Goal: Transaction & Acquisition: Purchase product/service

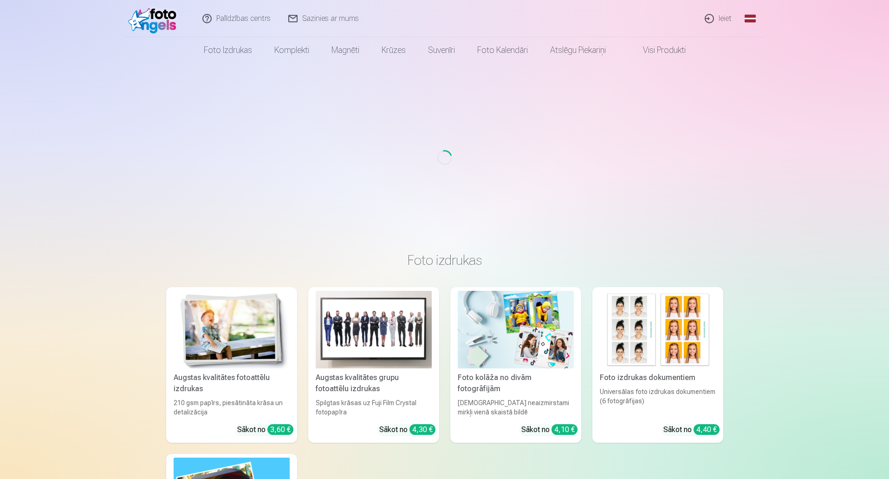
click at [724, 19] on link "Ieiet" at bounding box center [719, 18] width 45 height 37
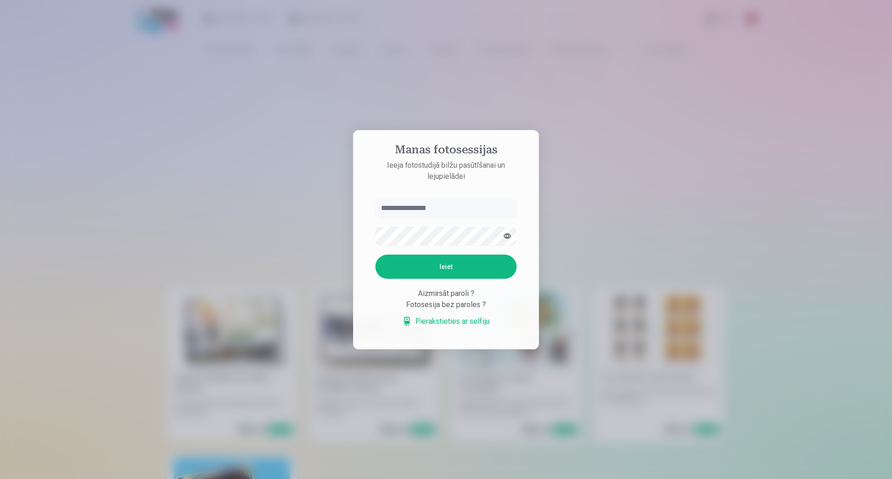
click at [483, 211] on input "text" at bounding box center [445, 208] width 141 height 19
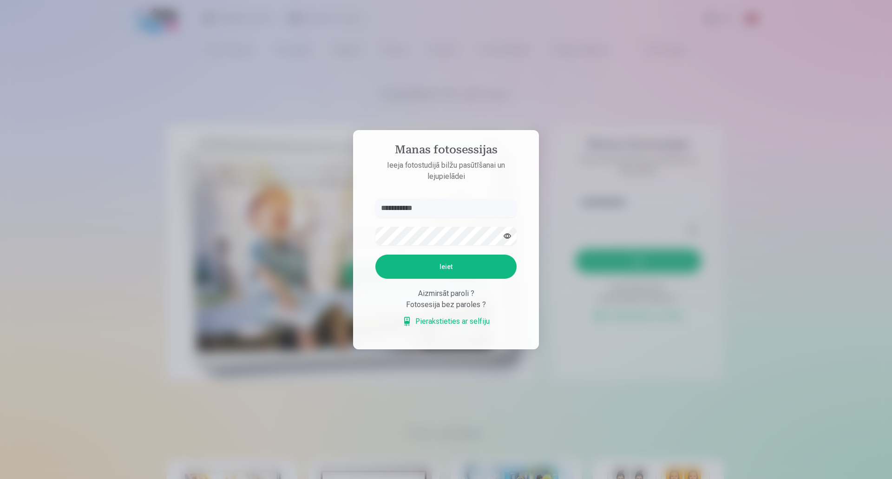
type input "**********"
click at [375, 254] on button "Ieiet" at bounding box center [445, 266] width 141 height 24
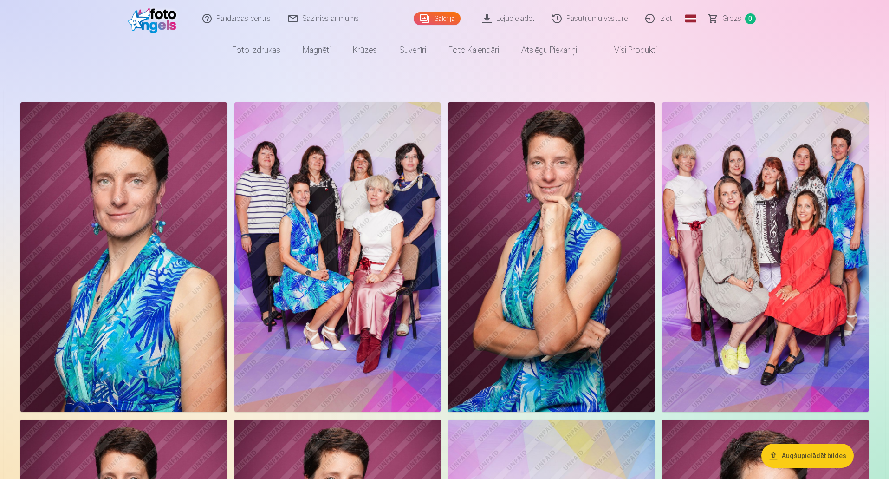
click at [353, 301] on img at bounding box center [338, 257] width 207 height 310
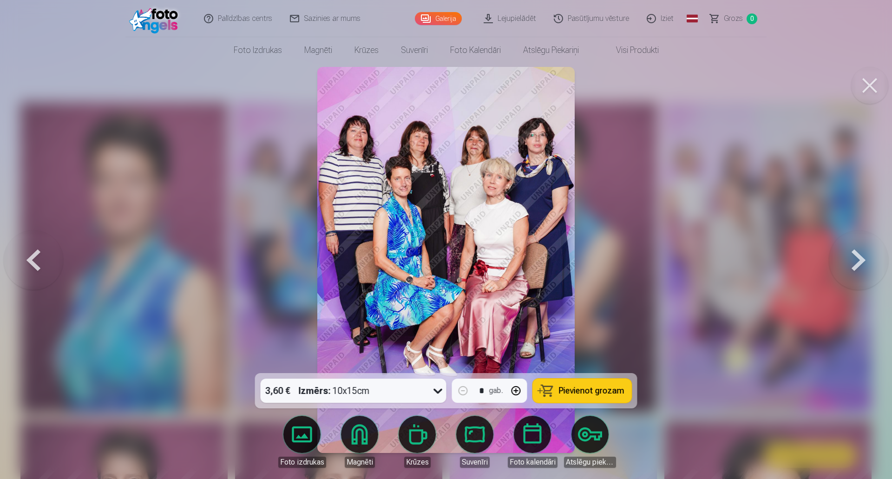
click at [870, 85] on button at bounding box center [869, 85] width 37 height 37
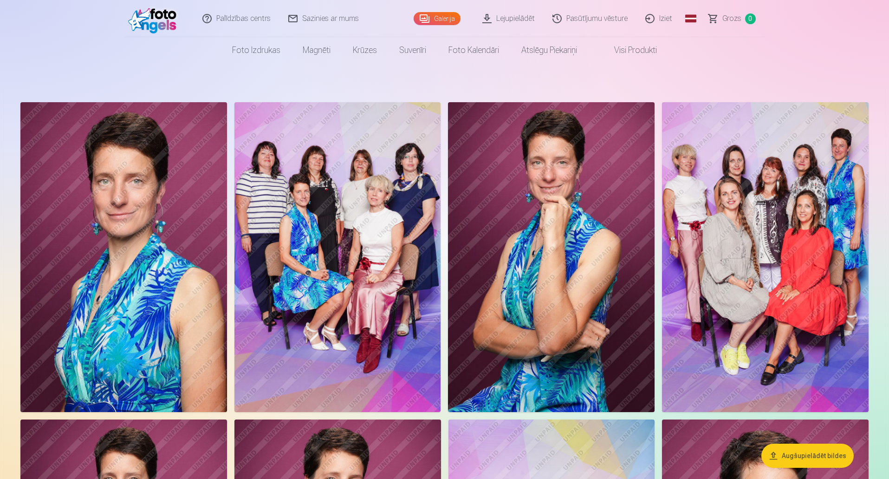
click at [534, 201] on img at bounding box center [551, 257] width 207 height 310
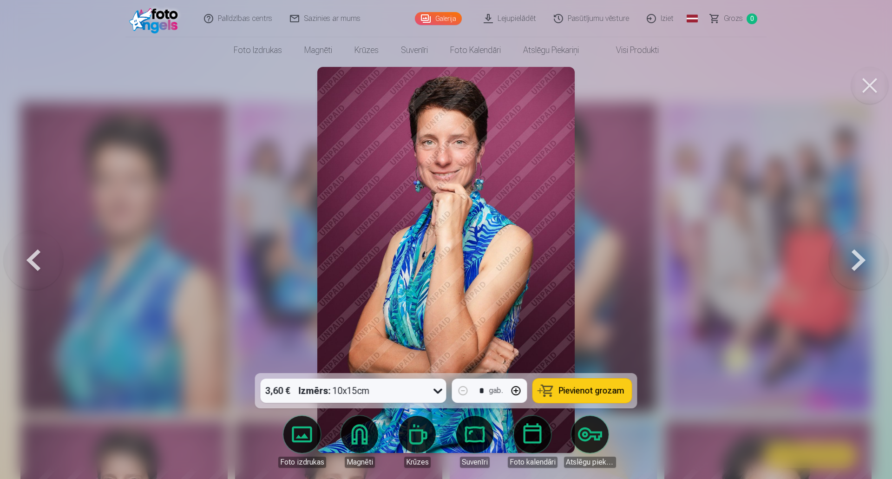
click at [868, 85] on button at bounding box center [869, 85] width 37 height 37
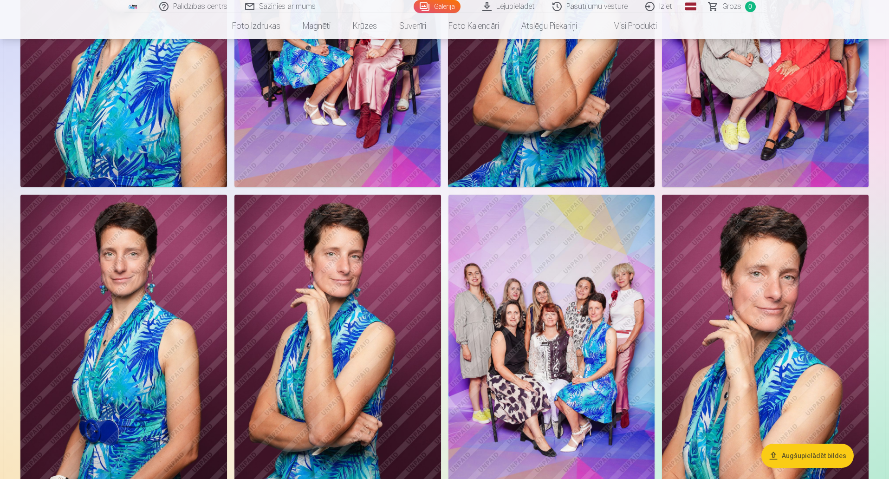
scroll to position [279, 0]
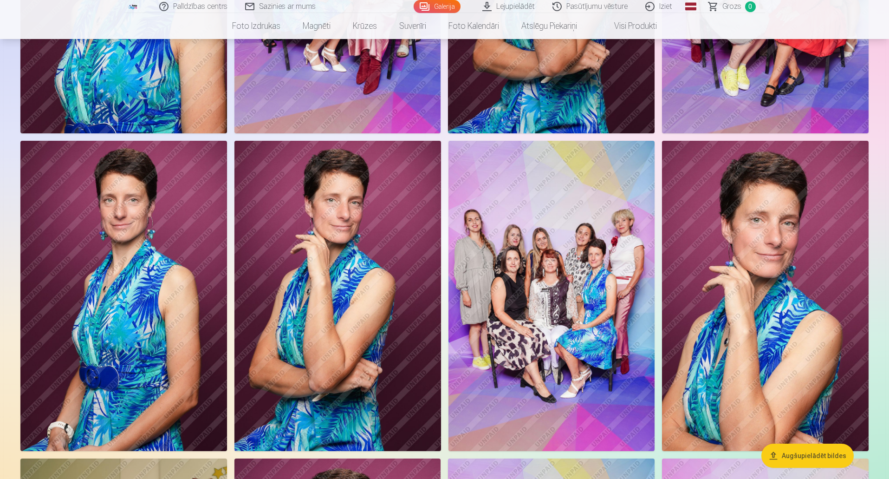
drag, startPoint x: 363, startPoint y: 281, endPoint x: 449, endPoint y: 195, distance: 121.8
click at [449, 195] on img at bounding box center [552, 296] width 207 height 310
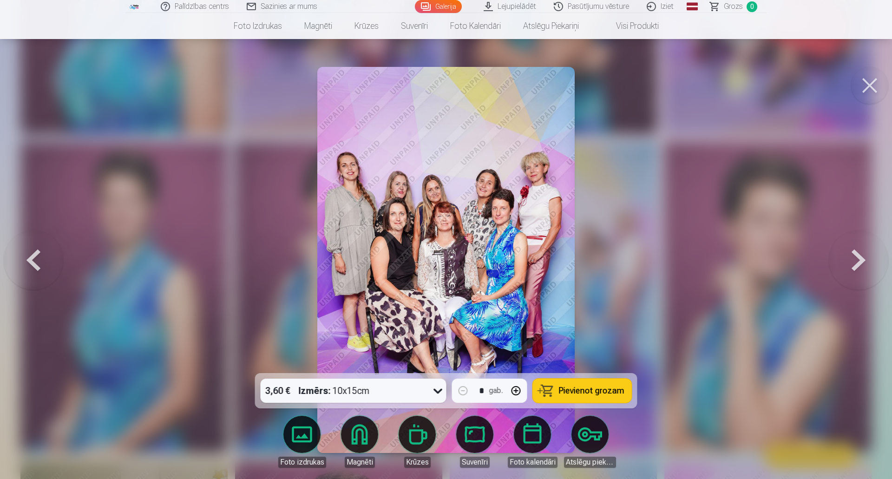
click at [868, 83] on button at bounding box center [869, 85] width 37 height 37
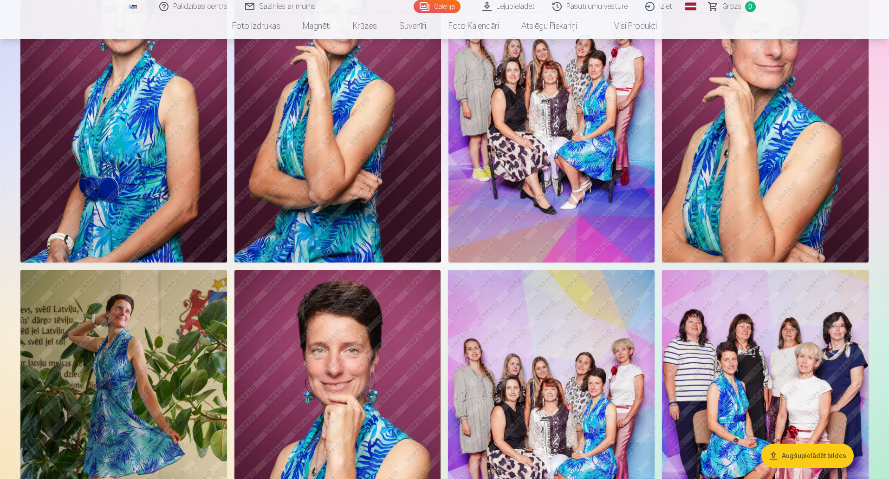
scroll to position [604, 0]
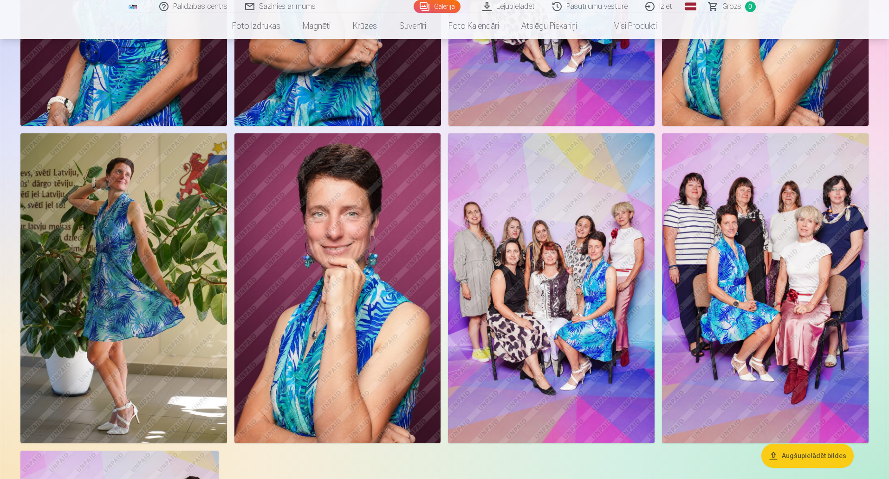
click at [155, 251] on img at bounding box center [123, 288] width 207 height 310
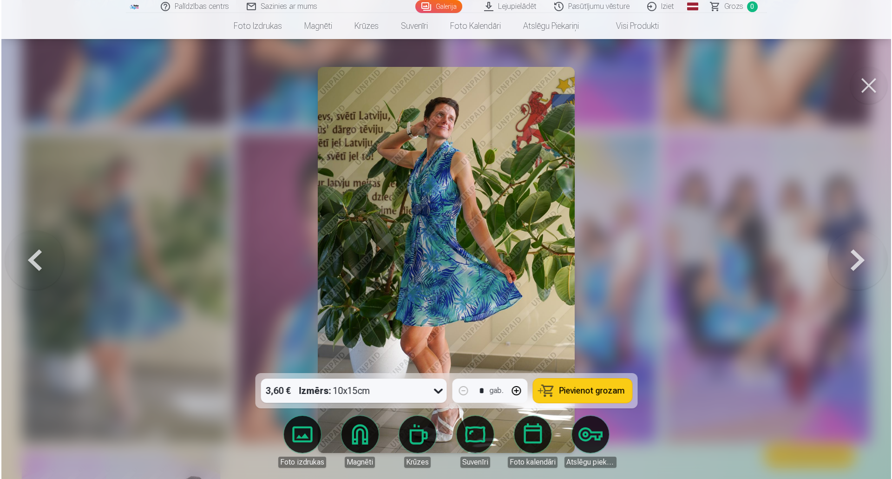
scroll to position [605, 0]
click at [870, 90] on button at bounding box center [869, 85] width 37 height 37
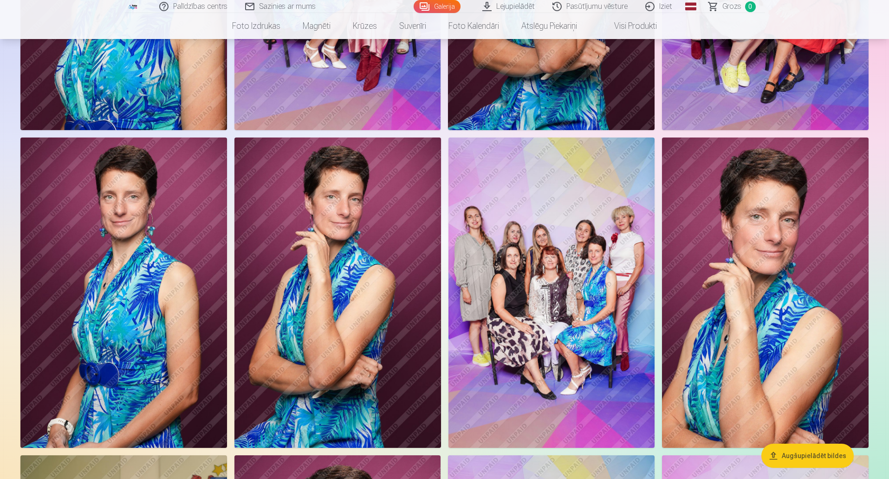
scroll to position [139, 0]
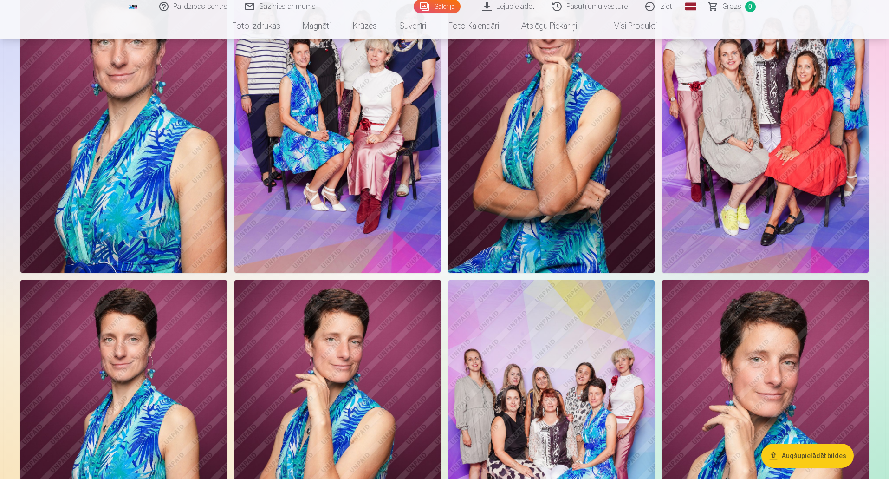
click at [343, 161] on img at bounding box center [338, 118] width 207 height 310
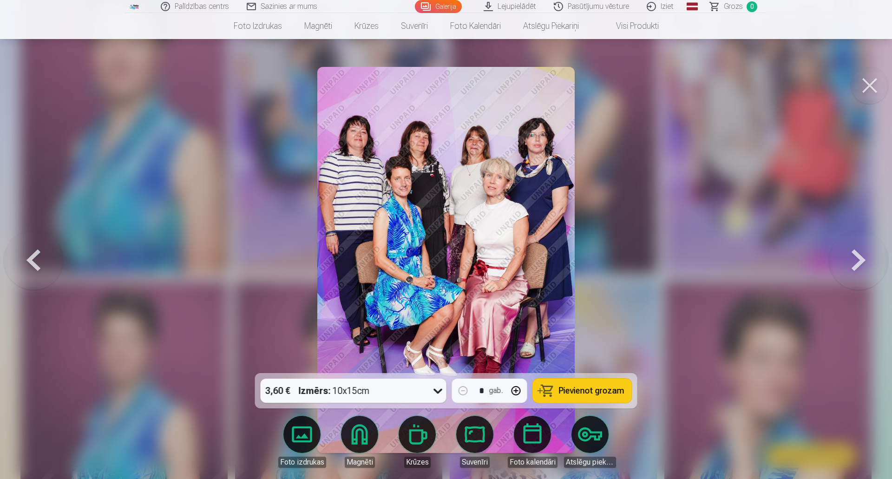
click at [559, 388] on button "Pievienot grozam" at bounding box center [582, 390] width 99 height 24
click at [873, 85] on button at bounding box center [869, 85] width 37 height 37
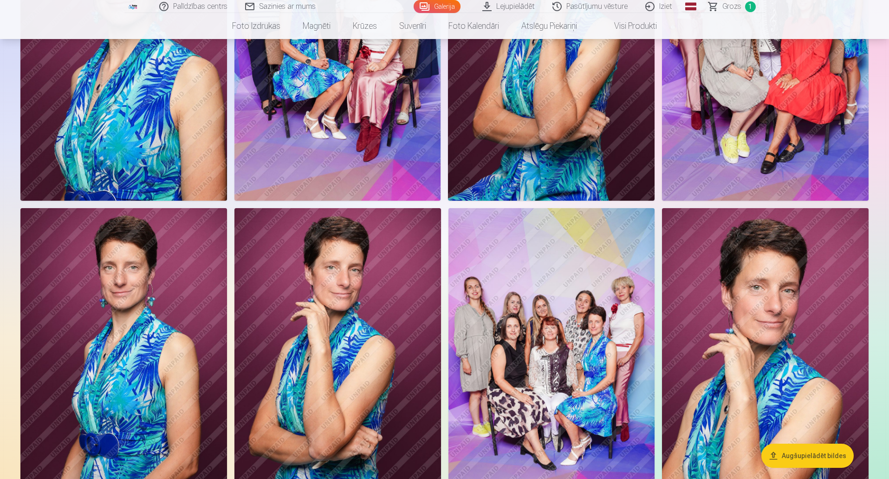
scroll to position [232, 0]
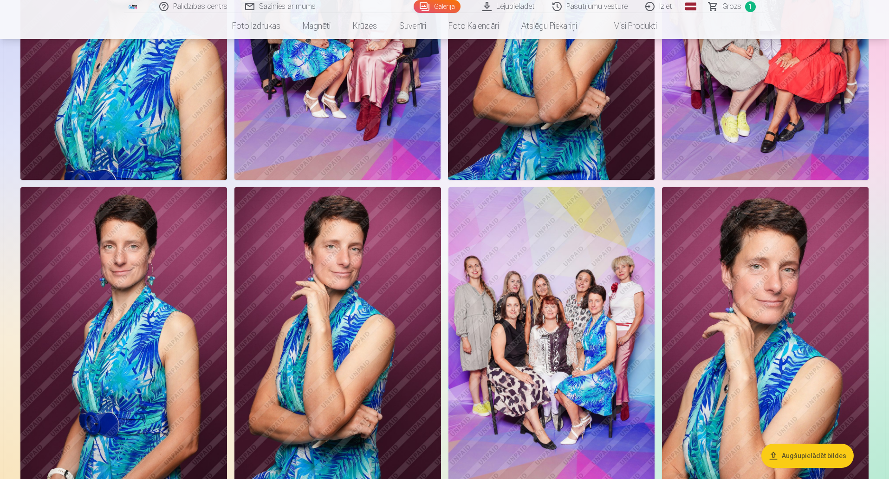
click at [571, 286] on img at bounding box center [552, 342] width 207 height 310
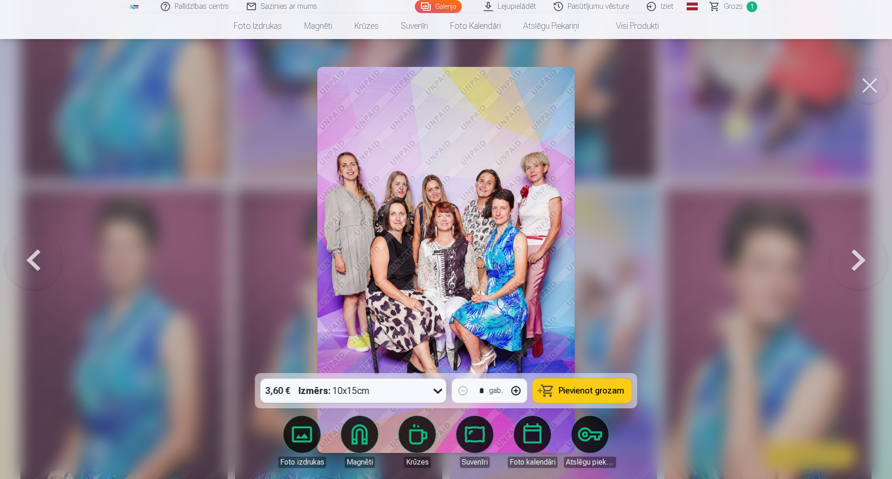
click at [604, 387] on span "Pievienot grozam" at bounding box center [591, 390] width 65 height 8
click at [864, 84] on button at bounding box center [869, 85] width 37 height 37
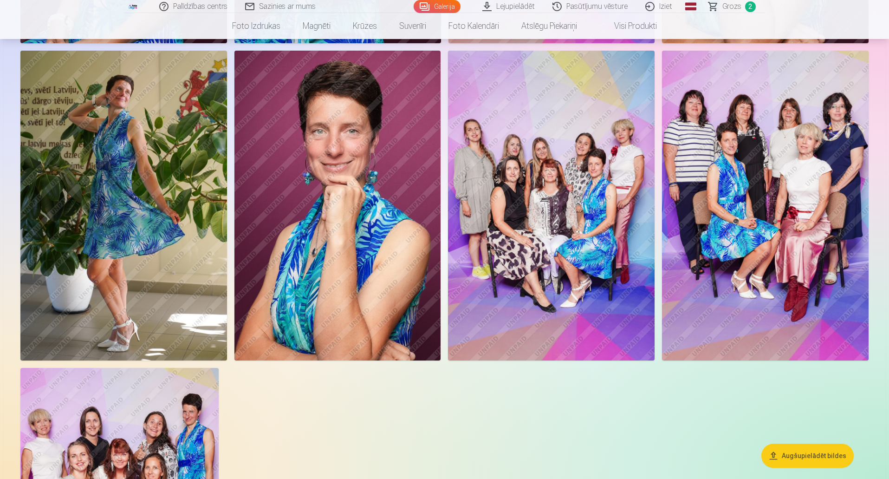
scroll to position [697, 0]
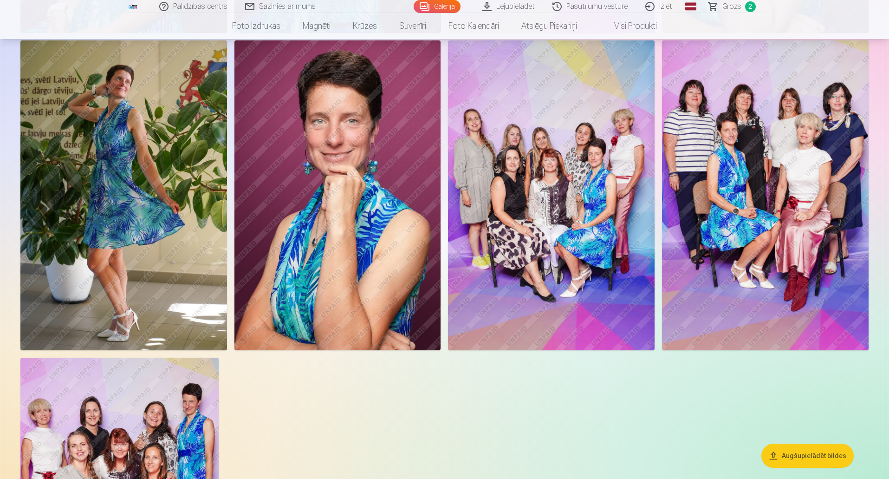
click at [353, 238] on img at bounding box center [338, 195] width 207 height 310
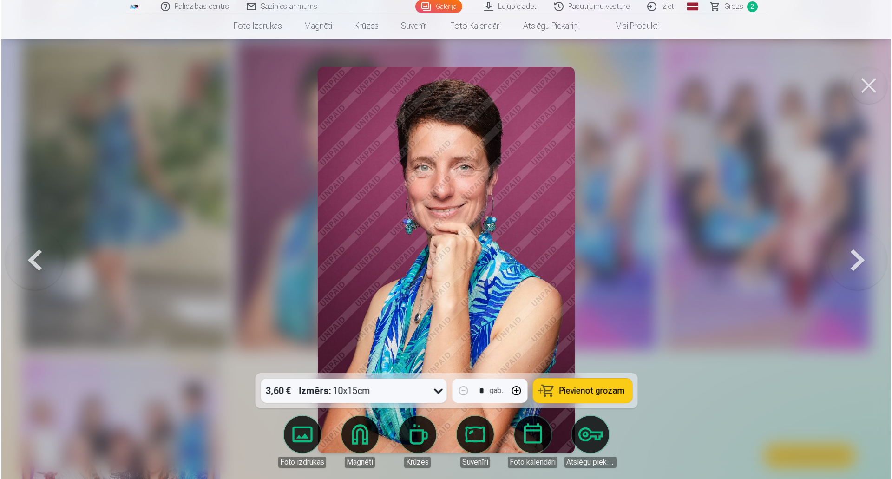
scroll to position [698, 0]
click at [565, 395] on span "Pievienot grozam" at bounding box center [591, 390] width 65 height 8
click at [560, 390] on span "Pievienot grozam" at bounding box center [591, 390] width 65 height 8
click at [556, 386] on button "Pievienot grozam" at bounding box center [582, 390] width 99 height 24
click at [578, 389] on span "Pievienot grozam" at bounding box center [591, 390] width 65 height 8
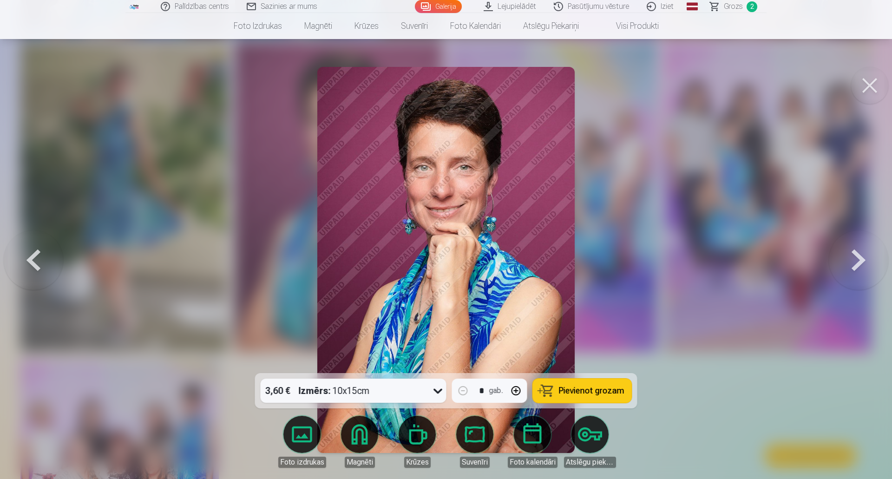
click at [576, 389] on span "Pievienot grozam" at bounding box center [591, 390] width 65 height 8
click at [569, 389] on span "Pievienot grozam" at bounding box center [591, 390] width 65 height 8
click at [740, 8] on span "Grozs" at bounding box center [733, 6] width 19 height 11
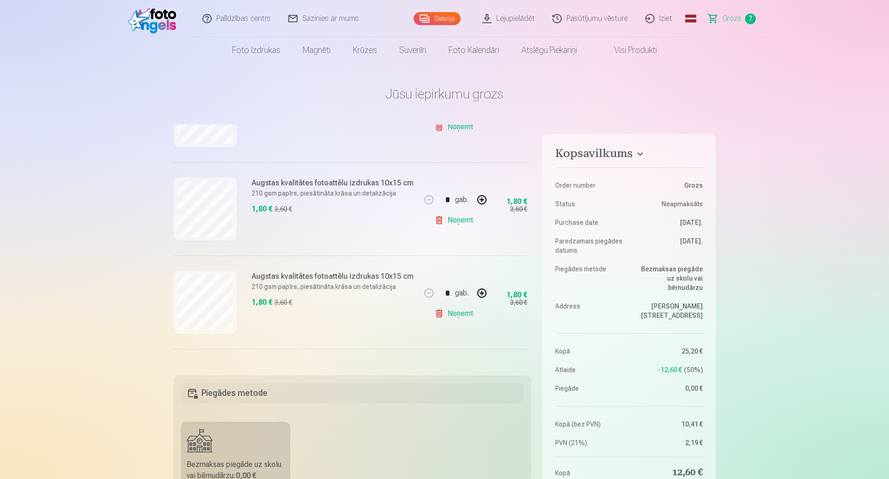
scroll to position [279, 0]
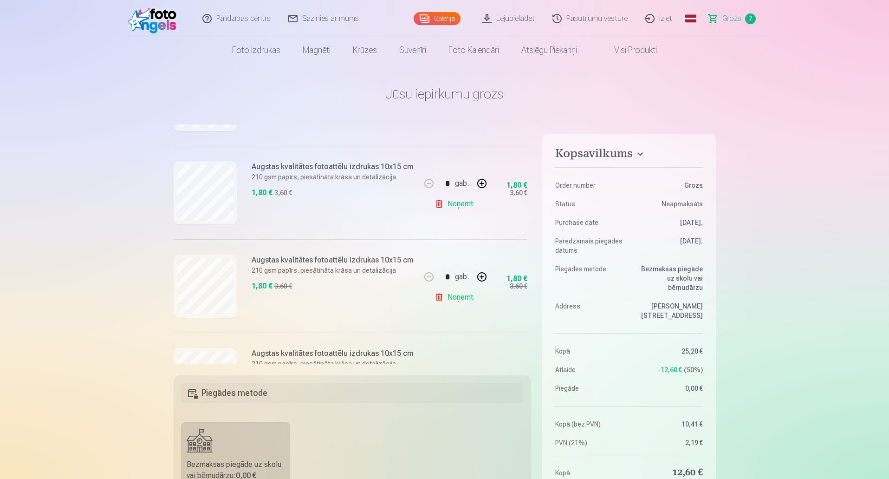
click at [451, 294] on link "Noņemt" at bounding box center [456, 297] width 42 height 19
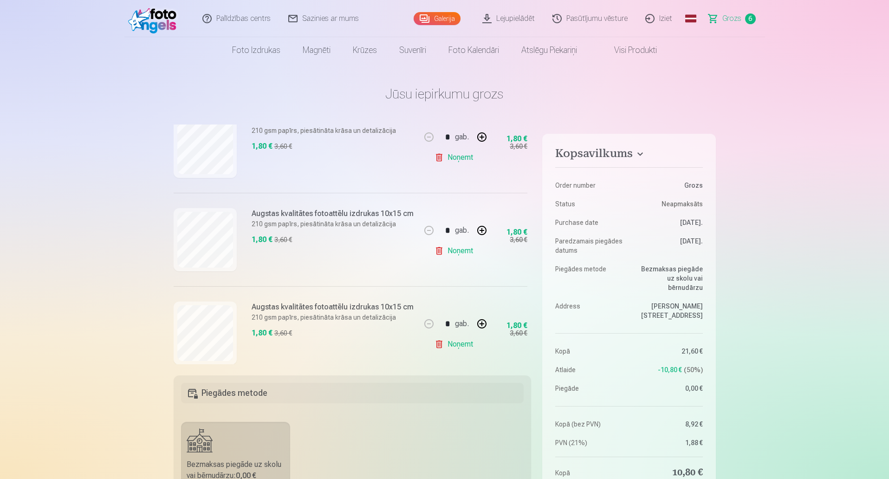
scroll to position [372, 0]
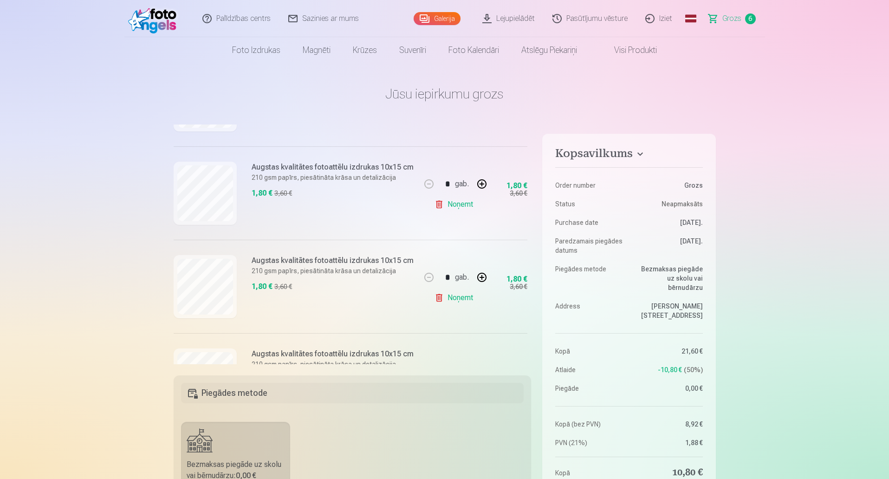
click at [461, 297] on link "Noņemt" at bounding box center [456, 297] width 42 height 19
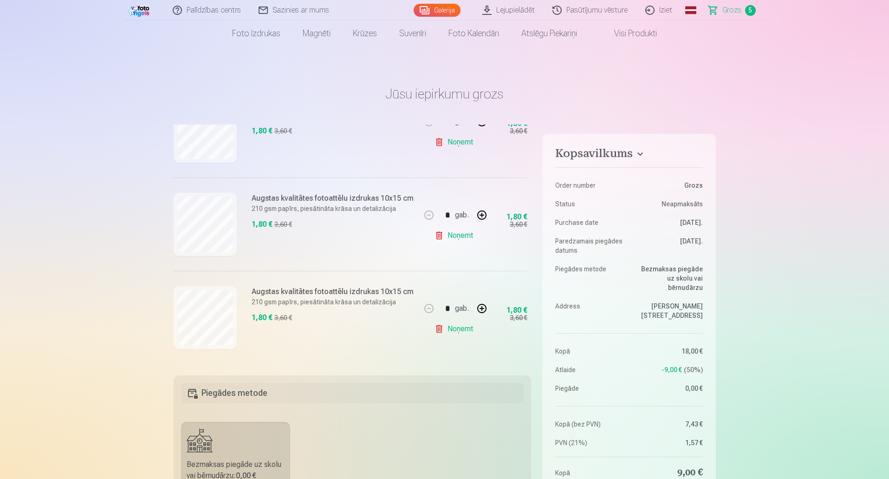
scroll to position [46, 0]
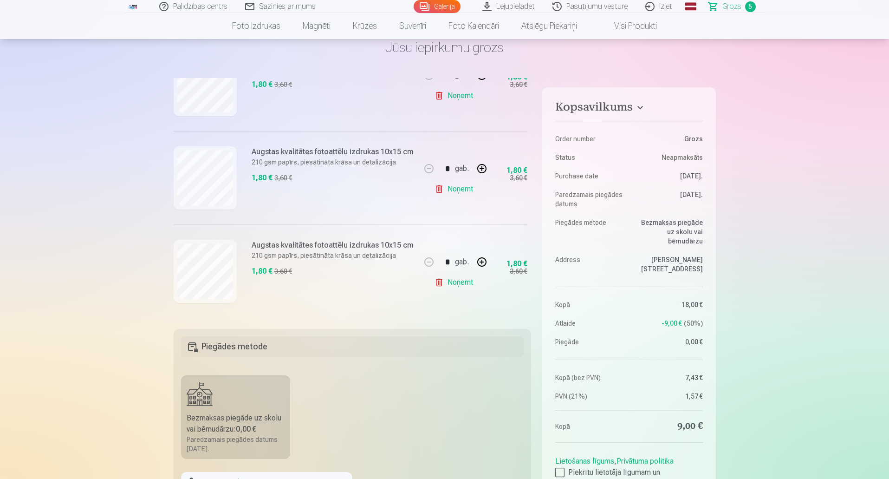
click at [452, 278] on link "Noņemt" at bounding box center [456, 282] width 42 height 19
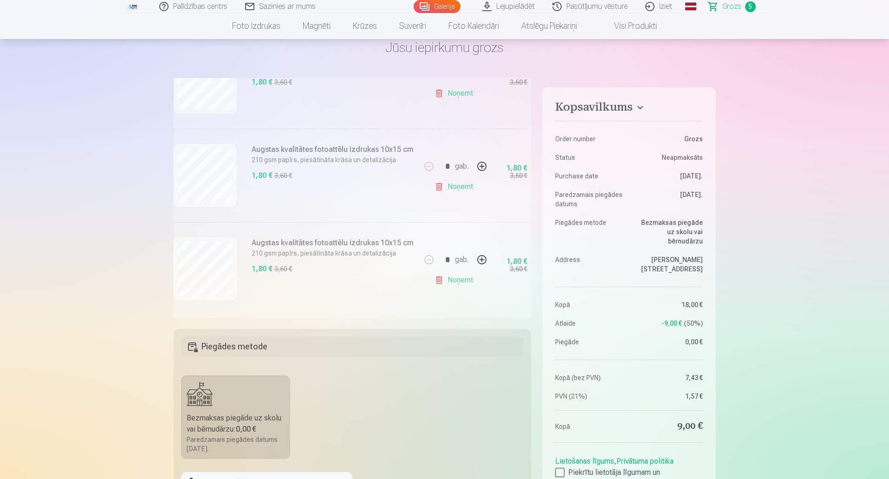
scroll to position [348, 0]
click at [455, 276] on div "Loading..." at bounding box center [350, 21] width 365 height 591
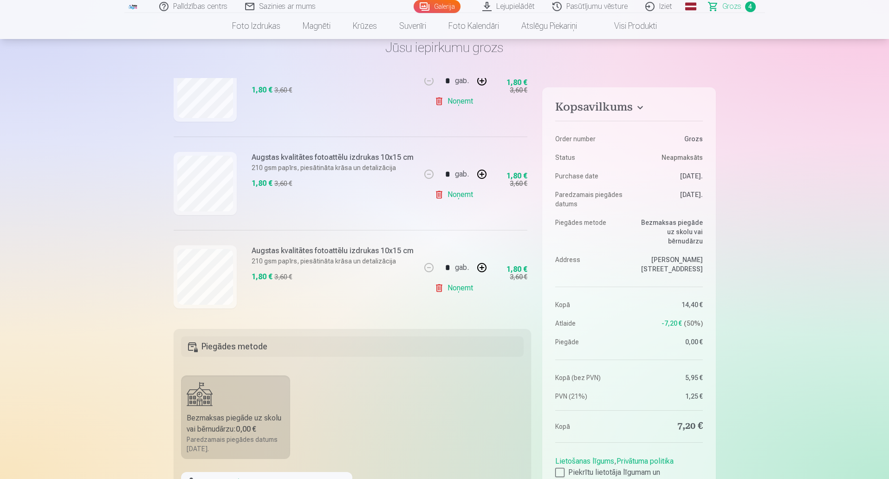
scroll to position [249, 0]
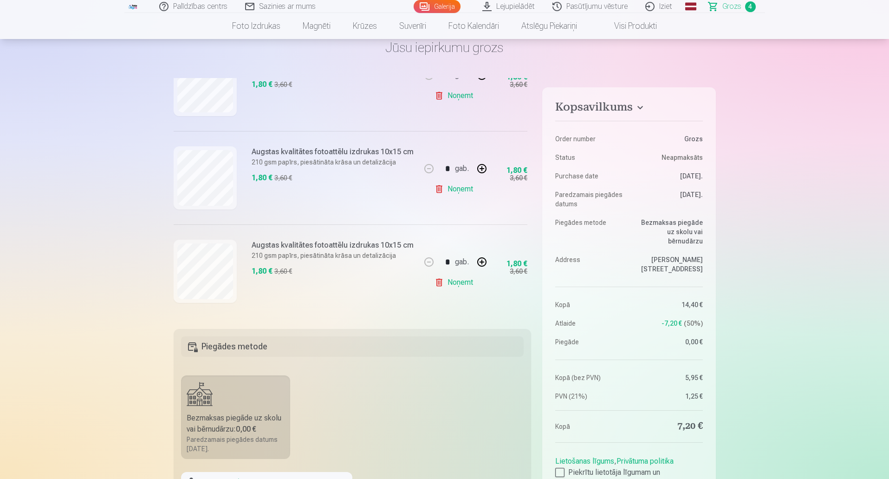
click at [451, 279] on link "Noņemt" at bounding box center [456, 282] width 42 height 19
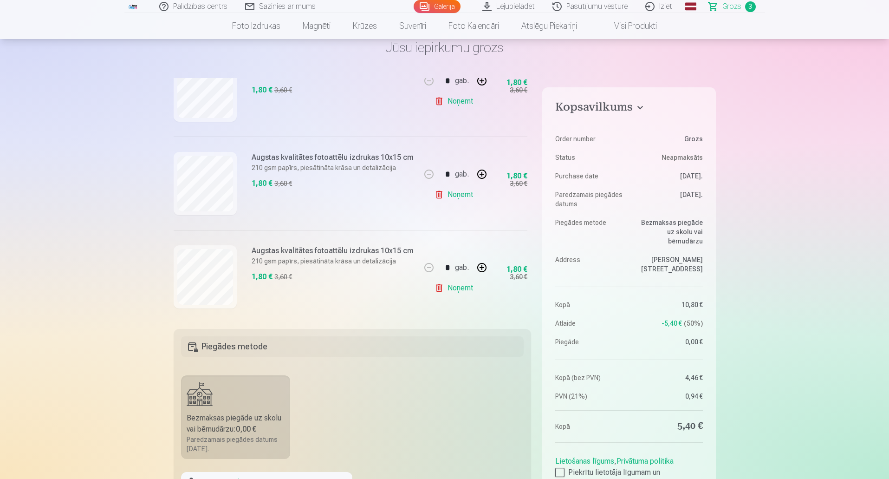
scroll to position [156, 0]
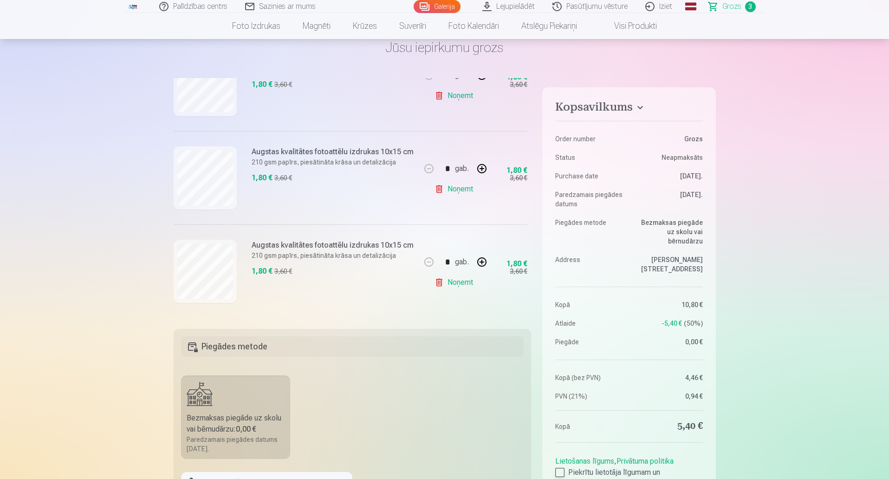
click at [559, 468] on div at bounding box center [559, 472] width 9 height 9
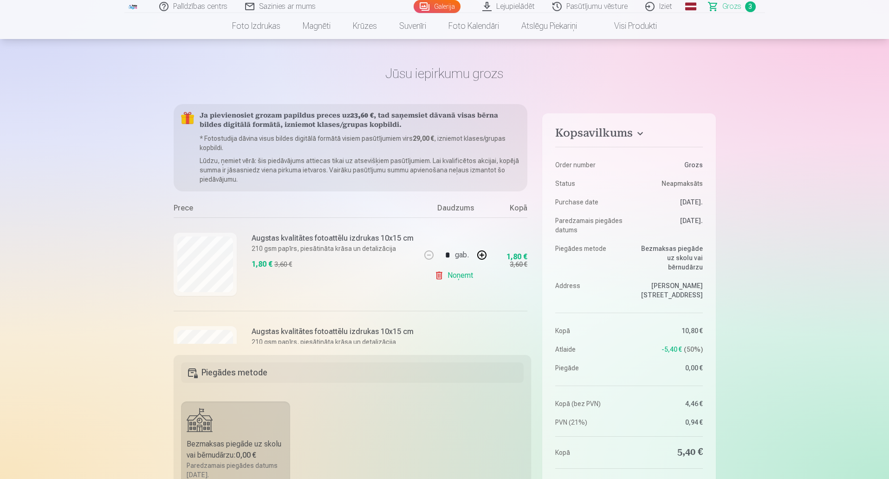
scroll to position [0, 0]
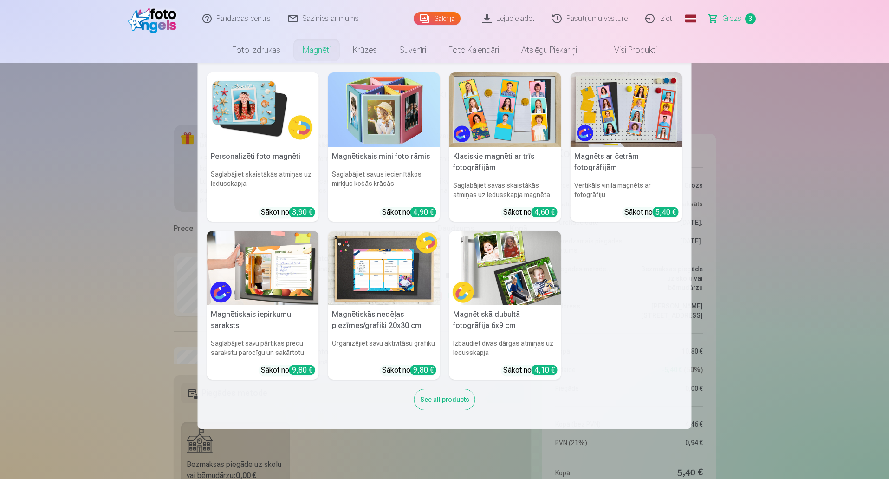
click at [306, 49] on link "Magnēti" at bounding box center [317, 50] width 50 height 26
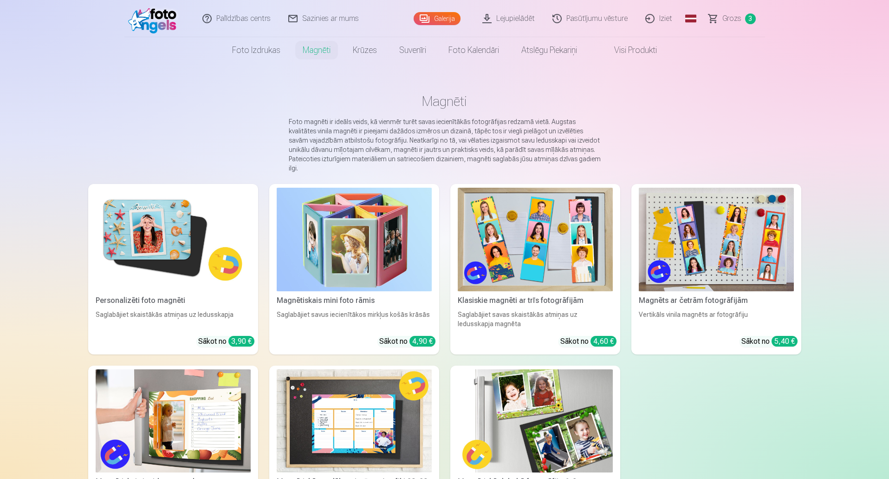
click at [437, 14] on link "Galerija" at bounding box center [437, 18] width 47 height 13
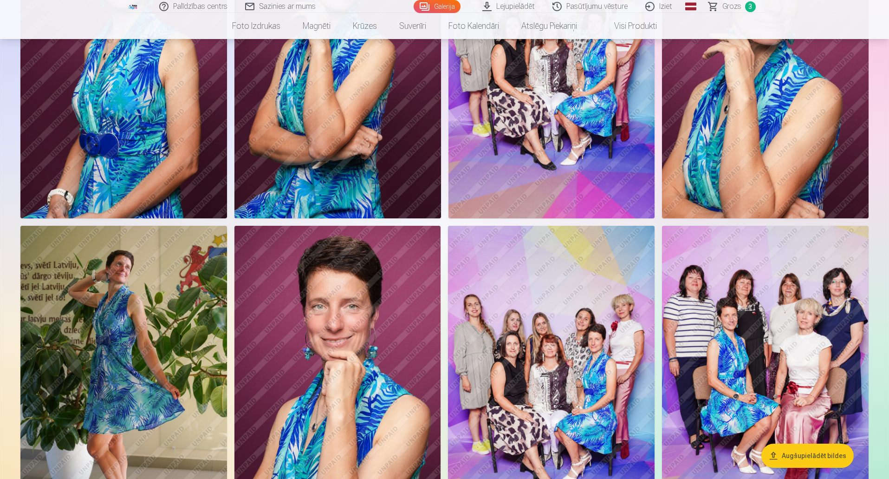
scroll to position [650, 0]
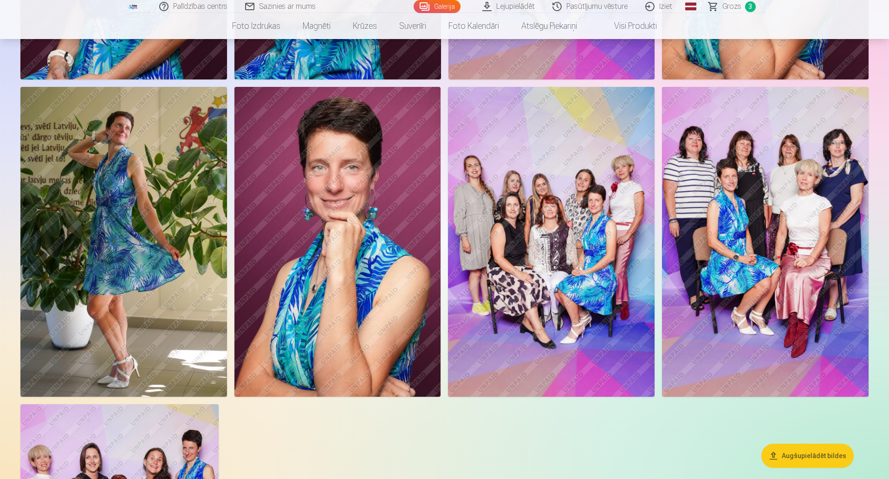
click at [172, 219] on img at bounding box center [123, 242] width 207 height 310
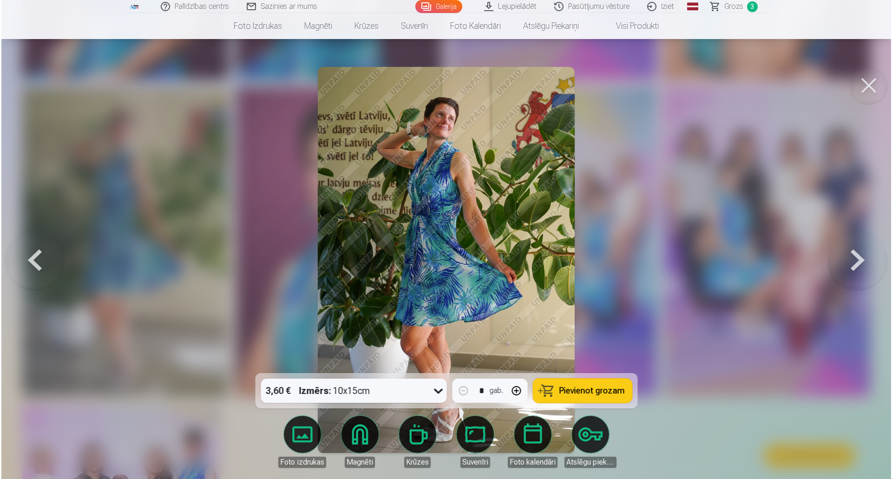
scroll to position [651, 0]
click at [600, 398] on button "Pievienot grozam" at bounding box center [582, 390] width 99 height 24
click at [594, 395] on span "Pievienot grozam" at bounding box center [591, 390] width 65 height 8
click at [872, 79] on button at bounding box center [869, 85] width 37 height 37
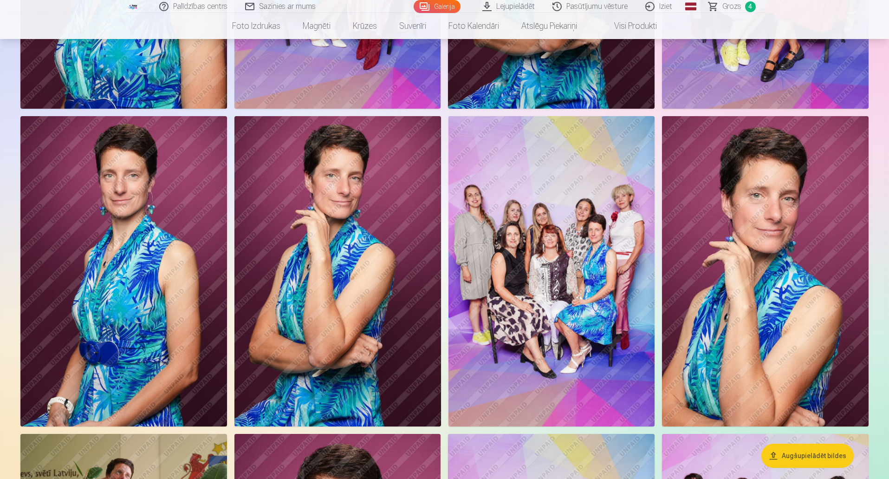
scroll to position [325, 0]
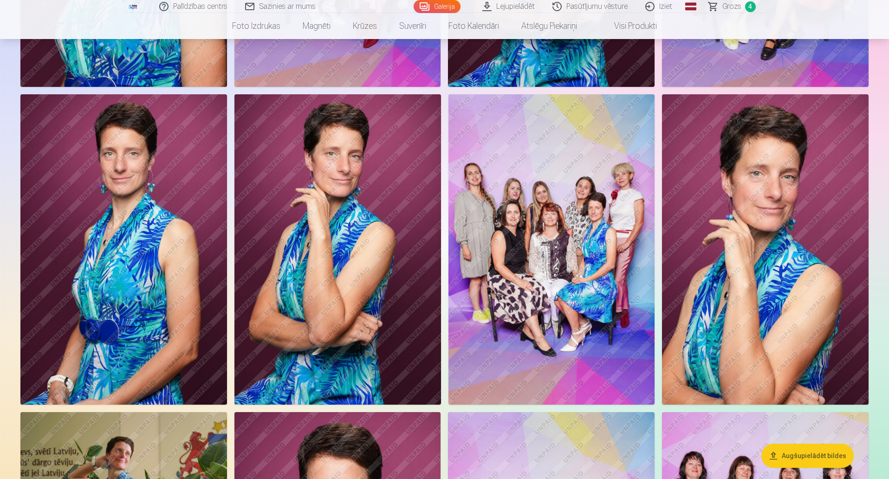
click at [171, 300] on img at bounding box center [123, 249] width 207 height 310
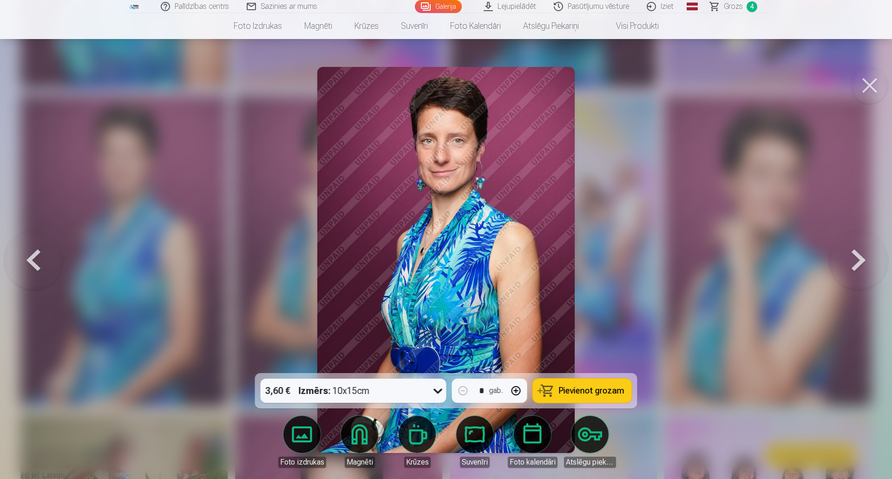
click at [562, 391] on span "Pievienot grozam" at bounding box center [591, 390] width 65 height 8
click at [548, 394] on button "Pievienot grozam" at bounding box center [582, 390] width 99 height 24
click at [576, 391] on span "Pievienot grozam" at bounding box center [591, 390] width 65 height 8
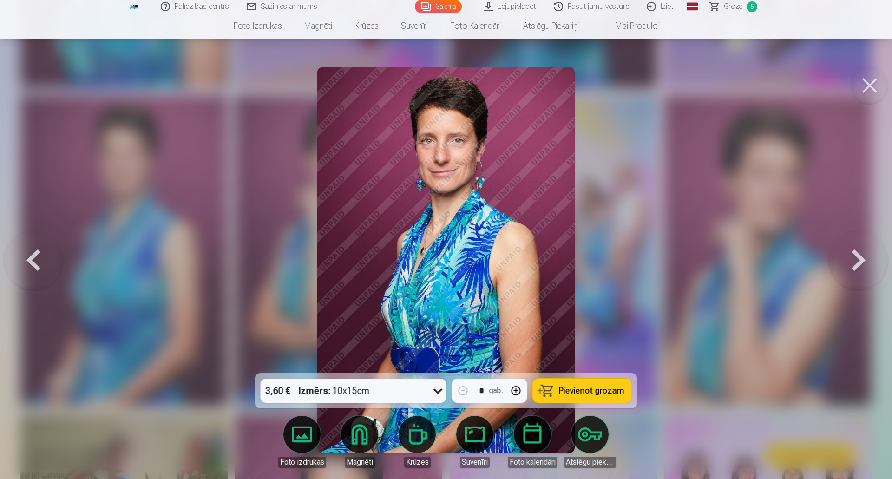
click at [870, 86] on button at bounding box center [869, 85] width 37 height 37
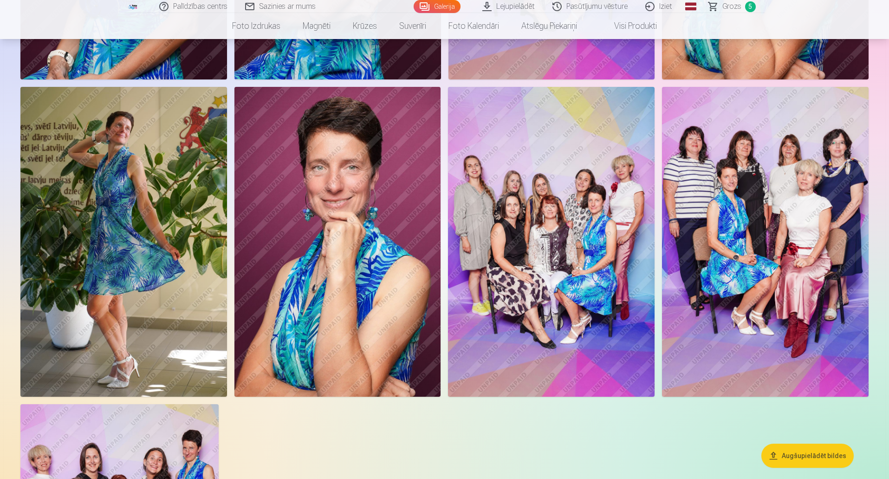
click at [382, 258] on img at bounding box center [338, 242] width 207 height 310
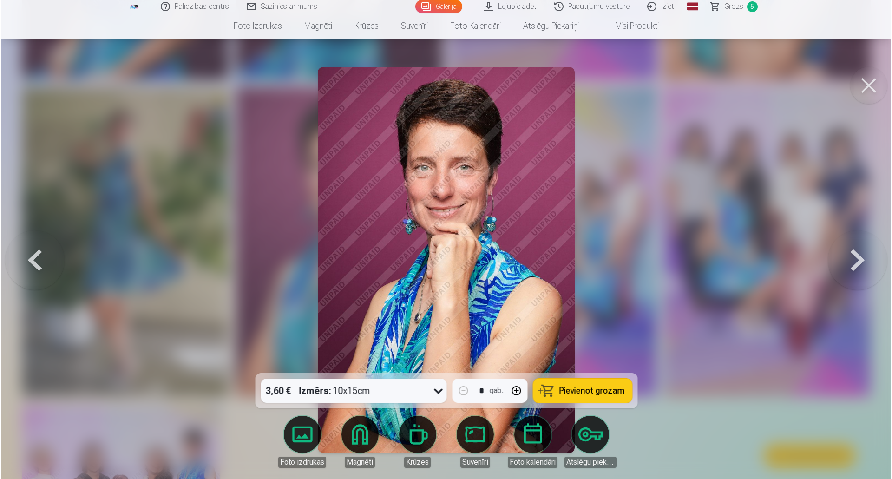
scroll to position [651, 0]
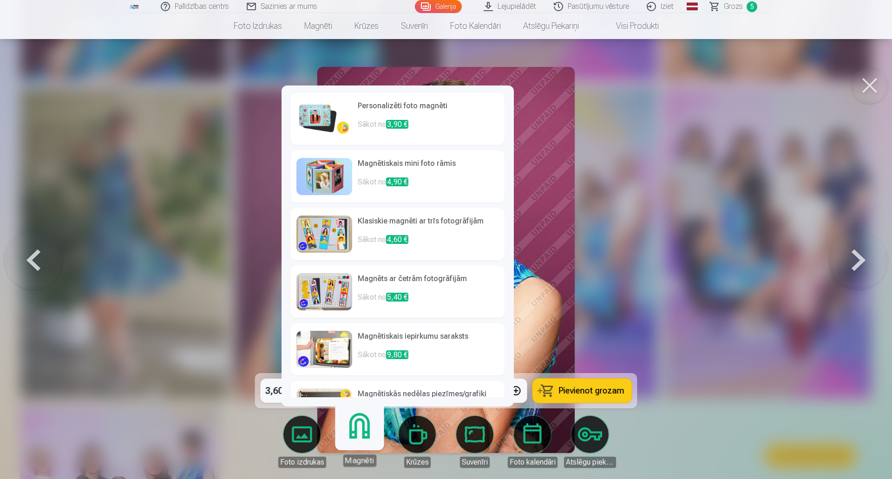
click at [356, 439] on link "Magnēti" at bounding box center [359, 437] width 57 height 57
click at [437, 124] on p "Sākot no 3,90 €" at bounding box center [428, 128] width 141 height 19
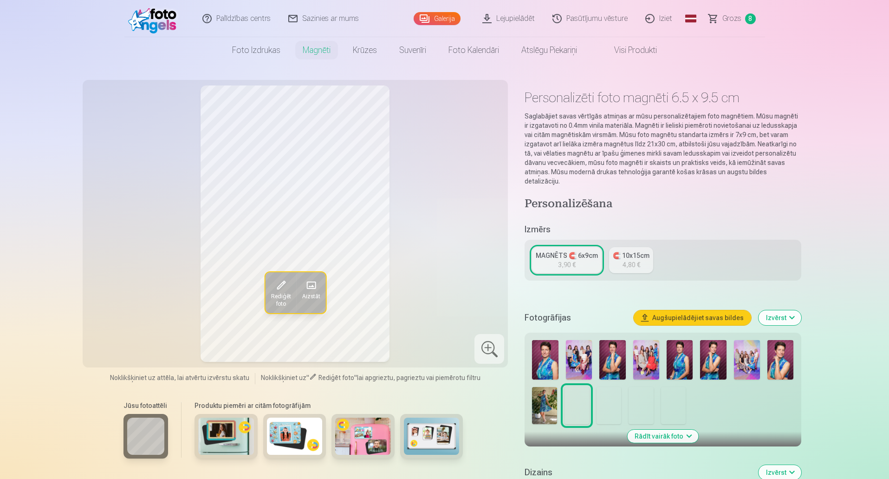
click at [283, 284] on span at bounding box center [280, 285] width 15 height 15
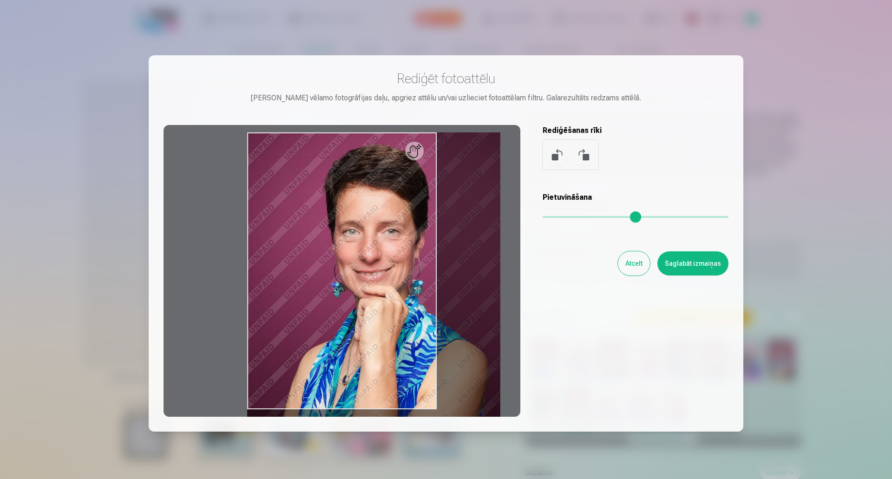
drag, startPoint x: 546, startPoint y: 214, endPoint x: 585, endPoint y: 218, distance: 39.3
click at [585, 218] on input "range" at bounding box center [635, 217] width 186 height 2
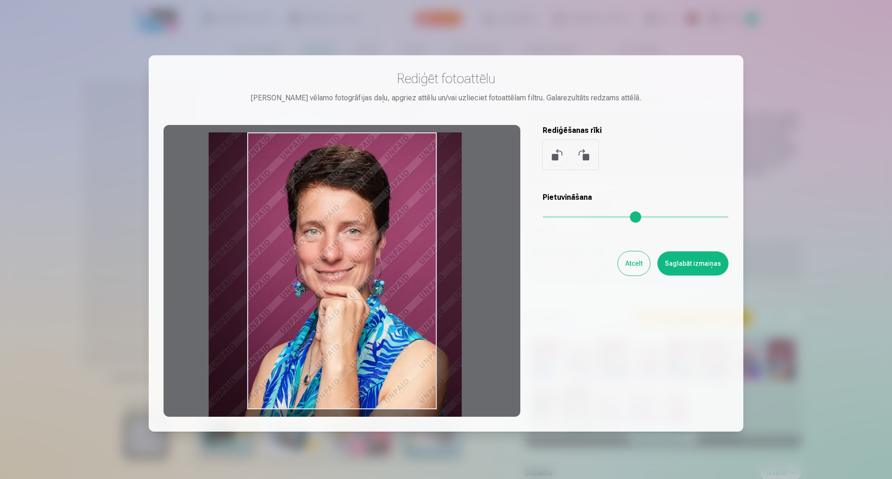
drag, startPoint x: 408, startPoint y: 291, endPoint x: 369, endPoint y: 292, distance: 38.6
click at [369, 292] on div at bounding box center [341, 271] width 357 height 292
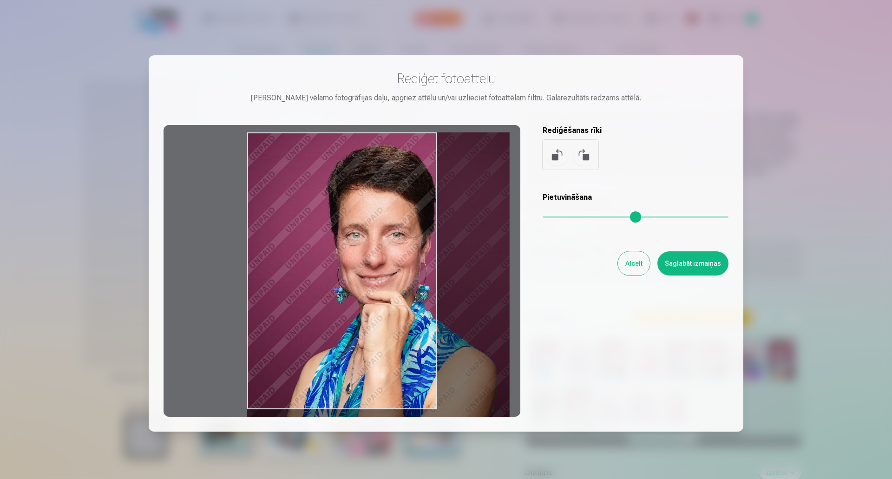
drag, startPoint x: 584, startPoint y: 217, endPoint x: 591, endPoint y: 212, distance: 8.4
type input "****"
click at [591, 216] on input "range" at bounding box center [635, 217] width 186 height 2
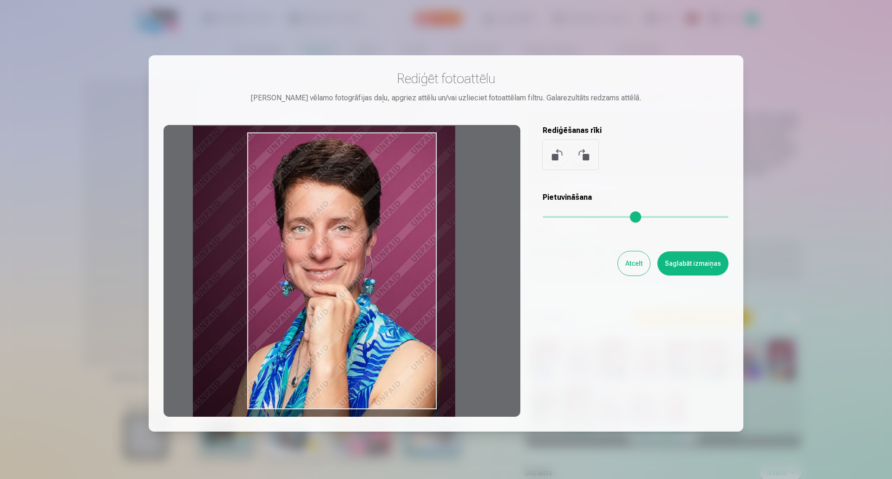
drag, startPoint x: 416, startPoint y: 281, endPoint x: 361, endPoint y: 274, distance: 54.7
click at [361, 274] on div at bounding box center [341, 271] width 357 height 292
click at [489, 282] on div at bounding box center [341, 271] width 357 height 292
click at [587, 402] on div "Rediģēt fotoattēlu Pietuvini vēlamo fotogrāfijas daļu, apgriez attēlu un/vai uz…" at bounding box center [445, 243] width 565 height 346
click at [633, 258] on button "Atcelt" at bounding box center [634, 263] width 32 height 24
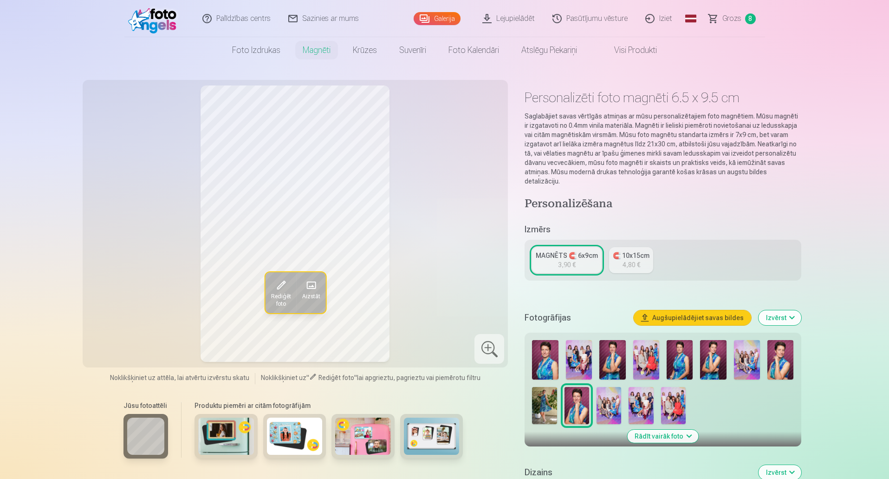
click at [426, 284] on div "Rediģēt foto Aizstāt" at bounding box center [295, 223] width 415 height 276
click at [277, 293] on span "Rediģēt foto" at bounding box center [281, 300] width 20 height 15
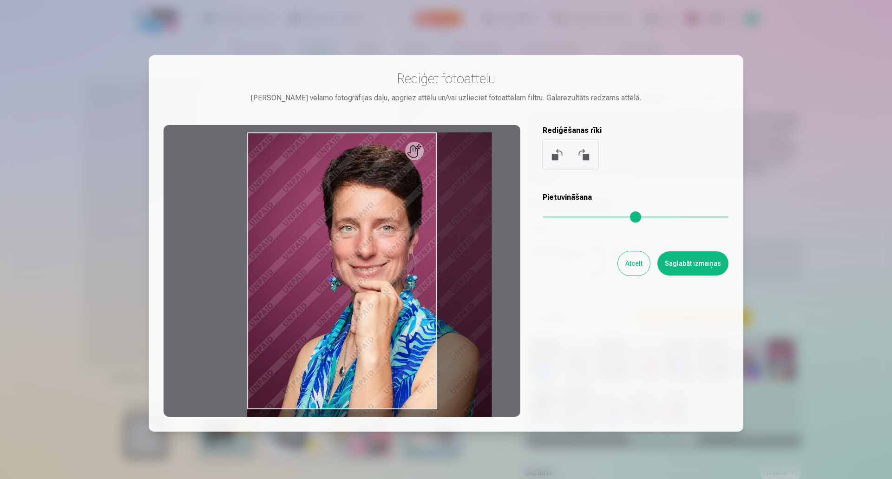
drag, startPoint x: 545, startPoint y: 215, endPoint x: 580, endPoint y: 216, distance: 34.9
click at [580, 216] on input "range" at bounding box center [635, 217] width 186 height 2
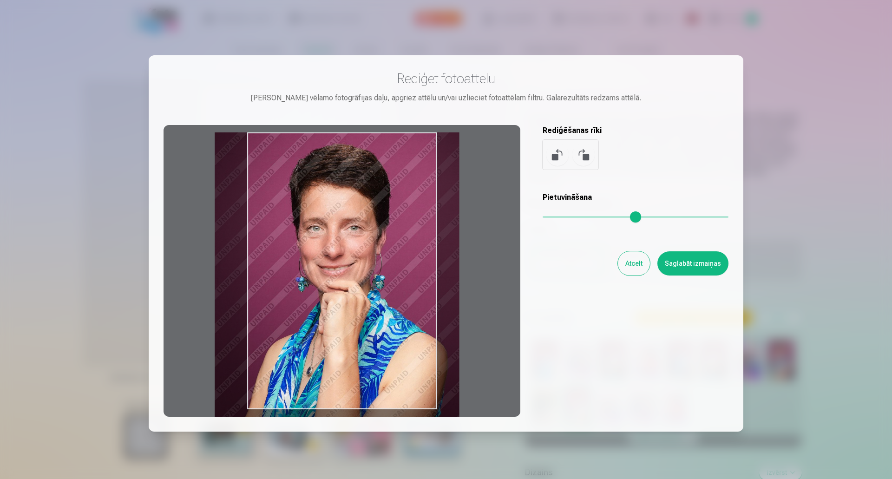
drag, startPoint x: 413, startPoint y: 263, endPoint x: 382, endPoint y: 263, distance: 31.6
click at [382, 263] on div at bounding box center [341, 271] width 357 height 292
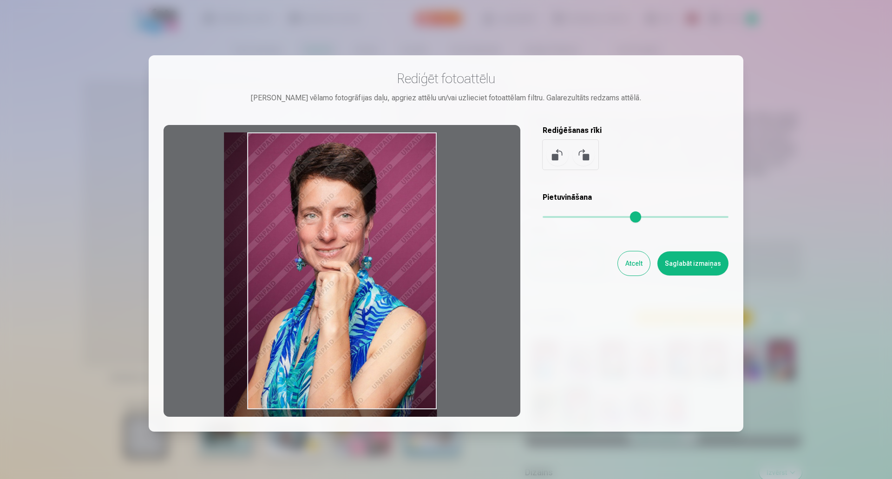
drag, startPoint x: 581, startPoint y: 218, endPoint x: 560, endPoint y: 222, distance: 21.0
click at [560, 218] on input "range" at bounding box center [635, 217] width 186 height 2
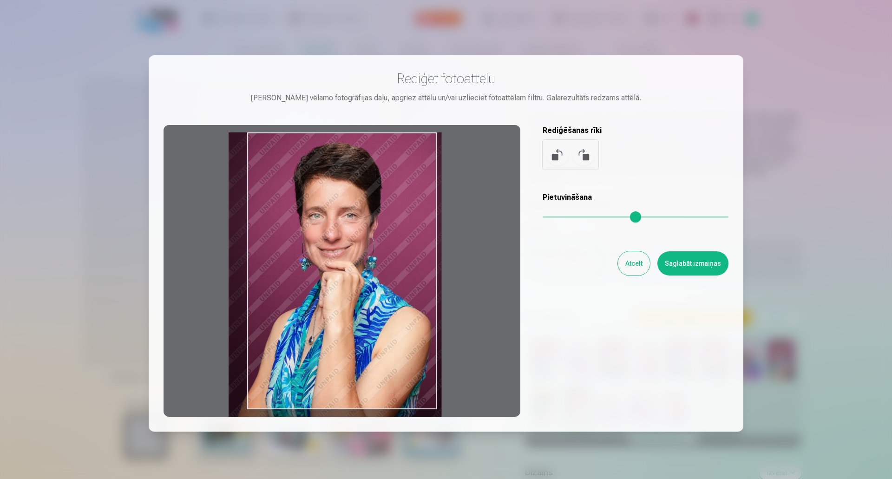
drag, startPoint x: 406, startPoint y: 252, endPoint x: 411, endPoint y: 254, distance: 5.0
click at [411, 254] on div at bounding box center [341, 271] width 357 height 292
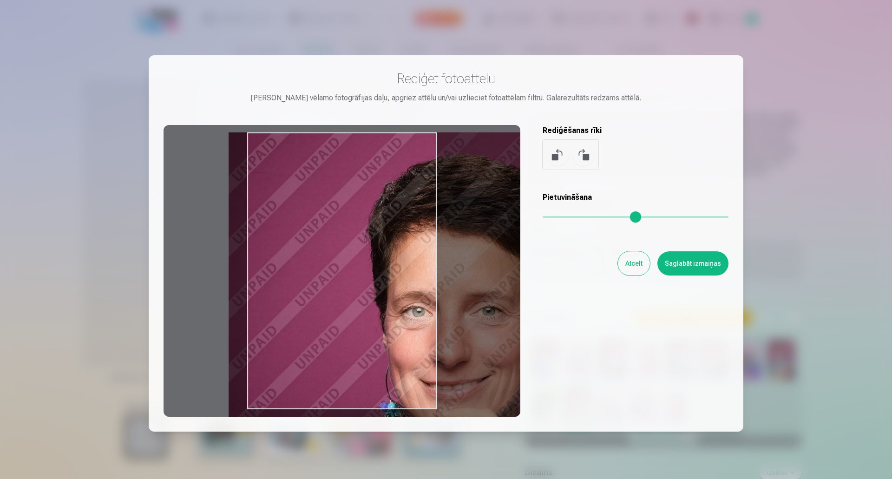
drag, startPoint x: 561, startPoint y: 215, endPoint x: 708, endPoint y: 212, distance: 146.8
click at [708, 216] on input "range" at bounding box center [635, 217] width 186 height 2
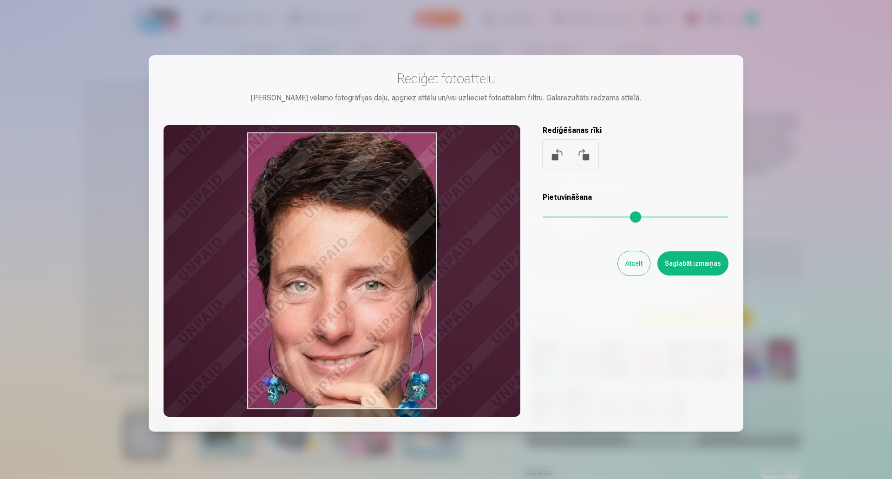
drag, startPoint x: 403, startPoint y: 270, endPoint x: 292, endPoint y: 246, distance: 113.2
click at [292, 246] on div at bounding box center [341, 271] width 357 height 292
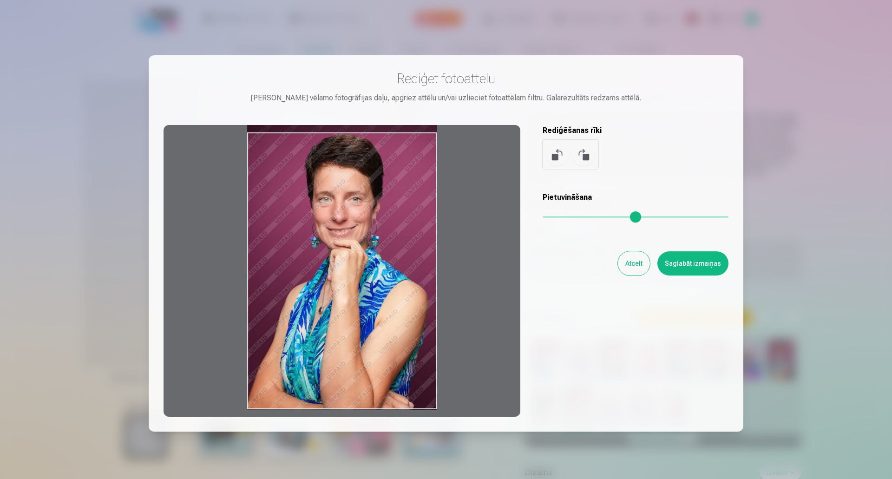
drag, startPoint x: 706, startPoint y: 215, endPoint x: 494, endPoint y: 254, distance: 215.7
click at [542, 218] on input "range" at bounding box center [635, 217] width 186 height 2
click at [585, 156] on button at bounding box center [583, 155] width 22 height 22
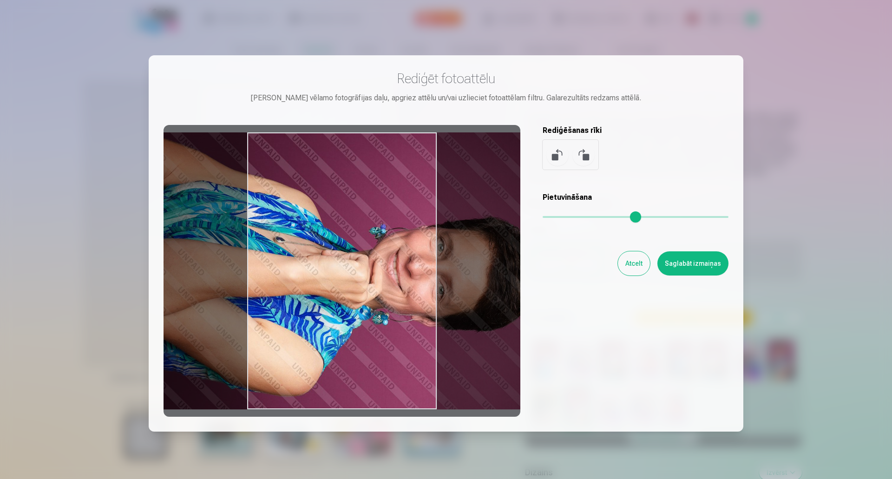
click at [558, 158] on button at bounding box center [557, 155] width 22 height 22
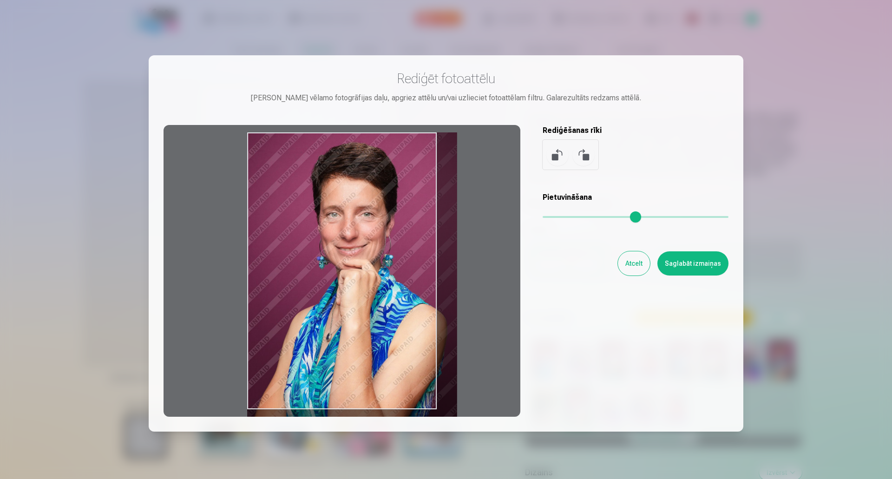
drag, startPoint x: 546, startPoint y: 217, endPoint x: 559, endPoint y: 214, distance: 13.9
click at [559, 216] on input "range" at bounding box center [635, 217] width 186 height 2
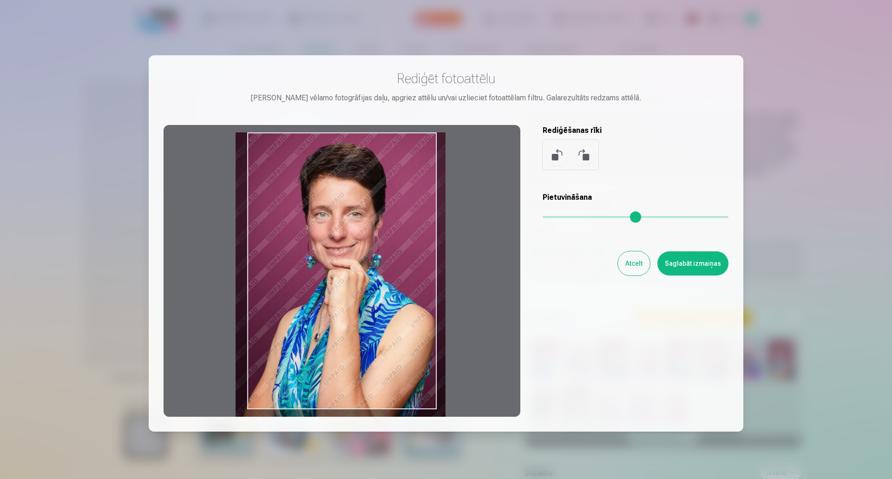
drag, startPoint x: 402, startPoint y: 261, endPoint x: 390, endPoint y: 264, distance: 12.1
click at [390, 264] on div at bounding box center [341, 271] width 357 height 292
type input "****"
click at [684, 259] on button "Saglabāt izmaiņas" at bounding box center [692, 263] width 71 height 24
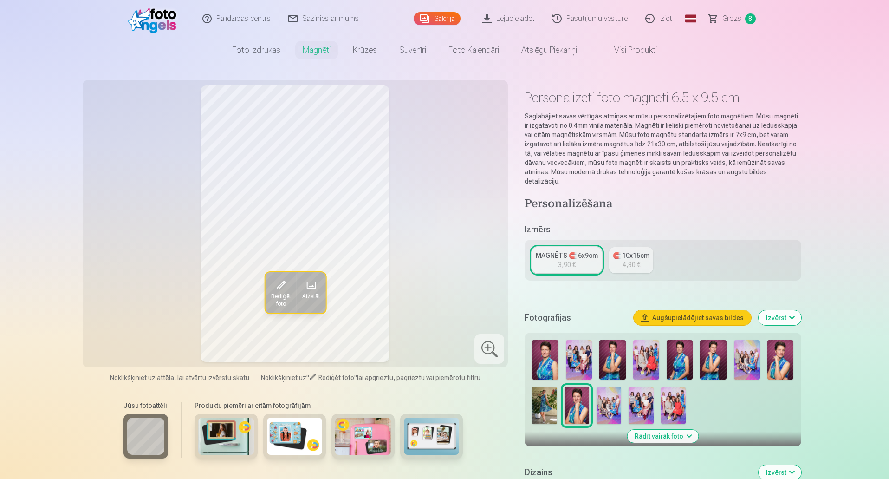
click at [686, 310] on button "Augšupielādējiet savas bildes" at bounding box center [692, 317] width 117 height 15
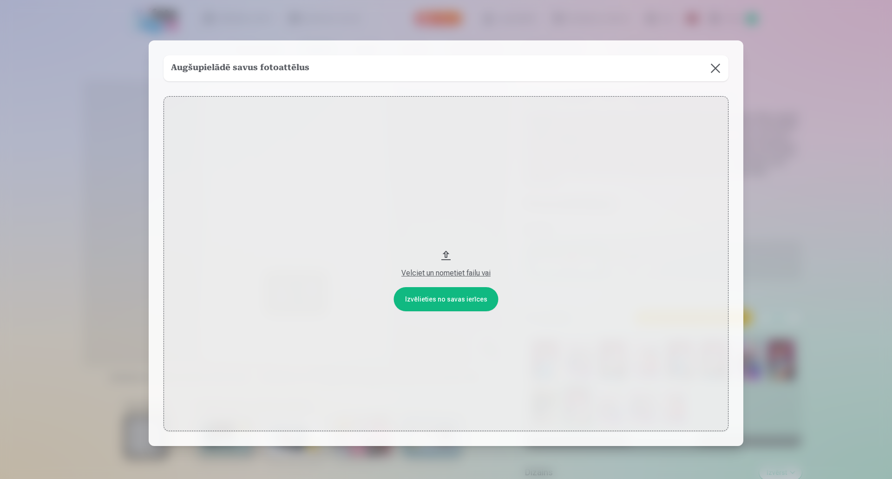
click at [449, 299] on button "Velciet un nometiet failu vai" at bounding box center [445, 263] width 565 height 335
click at [717, 69] on button at bounding box center [715, 68] width 26 height 26
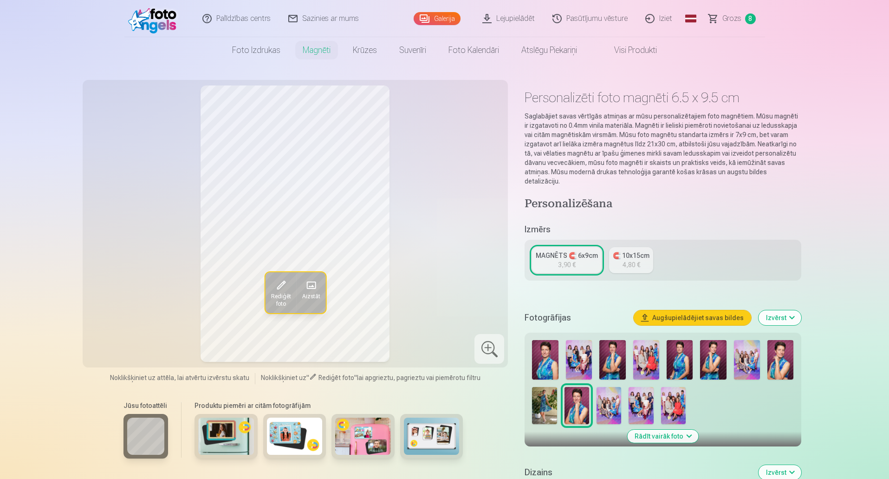
click at [315, 284] on span at bounding box center [310, 285] width 15 height 15
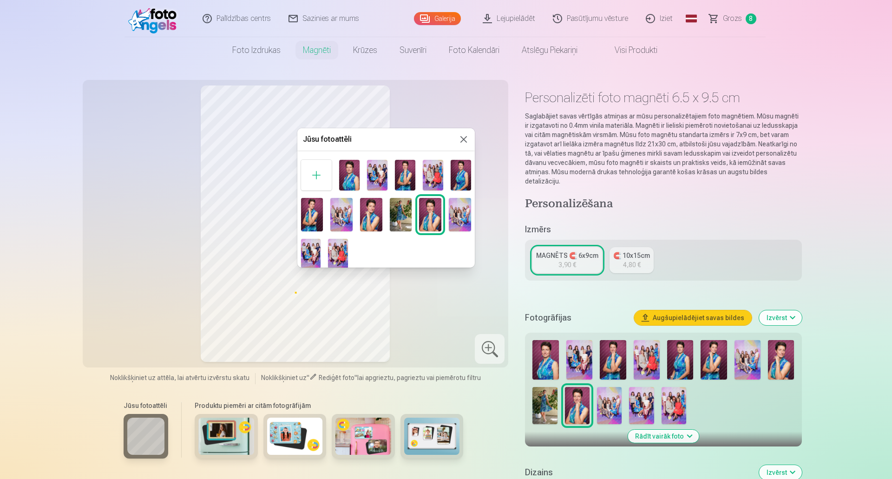
click at [458, 138] on button at bounding box center [463, 139] width 11 height 11
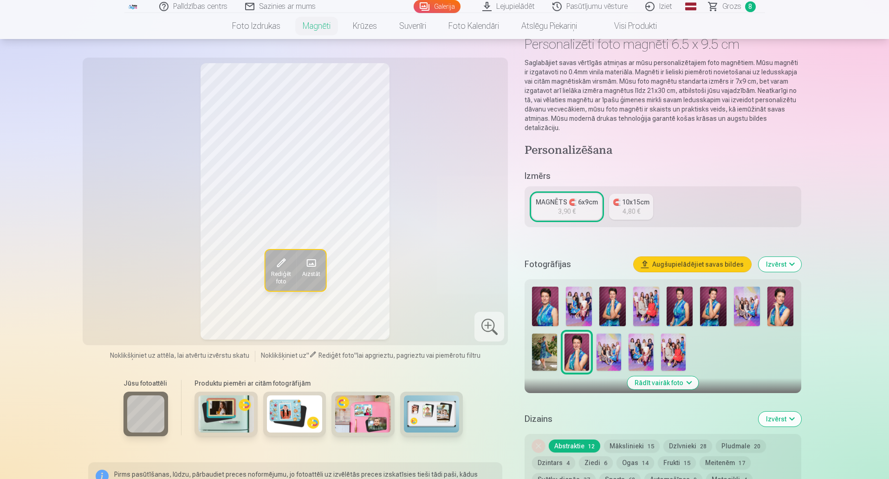
scroll to position [93, 0]
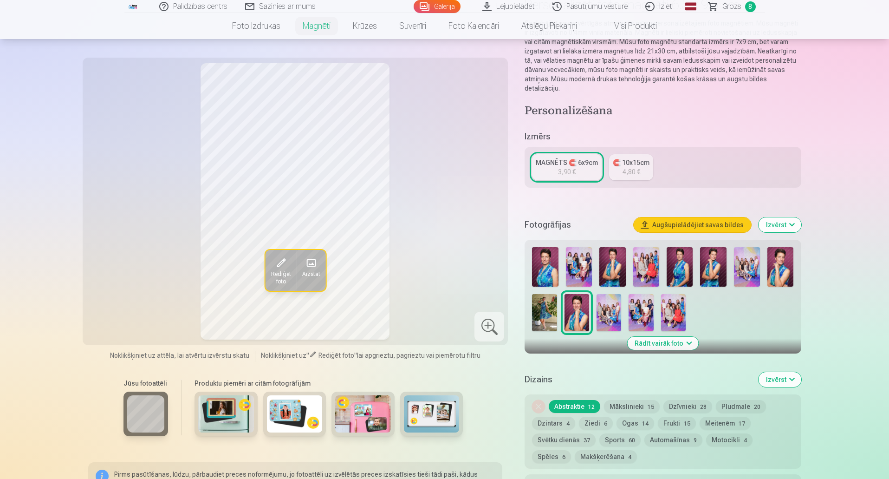
click at [779, 373] on button "Izvērst" at bounding box center [780, 379] width 43 height 15
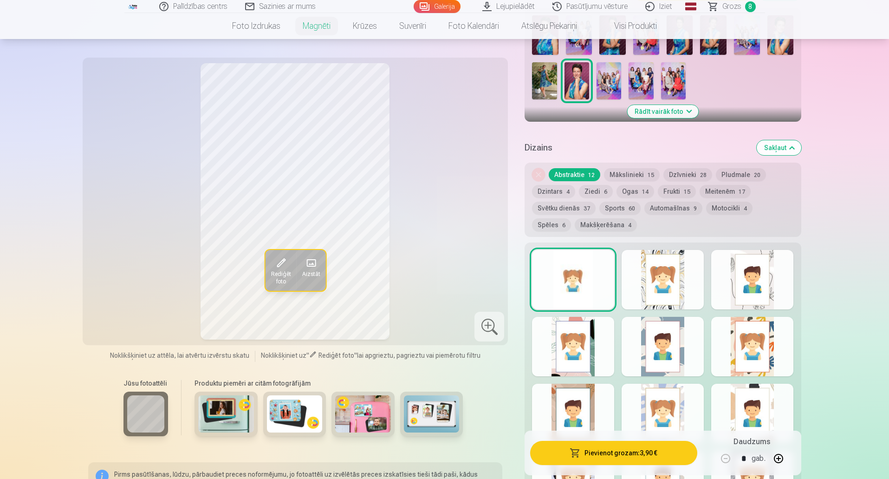
scroll to position [325, 0]
click at [723, 279] on div at bounding box center [752, 278] width 82 height 59
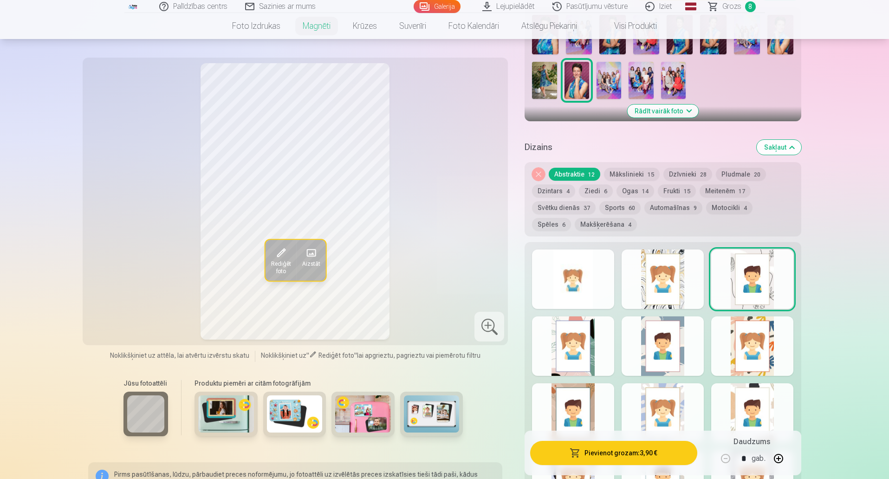
click at [683, 283] on div at bounding box center [663, 278] width 82 height 59
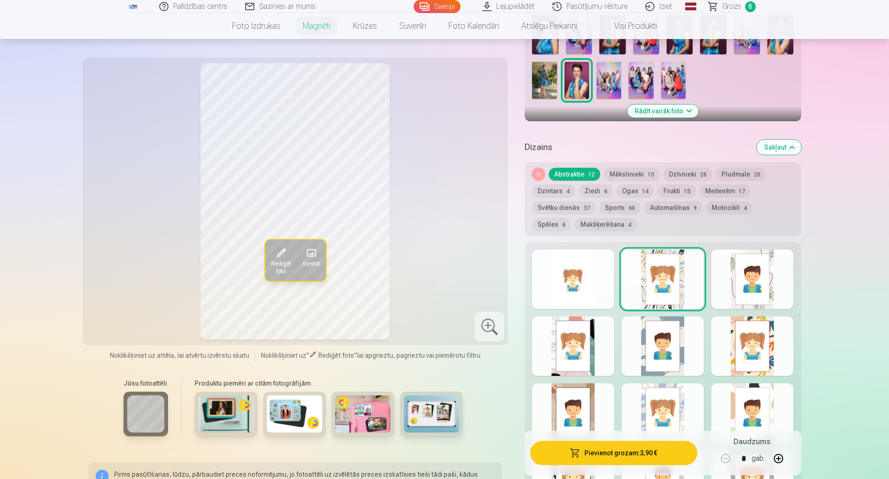
click at [666, 331] on div at bounding box center [663, 345] width 82 height 59
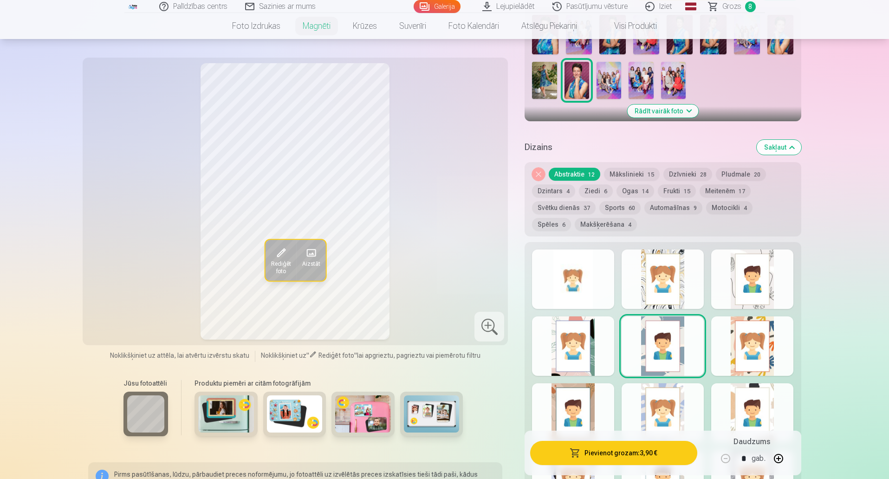
click at [594, 347] on div at bounding box center [573, 345] width 82 height 59
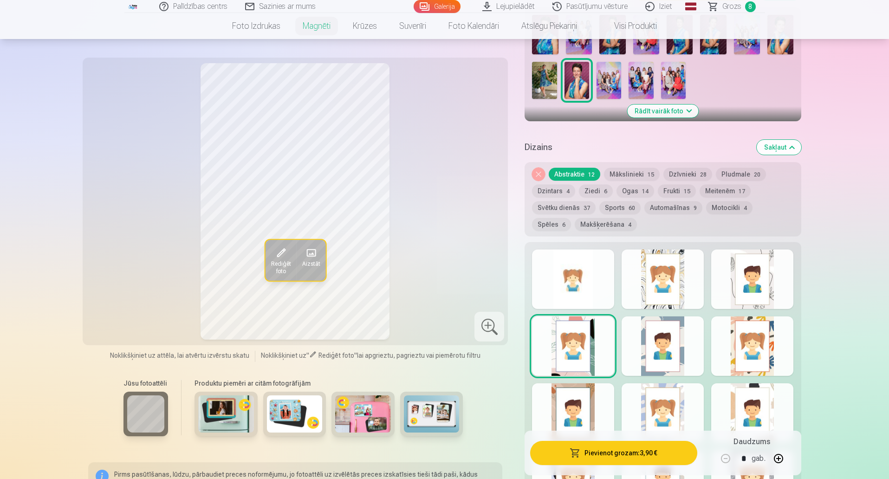
click at [756, 333] on div at bounding box center [752, 345] width 82 height 59
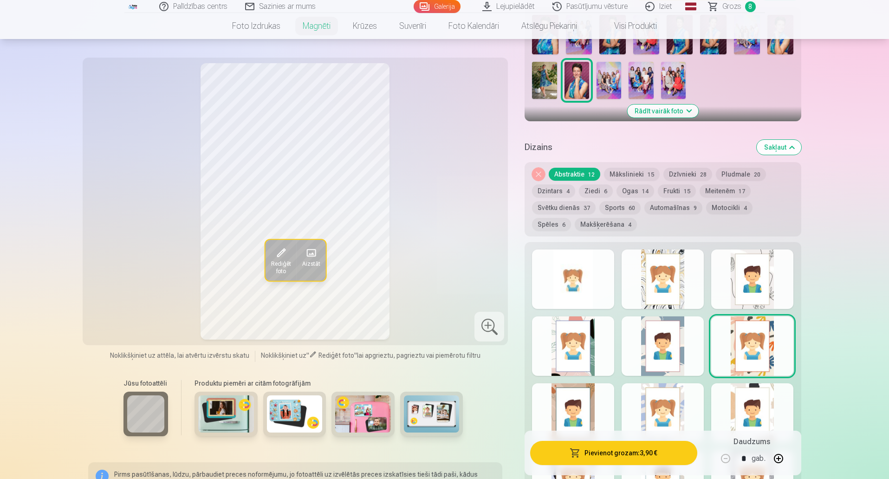
click at [744, 413] on div at bounding box center [752, 412] width 82 height 59
click at [668, 415] on div at bounding box center [663, 412] width 82 height 59
click at [587, 414] on div at bounding box center [573, 412] width 82 height 59
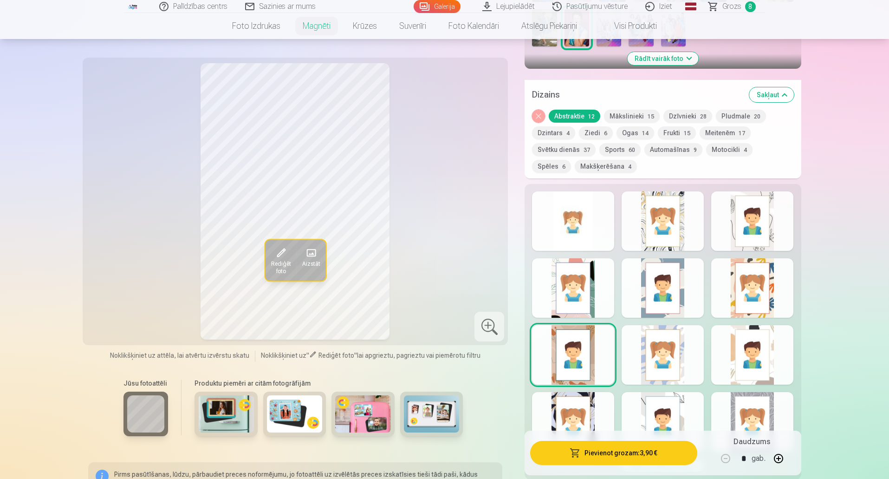
scroll to position [464, 0]
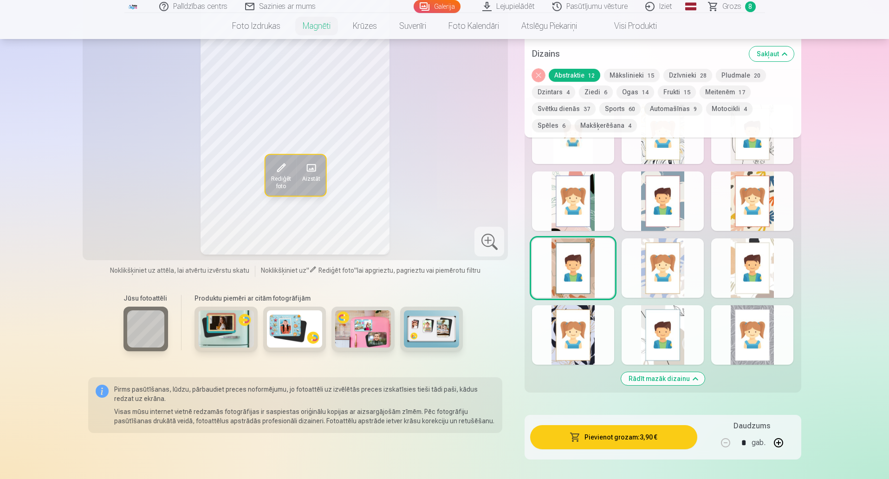
click at [581, 321] on div at bounding box center [573, 334] width 82 height 59
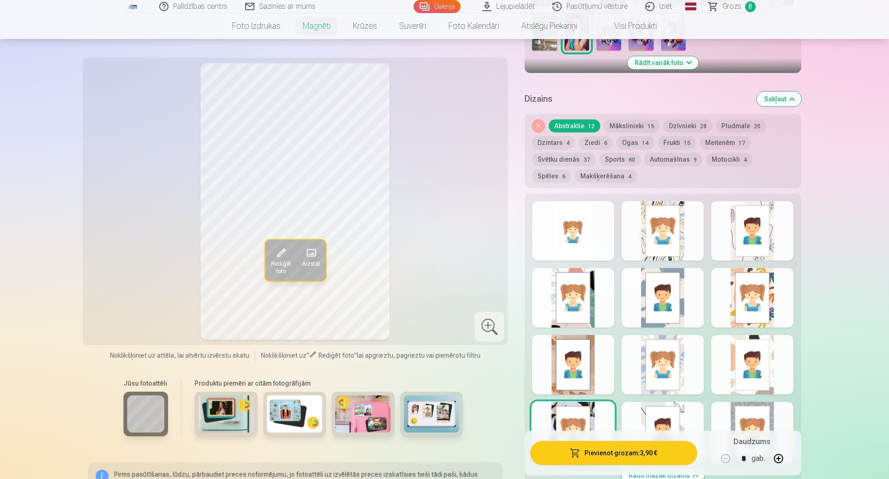
scroll to position [372, 0]
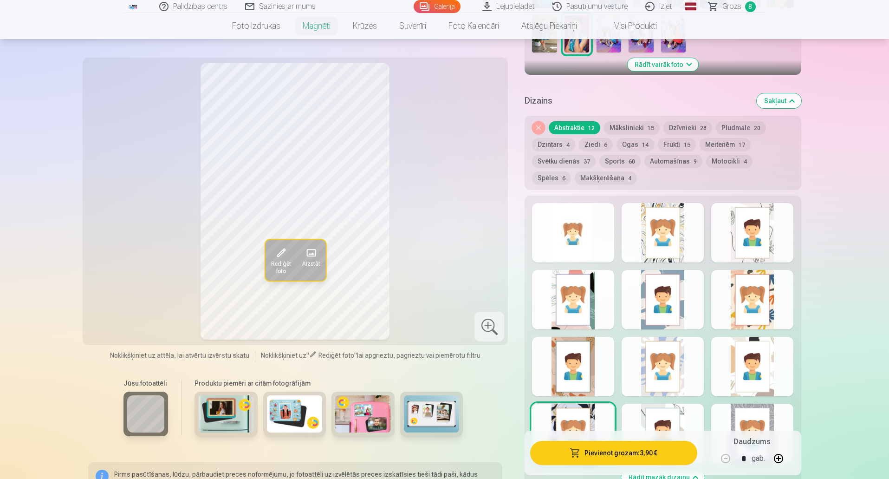
click at [661, 416] on div at bounding box center [663, 433] width 82 height 59
click at [751, 406] on div at bounding box center [752, 433] width 82 height 59
click at [583, 226] on div at bounding box center [573, 232] width 82 height 59
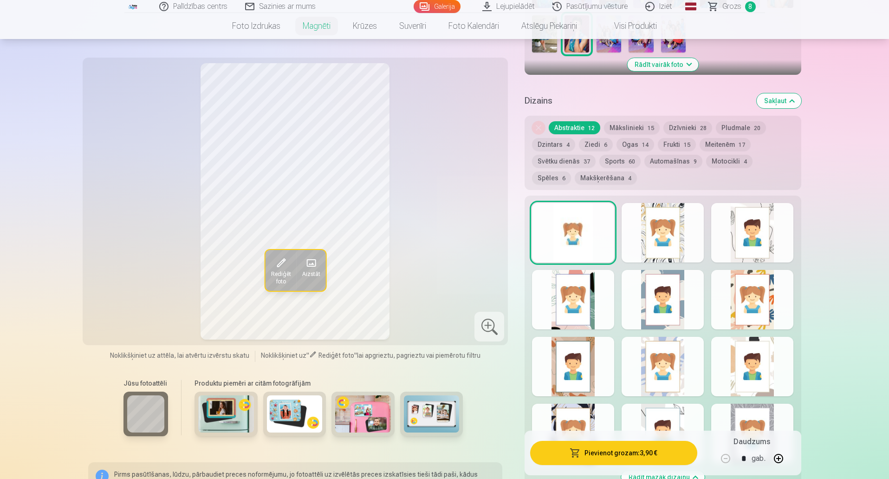
click at [635, 226] on div at bounding box center [663, 232] width 82 height 59
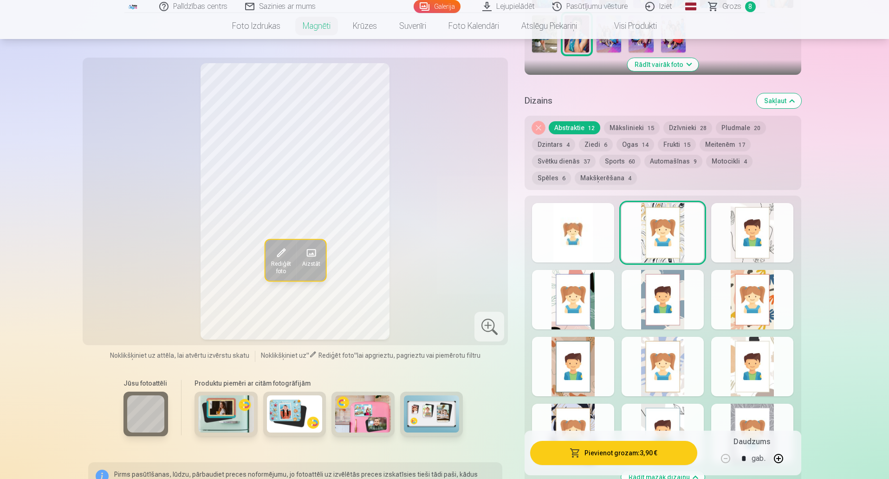
click at [740, 223] on div at bounding box center [752, 232] width 82 height 59
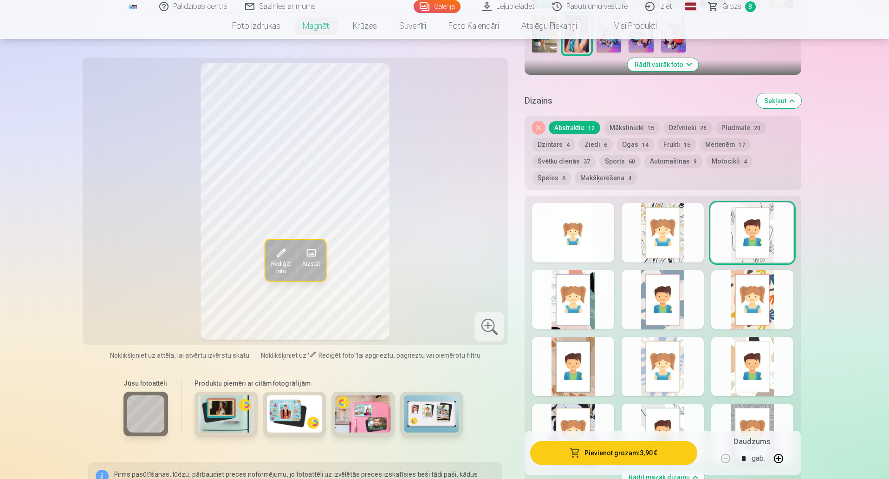
click at [675, 231] on div at bounding box center [663, 232] width 82 height 59
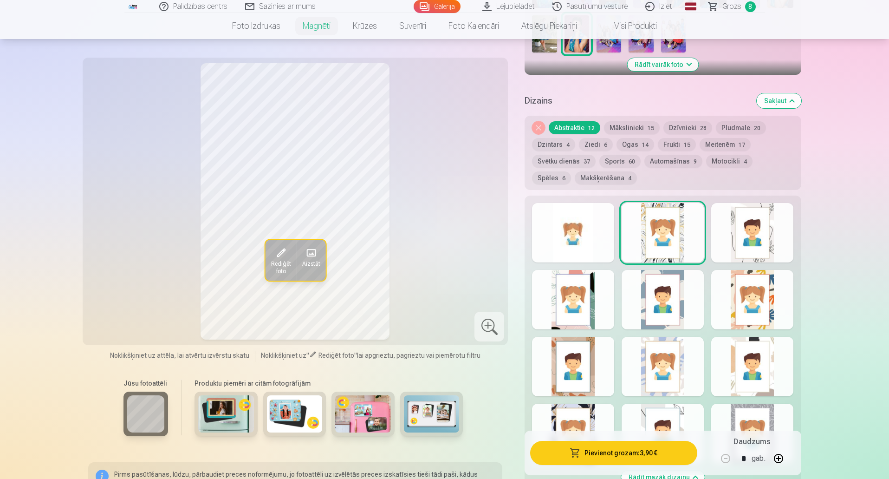
click at [599, 240] on div at bounding box center [573, 232] width 82 height 59
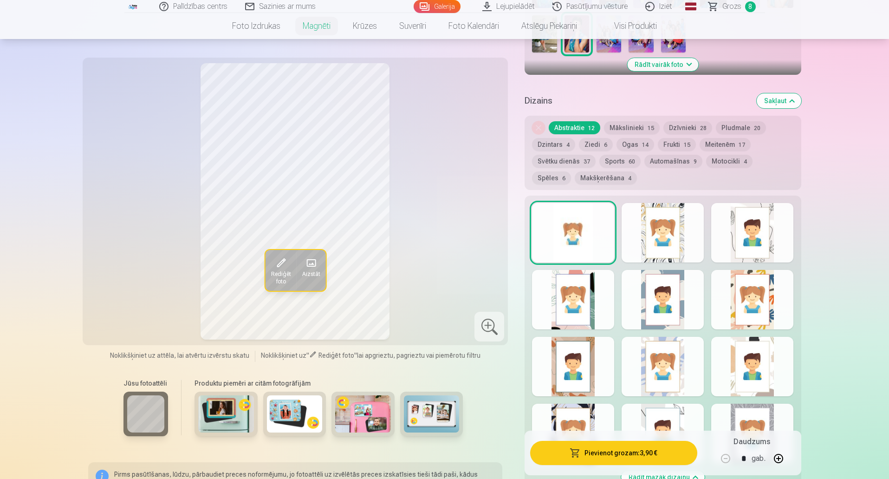
click at [625, 138] on button "Ogas 14" at bounding box center [636, 144] width 38 height 13
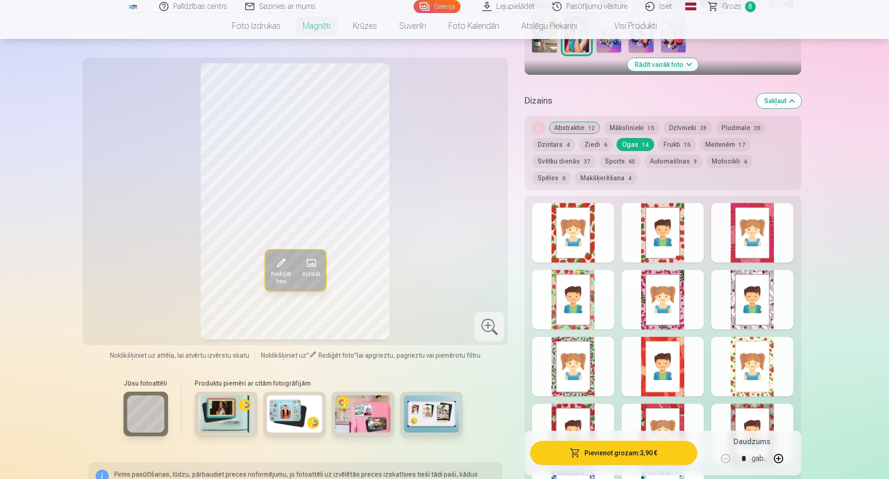
click at [553, 138] on button "Dzintars 4" at bounding box center [553, 144] width 43 height 13
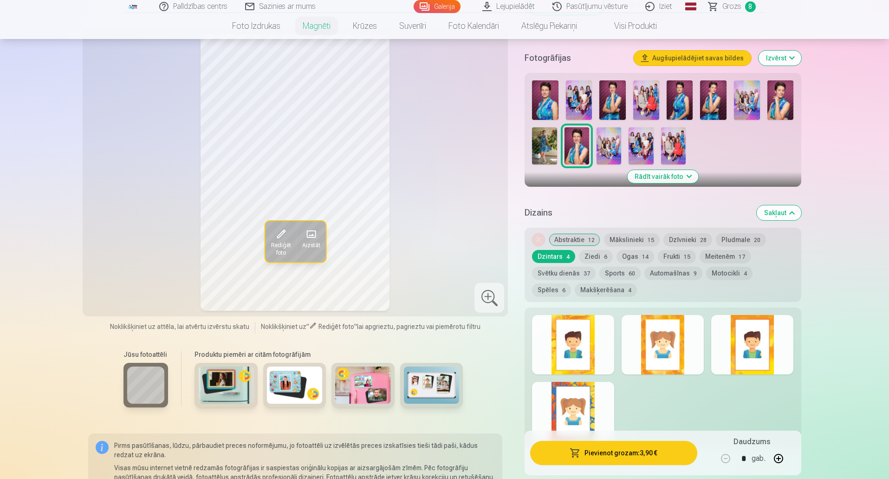
scroll to position [232, 0]
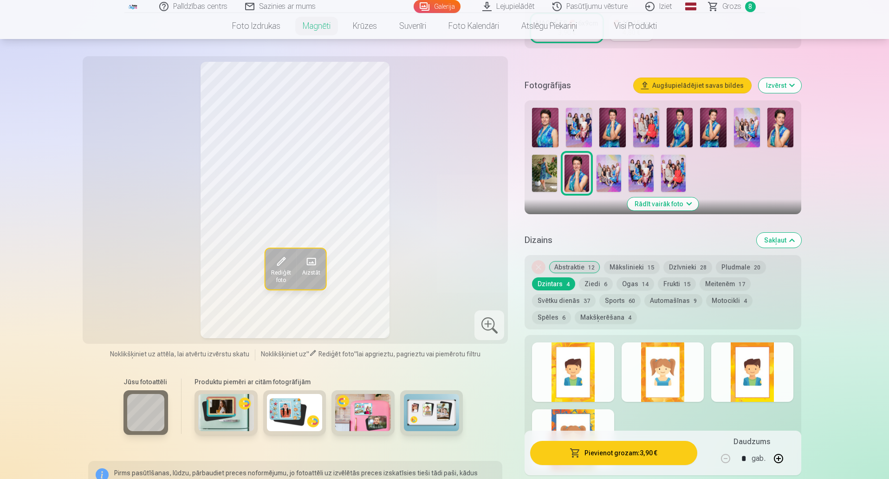
click at [590, 277] on button "Ziedi 6" at bounding box center [596, 283] width 34 height 13
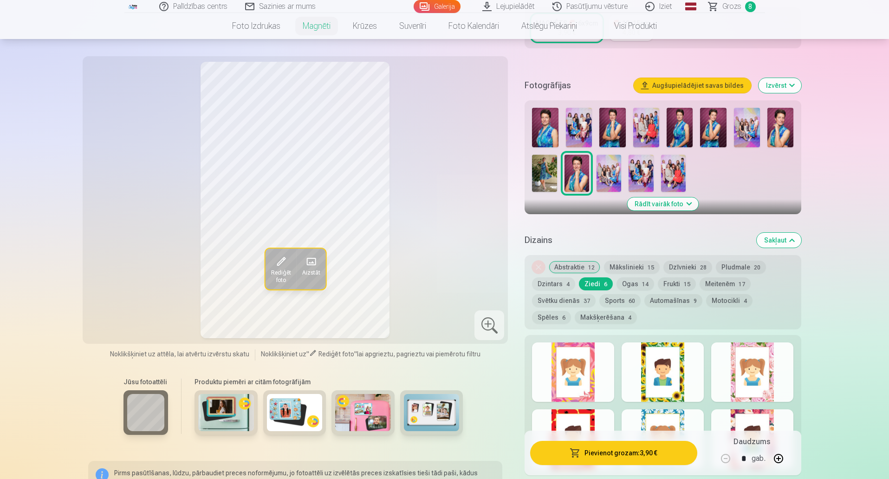
click at [579, 409] on div at bounding box center [573, 438] width 82 height 59
click at [732, 358] on div at bounding box center [752, 371] width 82 height 59
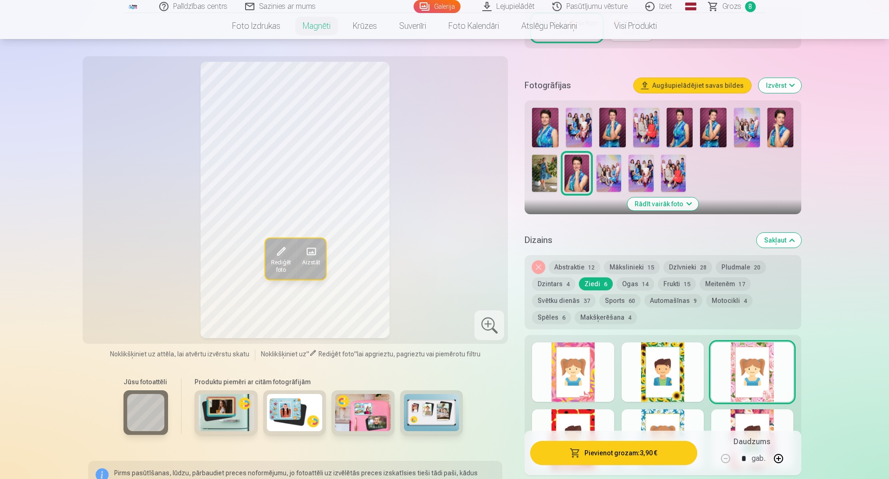
click at [665, 277] on button "Frukti 15" at bounding box center [677, 283] width 38 height 13
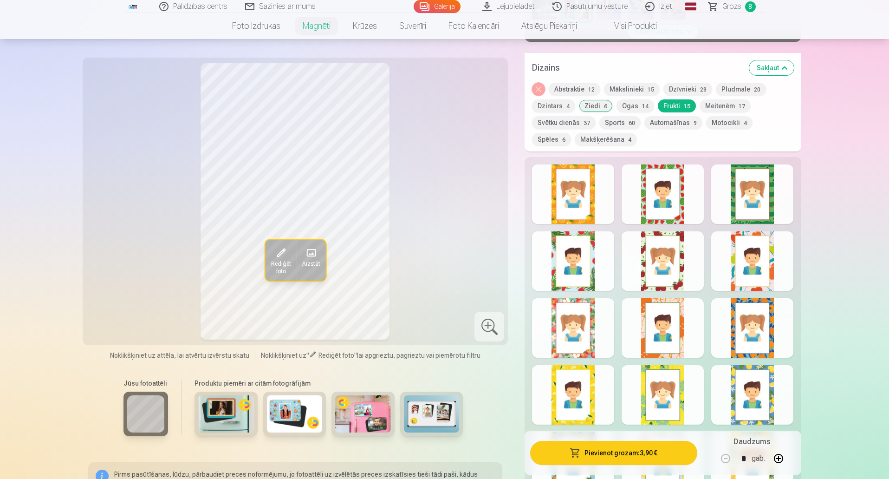
scroll to position [418, 0]
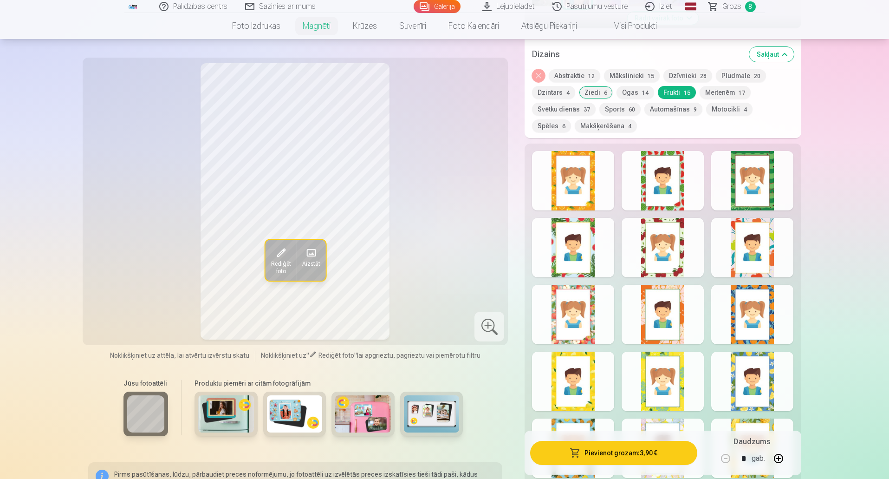
click at [731, 186] on div at bounding box center [752, 180] width 82 height 59
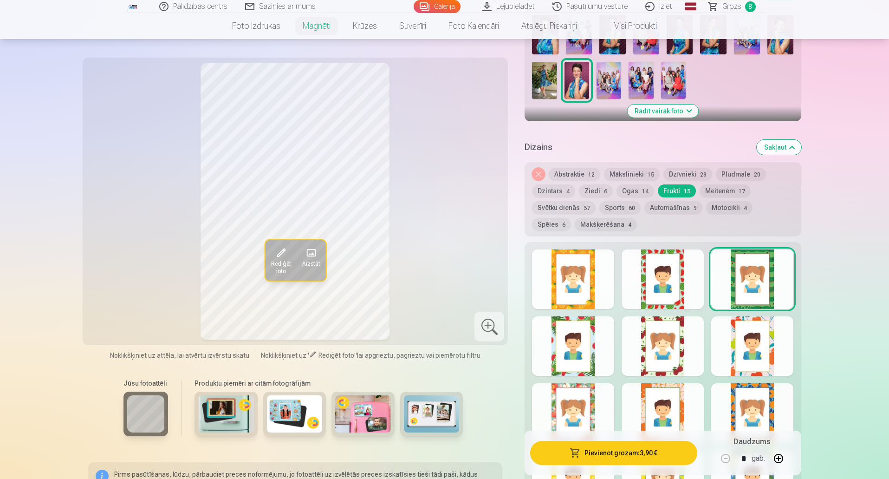
click at [714, 184] on button "Meitenēm 17" at bounding box center [725, 190] width 51 height 13
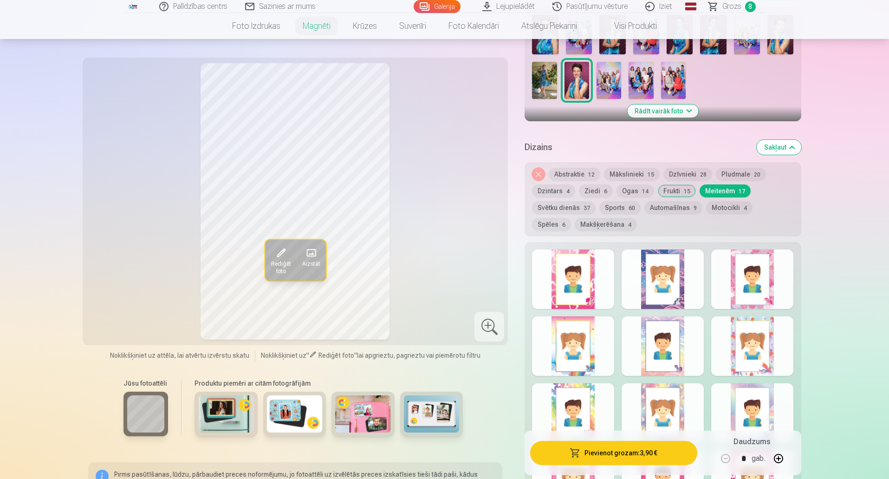
click at [677, 253] on div at bounding box center [663, 278] width 82 height 59
click at [621, 321] on div "Rādīt mazāk dizainu" at bounding box center [663, 456] width 276 height 429
click at [639, 322] on div at bounding box center [663, 345] width 82 height 59
click at [651, 282] on div at bounding box center [663, 278] width 82 height 59
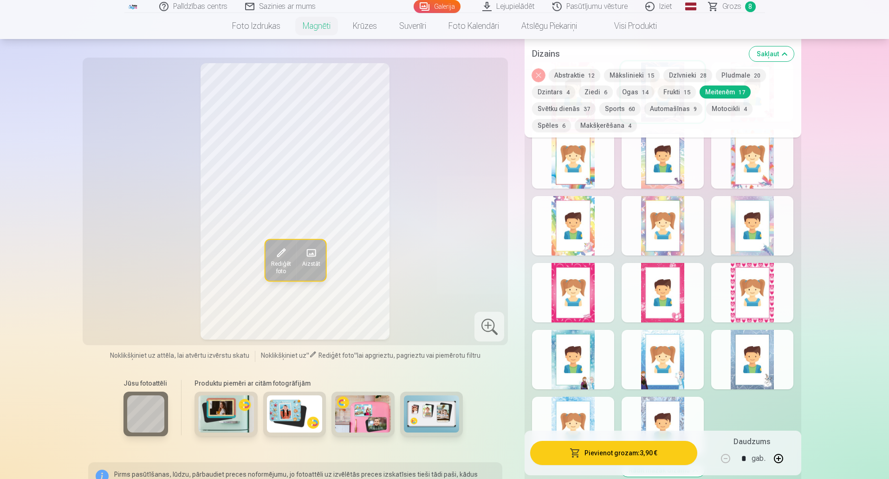
scroll to position [511, 0]
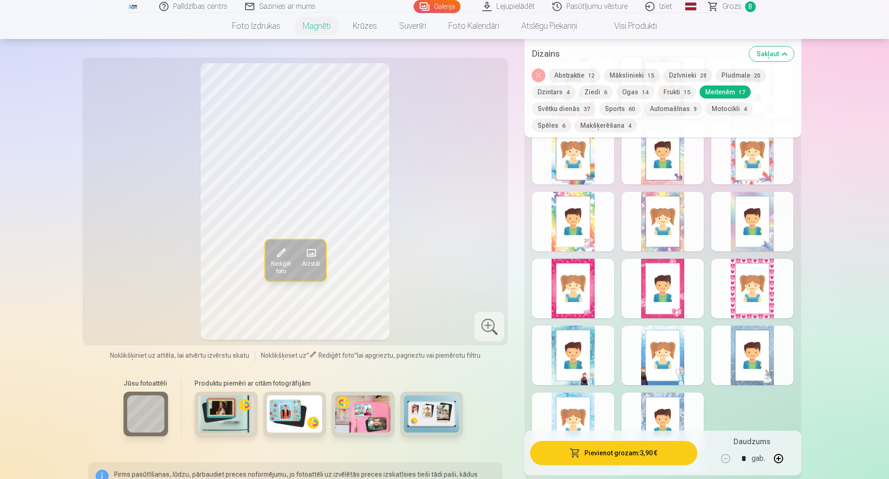
click at [601, 338] on div at bounding box center [573, 355] width 82 height 59
click at [673, 345] on div at bounding box center [663, 355] width 82 height 59
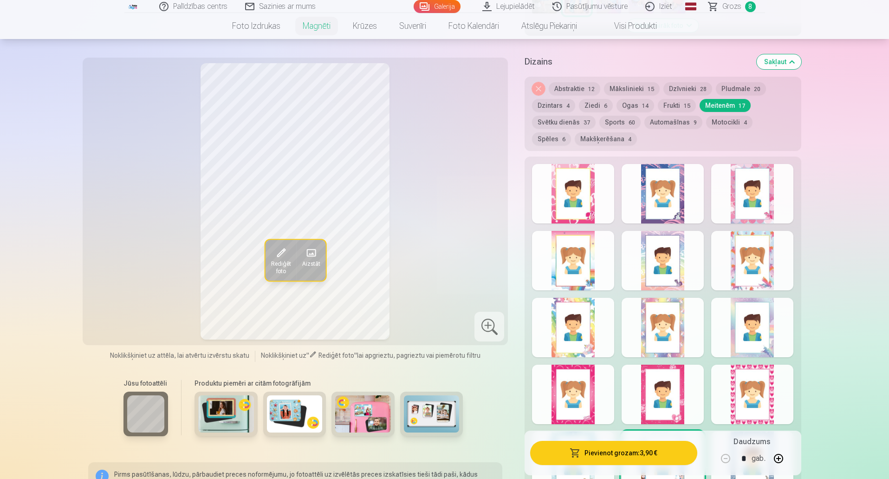
scroll to position [279, 0]
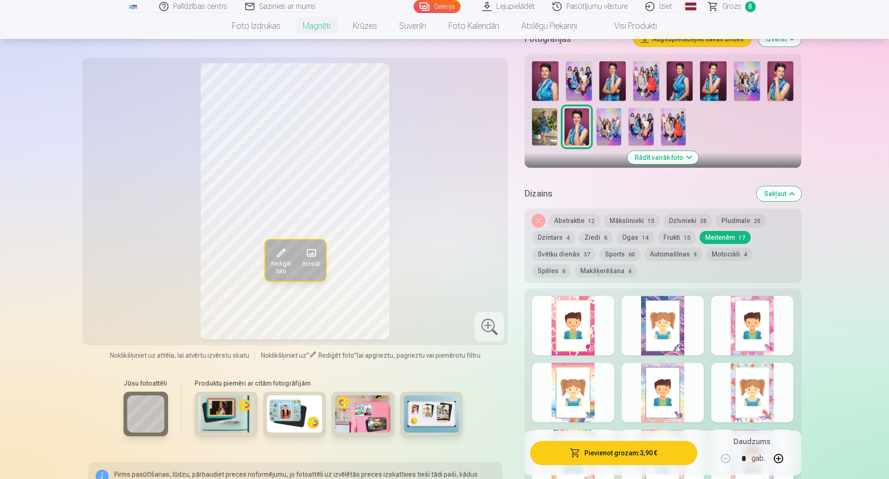
click at [569, 214] on button "Abstraktie 12" at bounding box center [575, 220] width 52 height 13
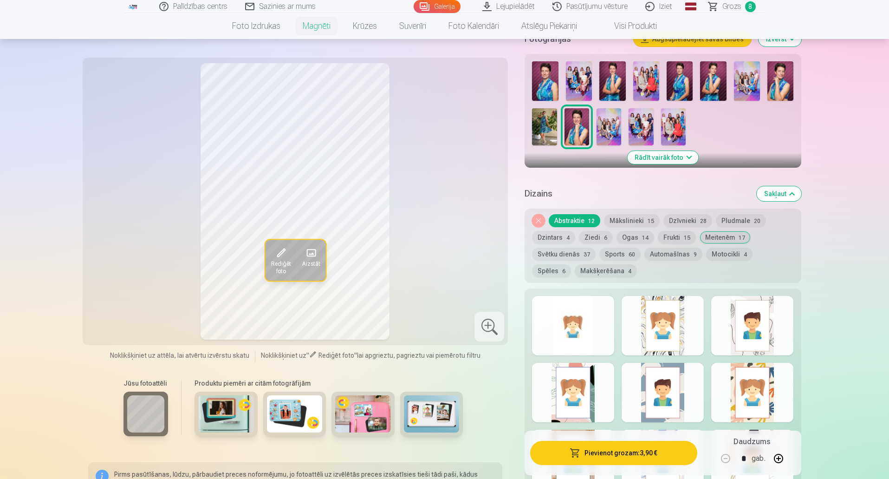
click at [630, 214] on button "Mākslinieki 15" at bounding box center [632, 220] width 56 height 13
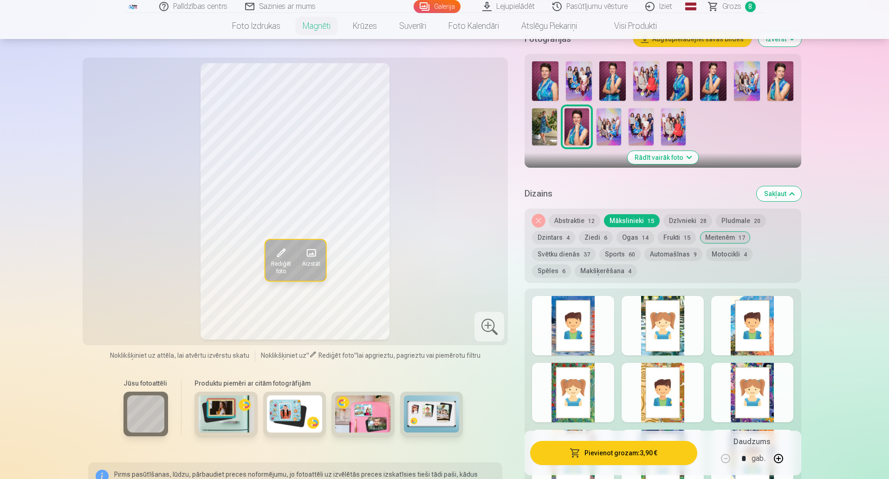
click at [599, 307] on div at bounding box center [573, 325] width 82 height 59
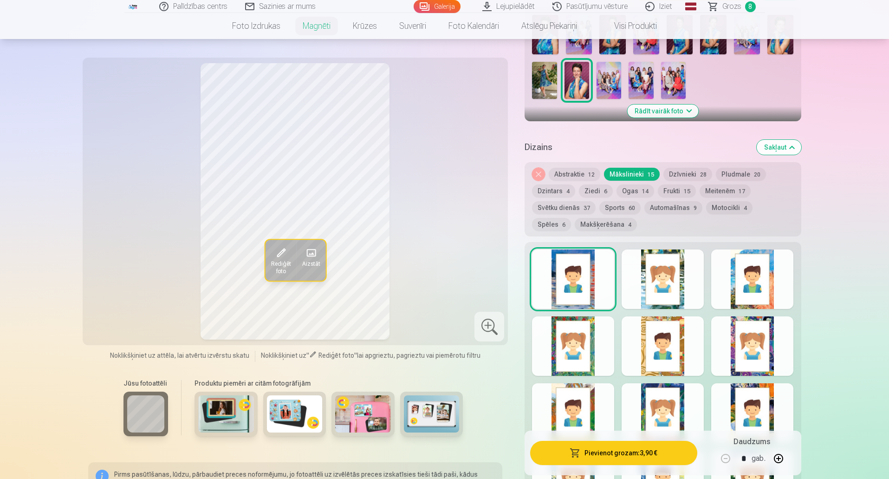
click at [678, 386] on div at bounding box center [663, 412] width 82 height 59
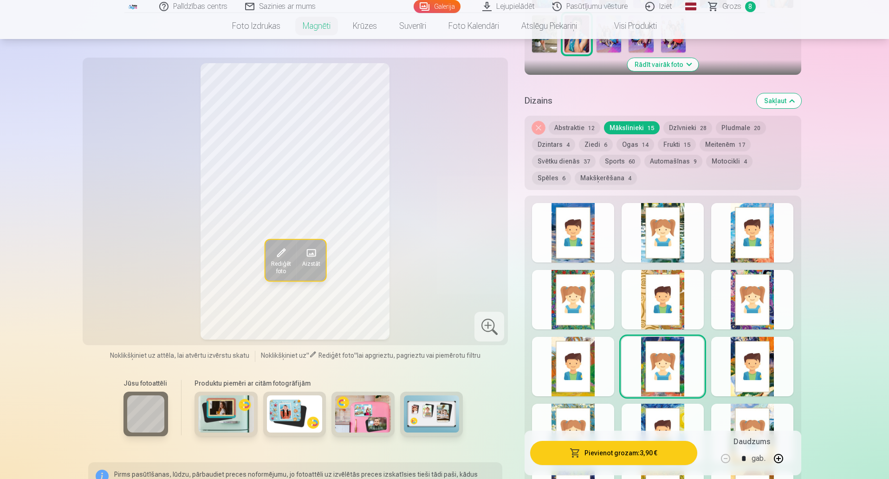
scroll to position [232, 0]
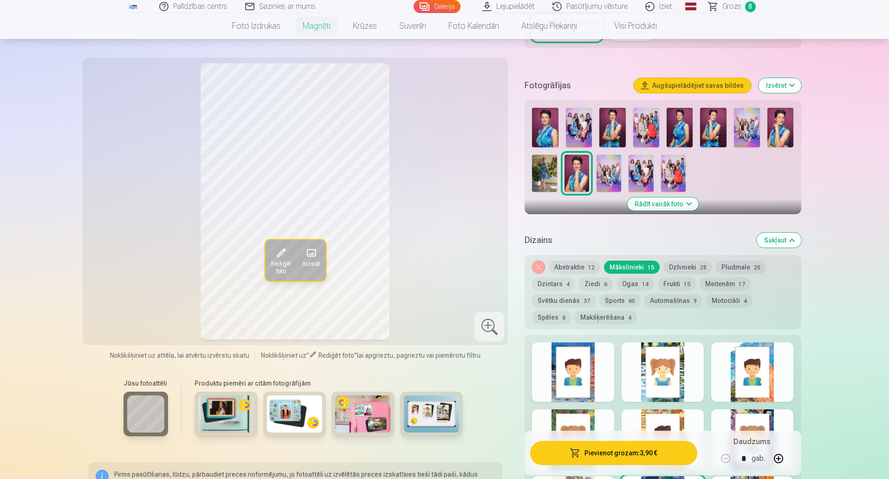
click at [742, 261] on button "Pludmale 20" at bounding box center [741, 267] width 50 height 13
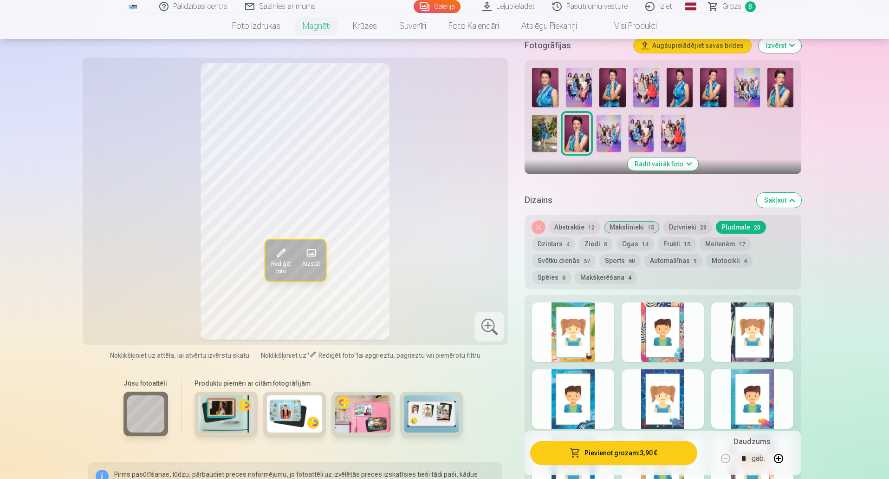
scroll to position [325, 0]
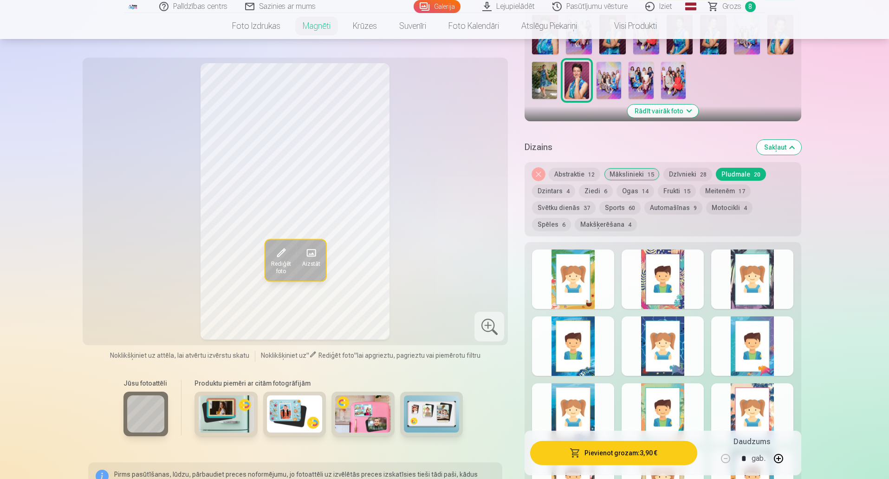
click at [736, 352] on div at bounding box center [752, 345] width 82 height 59
click at [605, 337] on div at bounding box center [573, 345] width 82 height 59
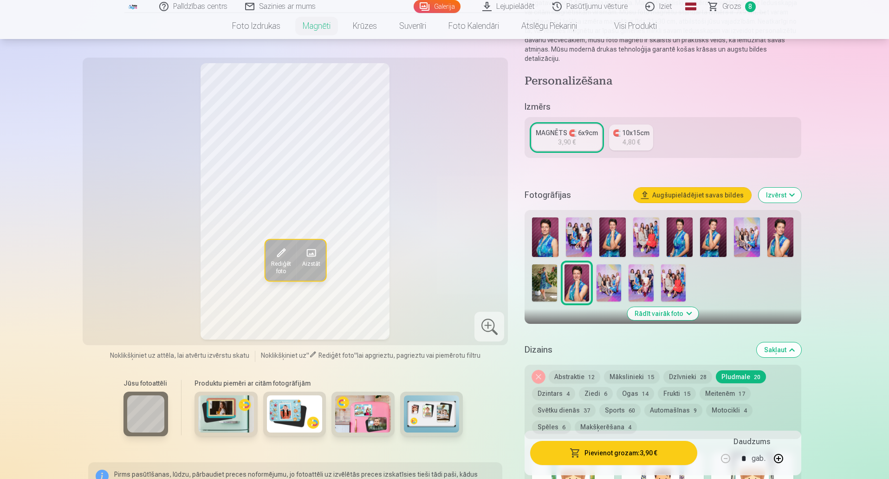
scroll to position [139, 0]
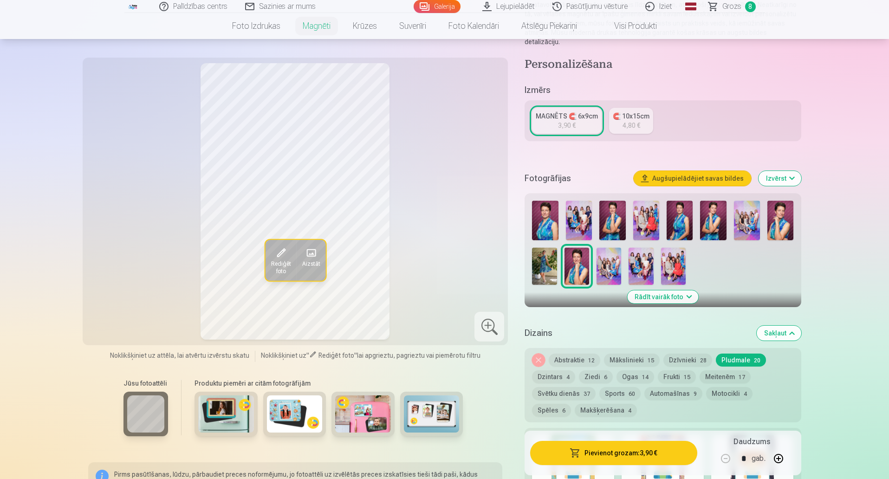
click at [568, 387] on button "Svētku dienās 37" at bounding box center [564, 393] width 64 height 13
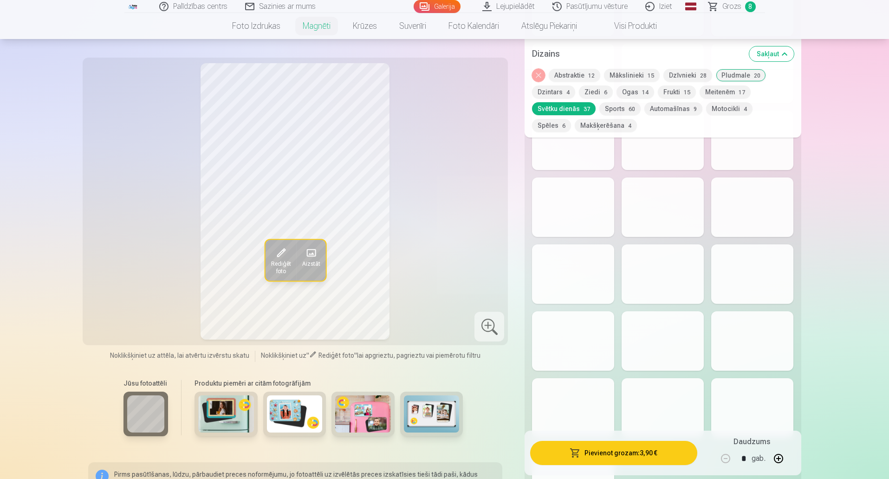
scroll to position [929, 0]
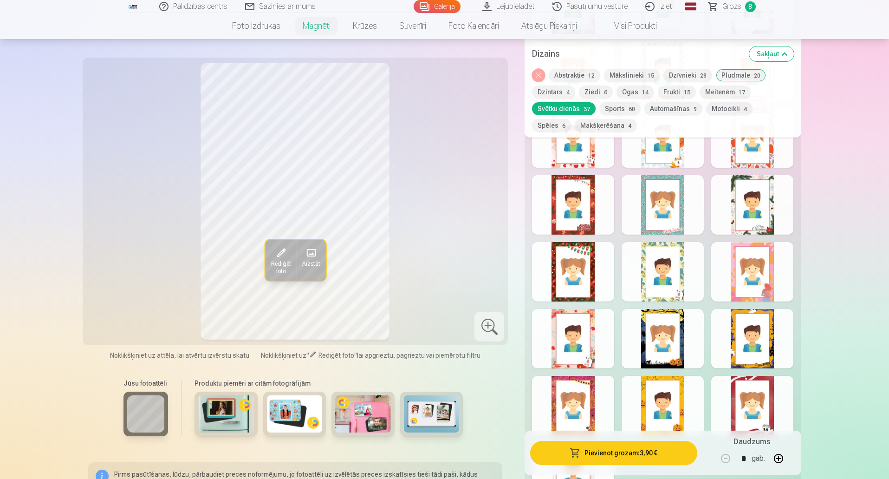
click at [638, 336] on div at bounding box center [663, 338] width 82 height 59
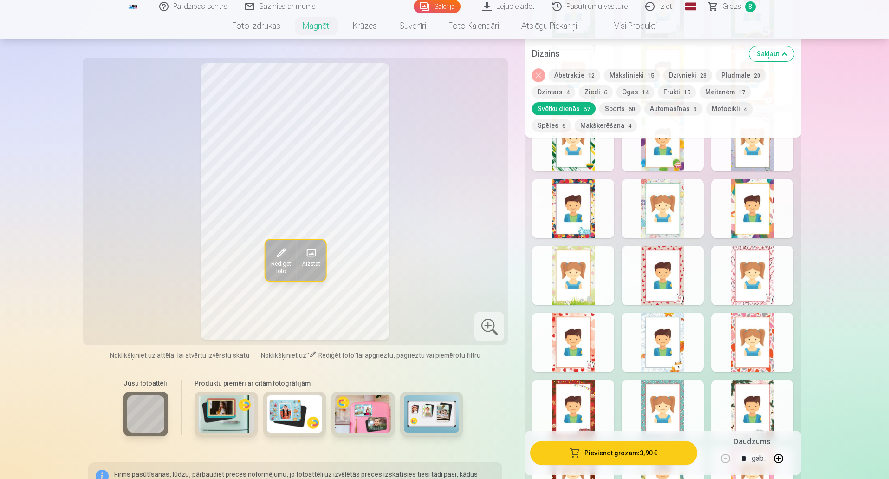
scroll to position [697, 0]
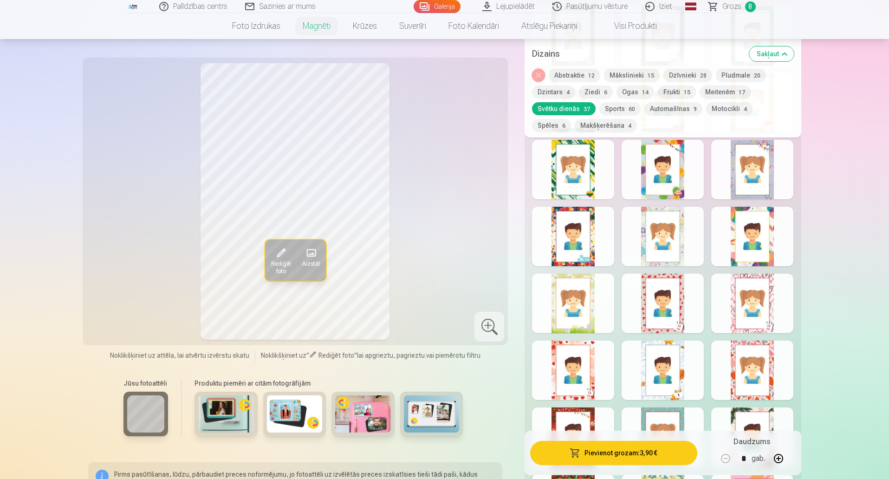
click at [620, 107] on button "Sports 60" at bounding box center [620, 108] width 41 height 13
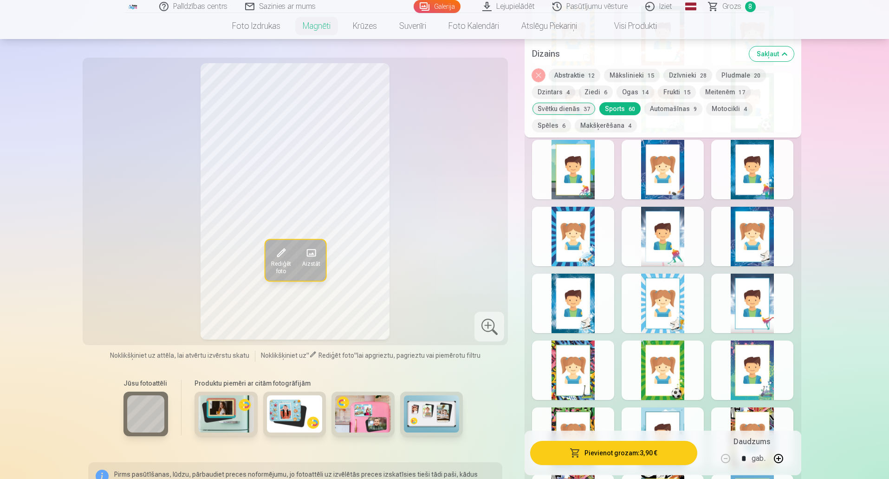
scroll to position [650, 0]
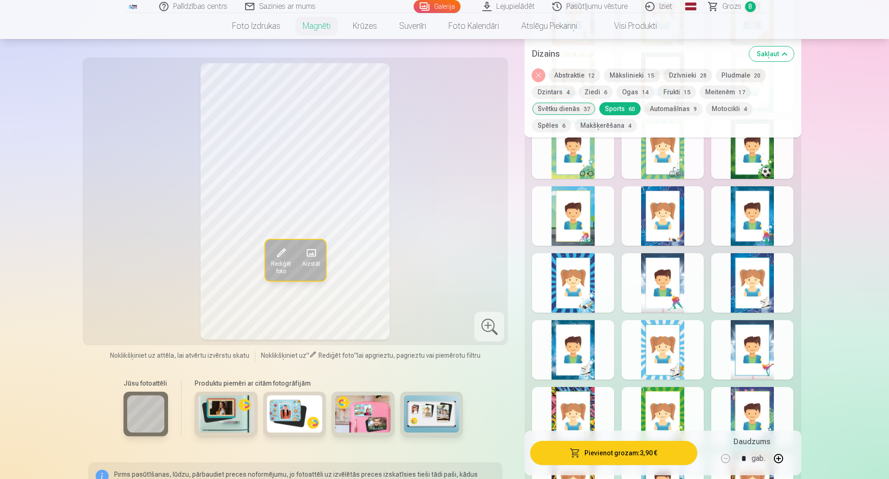
click at [600, 259] on div at bounding box center [573, 282] width 82 height 59
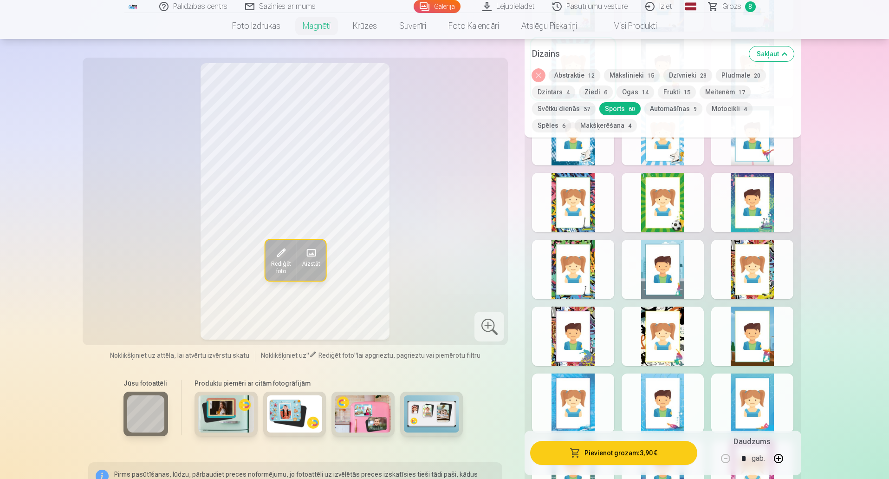
scroll to position [882, 0]
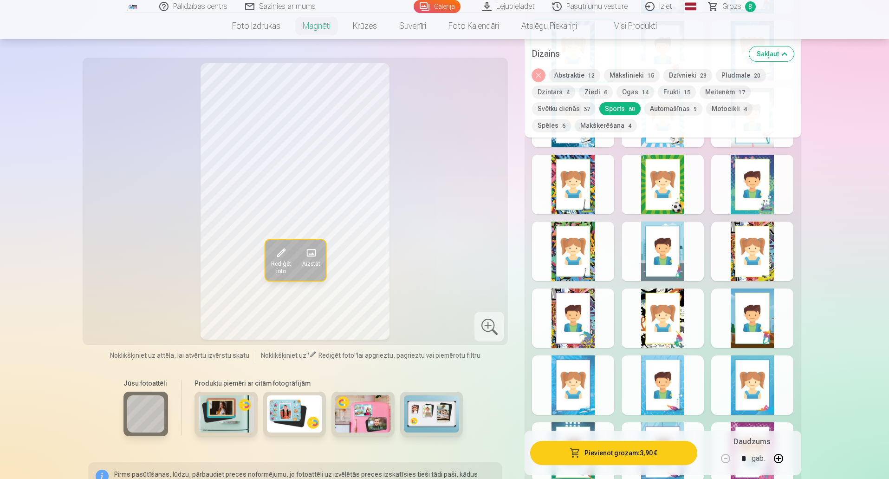
click at [577, 366] on div at bounding box center [573, 384] width 82 height 59
click at [763, 381] on div at bounding box center [752, 384] width 82 height 59
click at [693, 378] on div at bounding box center [663, 384] width 82 height 59
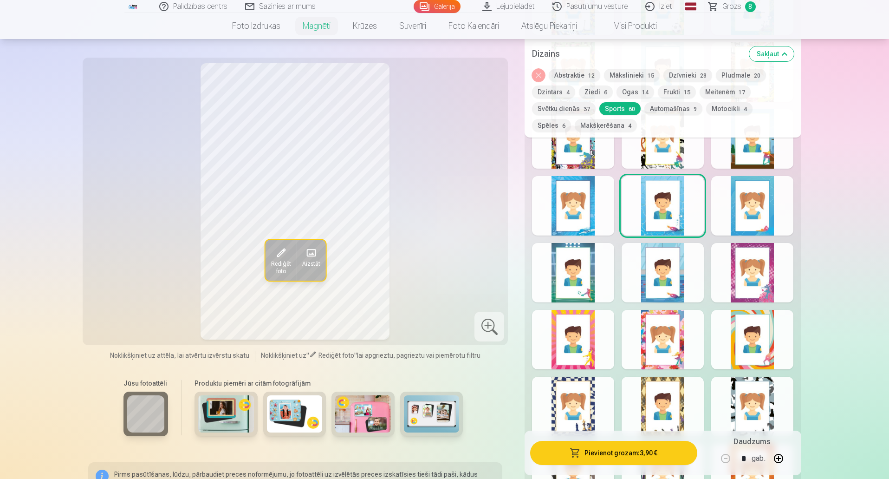
scroll to position [1161, 0]
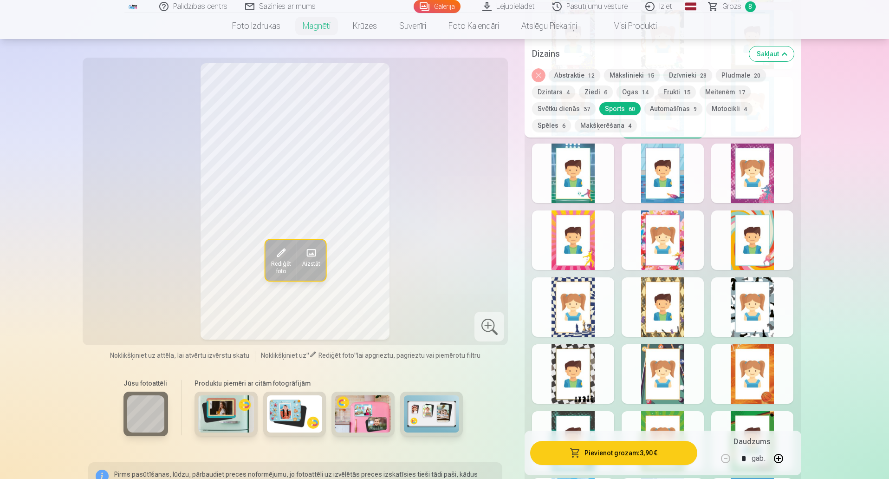
click at [742, 167] on div at bounding box center [752, 173] width 82 height 59
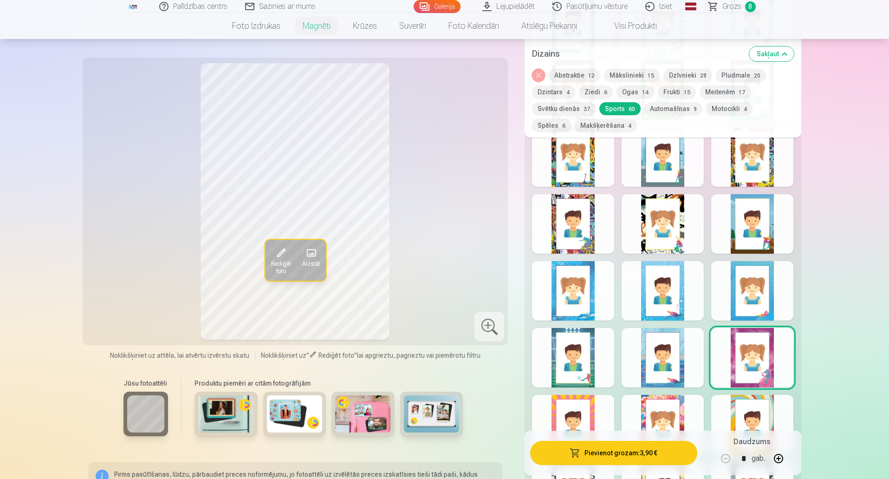
scroll to position [975, 0]
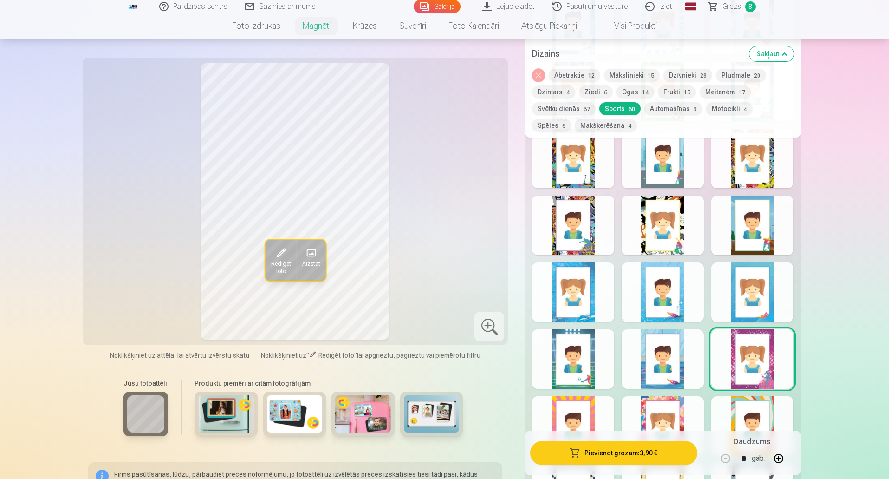
click at [562, 72] on button "Abstraktie 12" at bounding box center [575, 75] width 52 height 13
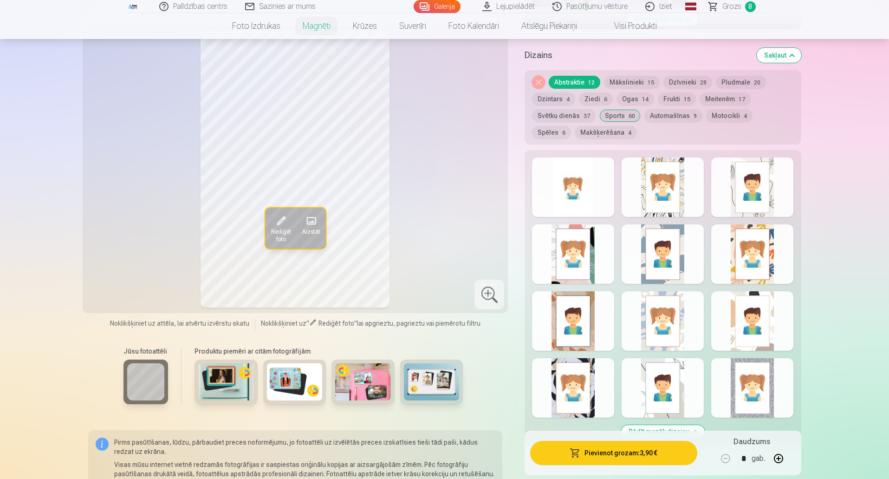
scroll to position [325, 0]
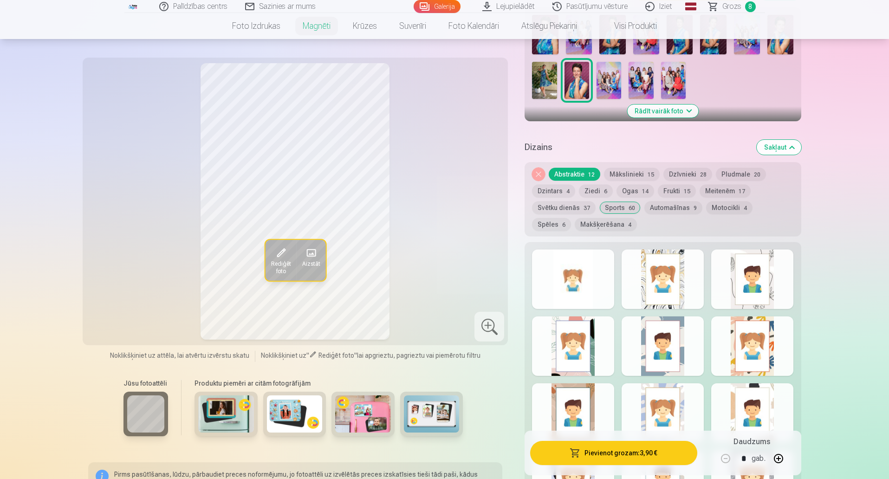
click at [535, 168] on button "Noņemiet dizainu" at bounding box center [538, 174] width 13 height 13
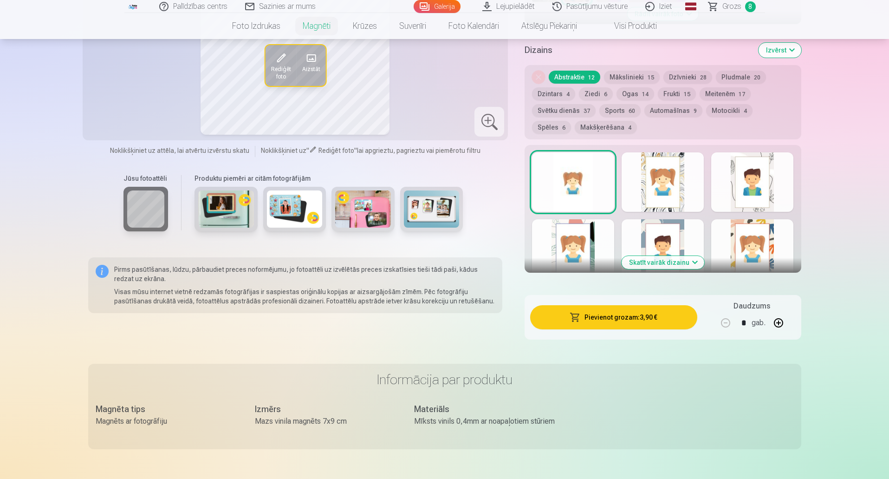
scroll to position [426, 0]
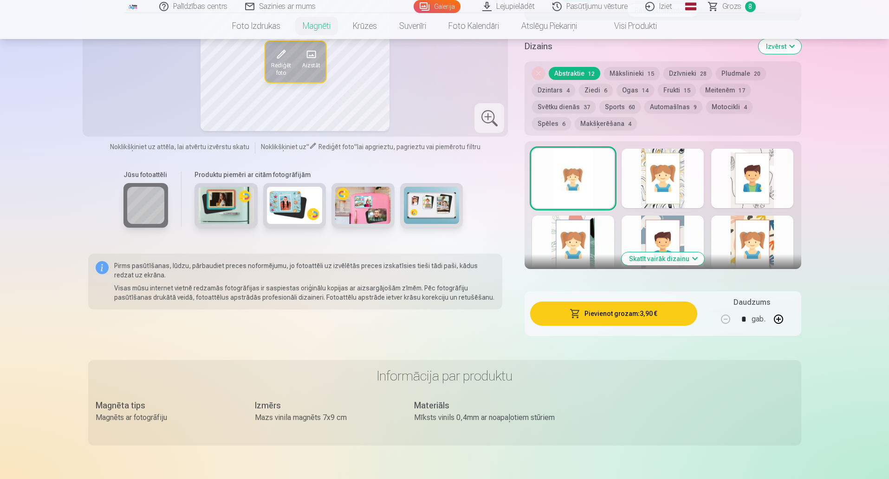
click at [777, 311] on button "button" at bounding box center [779, 319] width 22 height 22
type input "*"
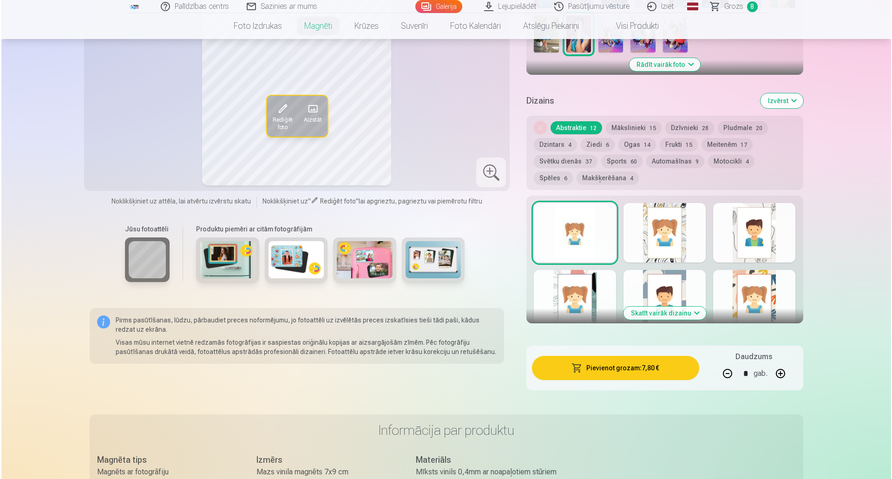
scroll to position [379, 0]
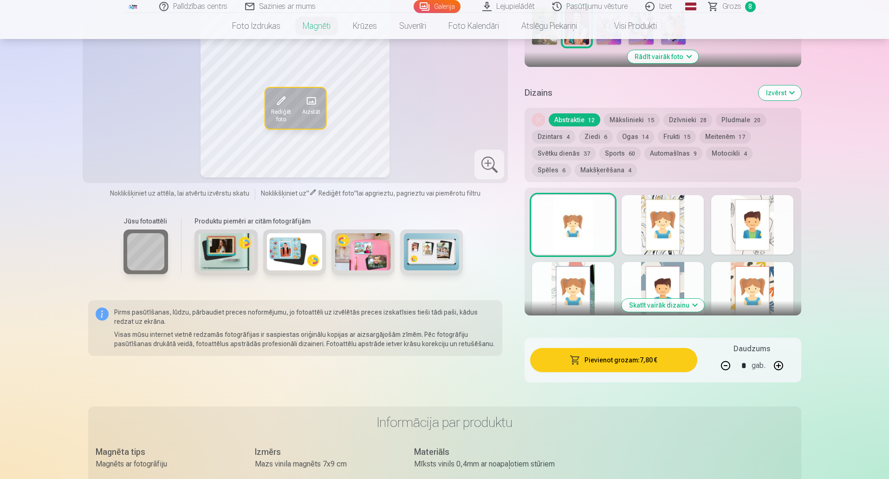
click at [631, 350] on button "Pievienot grozam : 7,80 €" at bounding box center [613, 360] width 167 height 24
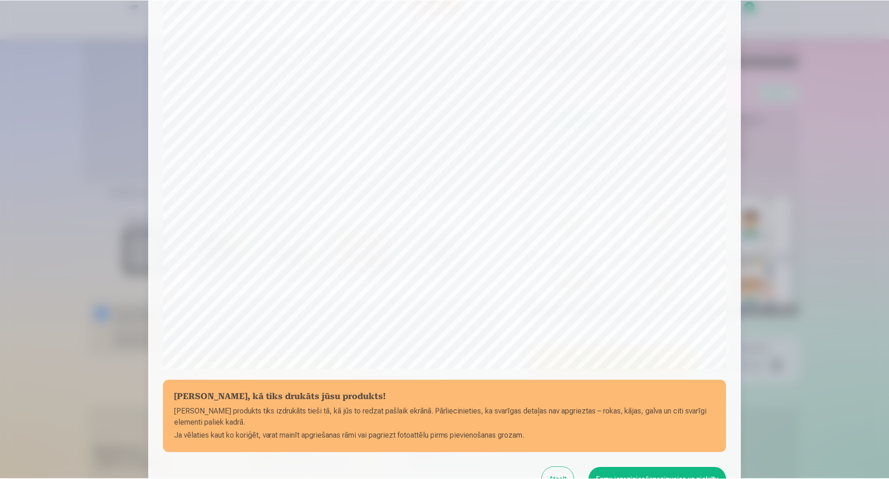
scroll to position [190, 0]
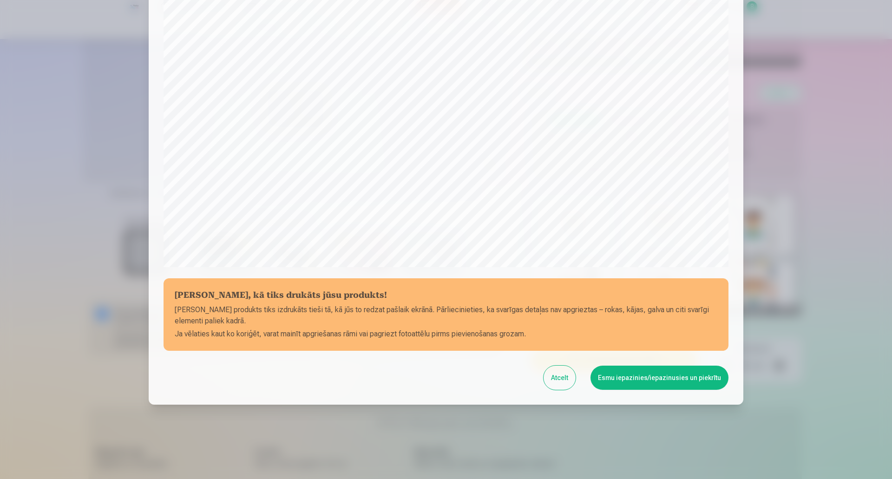
click at [565, 376] on button "Atcelt" at bounding box center [559, 377] width 32 height 24
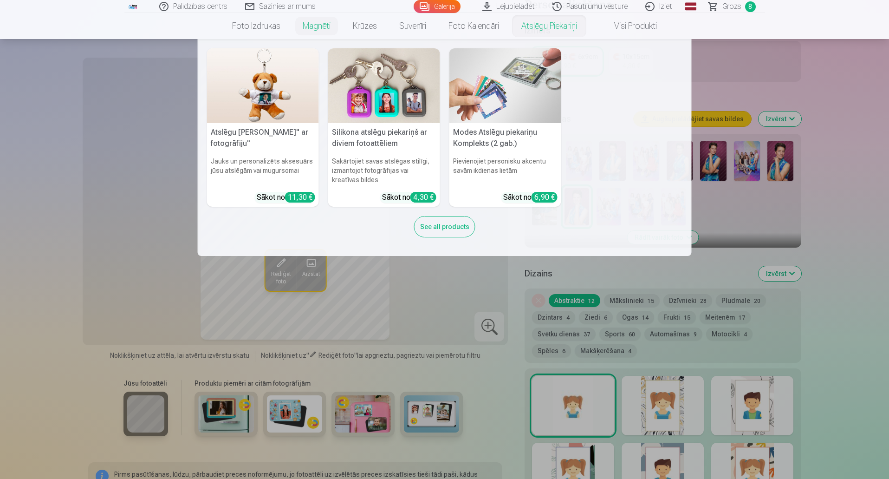
scroll to position [147, 0]
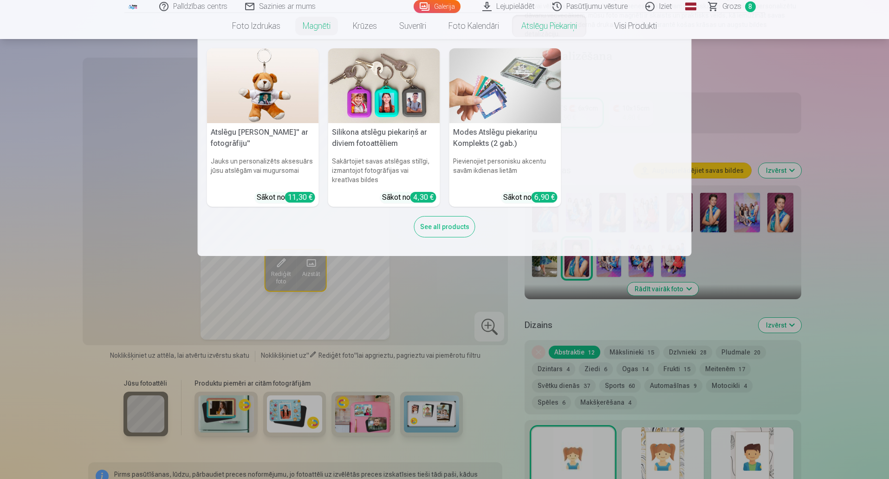
click at [853, 152] on nav "Atslēgu piekariņš Lācītis" ar fotogrāfiju" Jauks un personalizēts aksesuārs jūs…" at bounding box center [444, 147] width 889 height 217
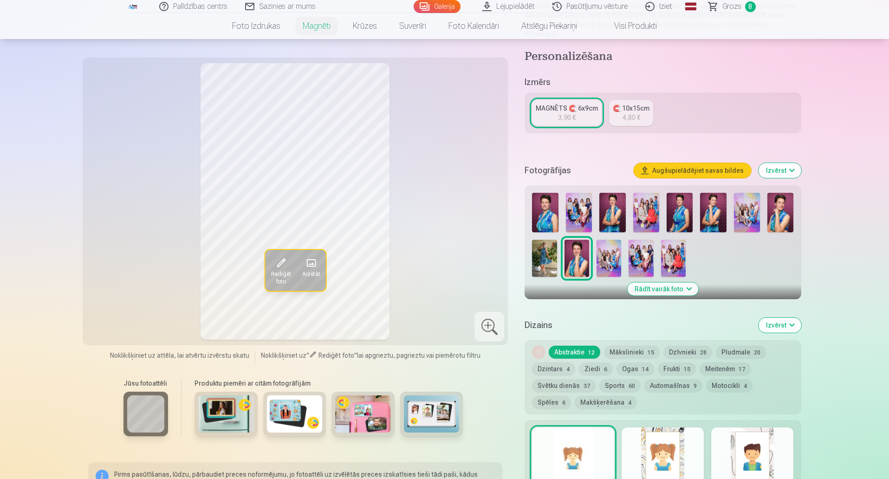
drag, startPoint x: 393, startPoint y: 287, endPoint x: 287, endPoint y: 264, distance: 109.3
click at [287, 264] on span at bounding box center [280, 262] width 15 height 15
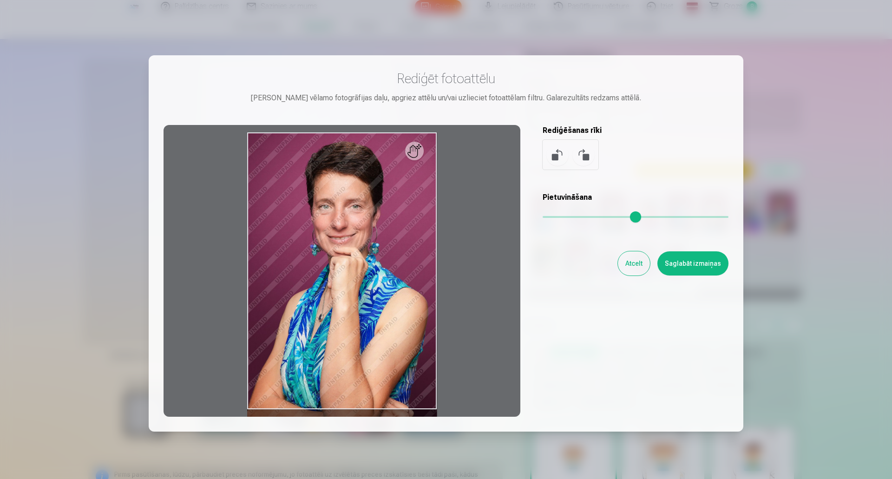
drag, startPoint x: 543, startPoint y: 219, endPoint x: 529, endPoint y: 222, distance: 14.7
click at [542, 218] on input "range" at bounding box center [635, 217] width 186 height 2
drag, startPoint x: 418, startPoint y: 155, endPoint x: 400, endPoint y: 188, distance: 37.2
click at [400, 188] on div at bounding box center [341, 271] width 357 height 292
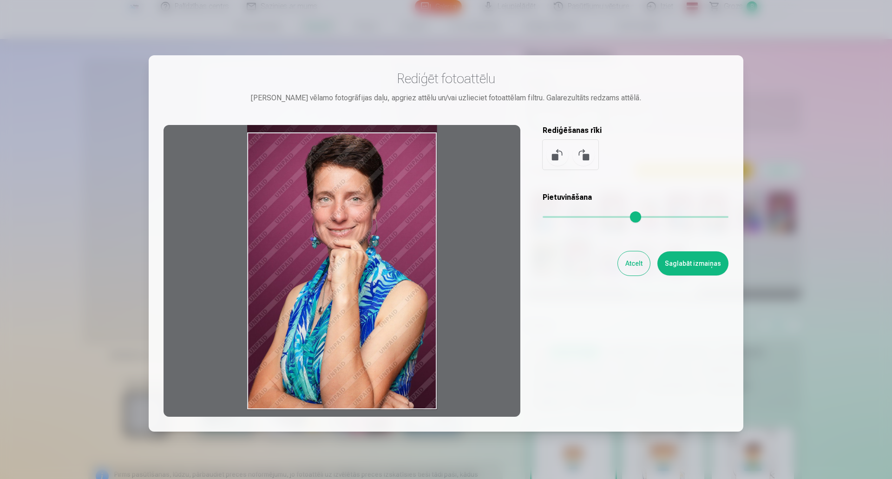
drag, startPoint x: 358, startPoint y: 224, endPoint x: 382, endPoint y: 215, distance: 25.4
click at [382, 215] on div at bounding box center [341, 271] width 357 height 292
click at [643, 268] on button "Atcelt" at bounding box center [634, 263] width 32 height 24
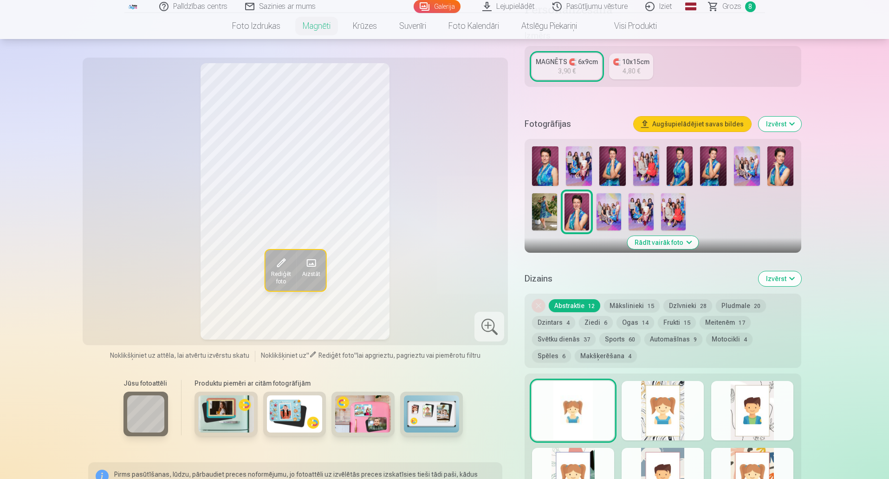
scroll to position [0, 0]
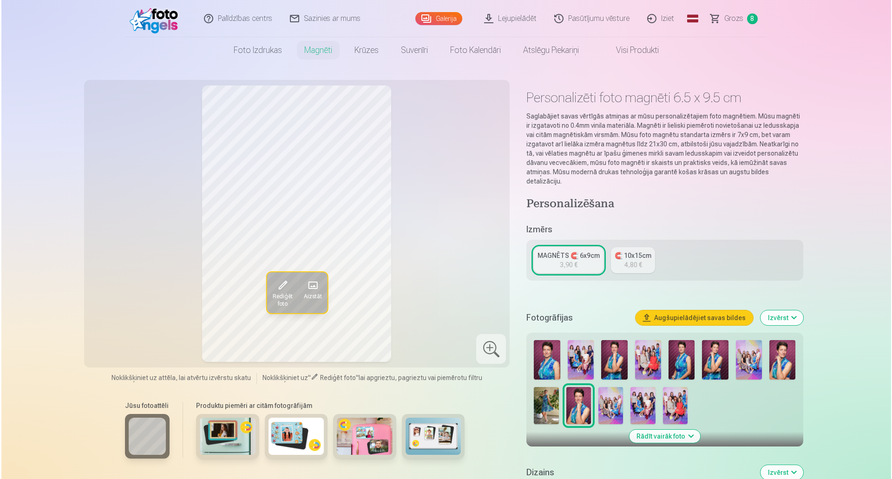
scroll to position [651, 0]
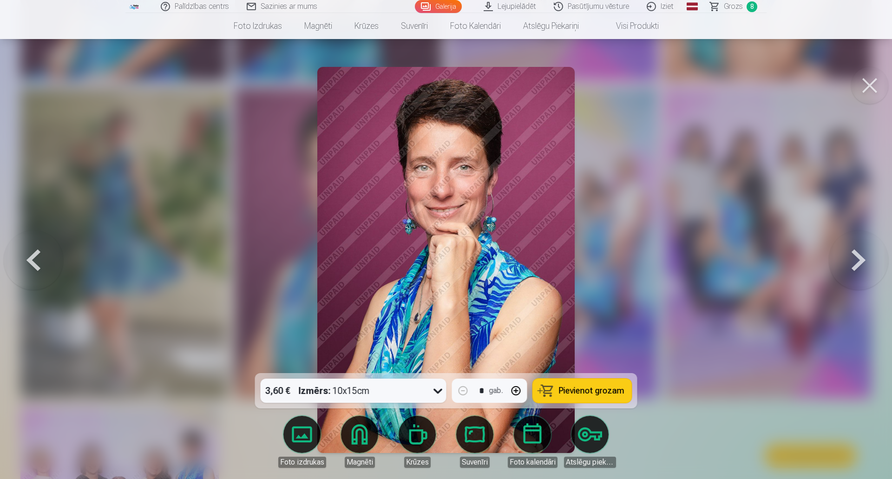
click at [864, 80] on button at bounding box center [869, 85] width 37 height 37
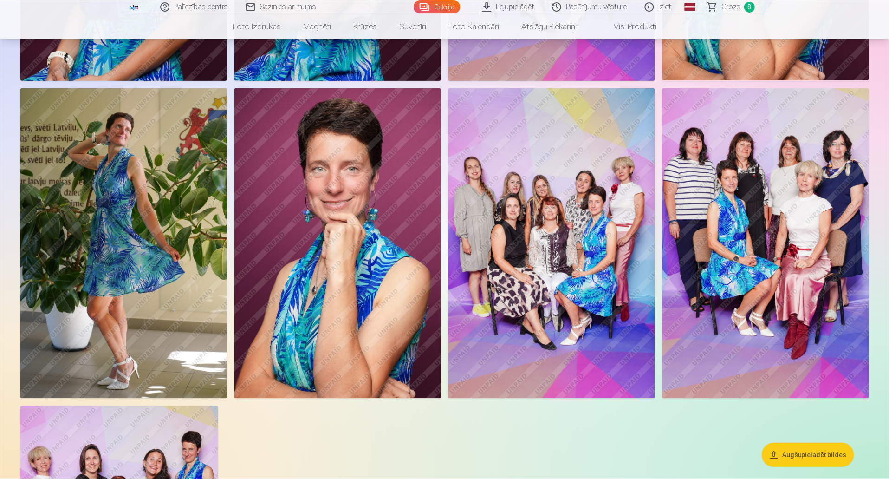
scroll to position [650, 0]
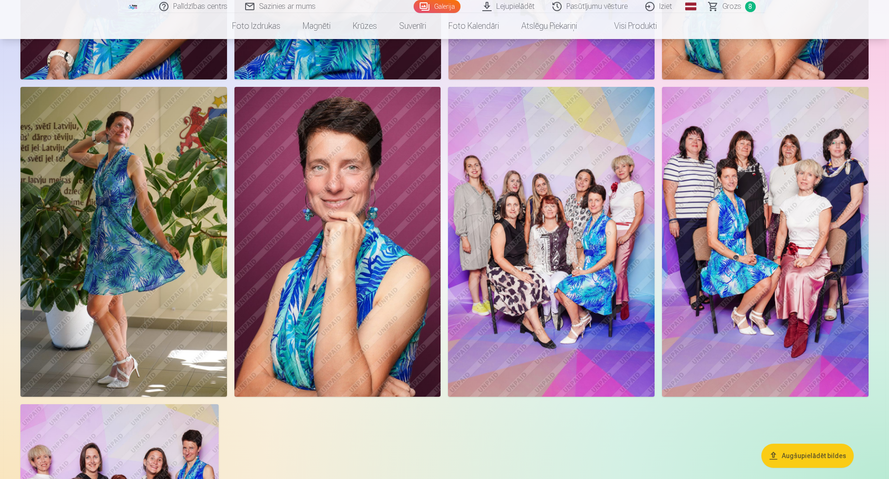
click at [359, 229] on img at bounding box center [338, 242] width 207 height 310
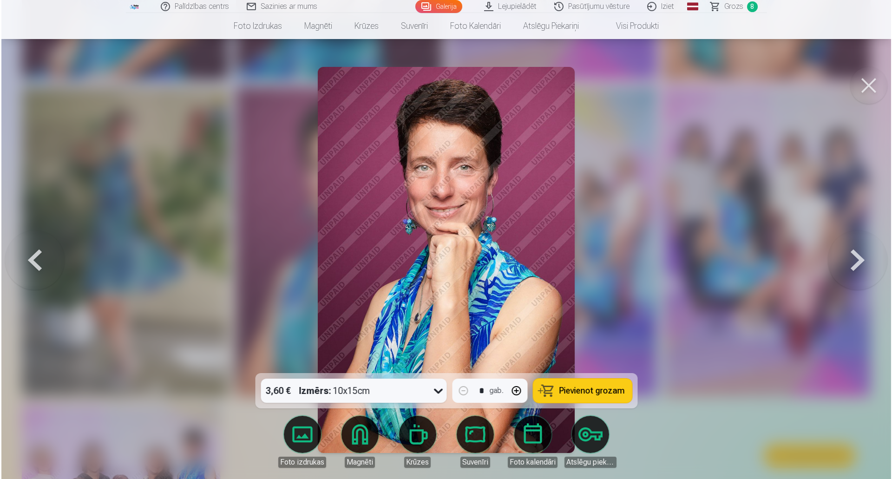
scroll to position [651, 0]
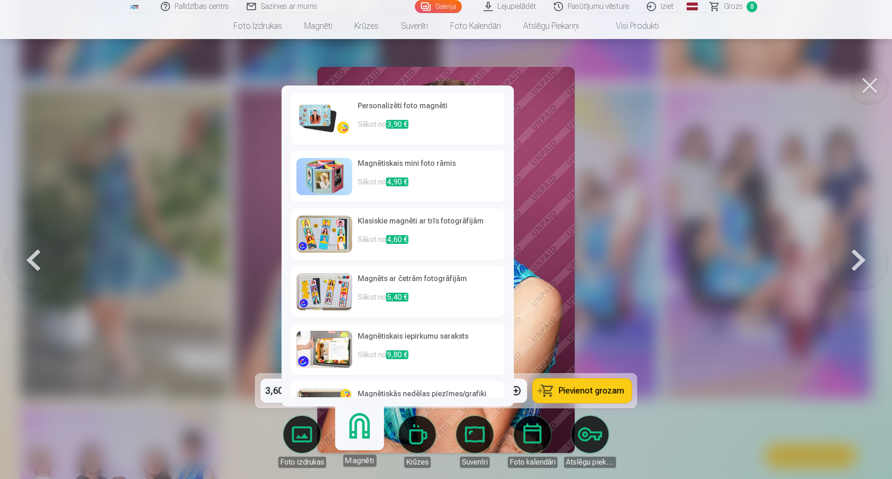
click at [320, 114] on img at bounding box center [324, 118] width 56 height 37
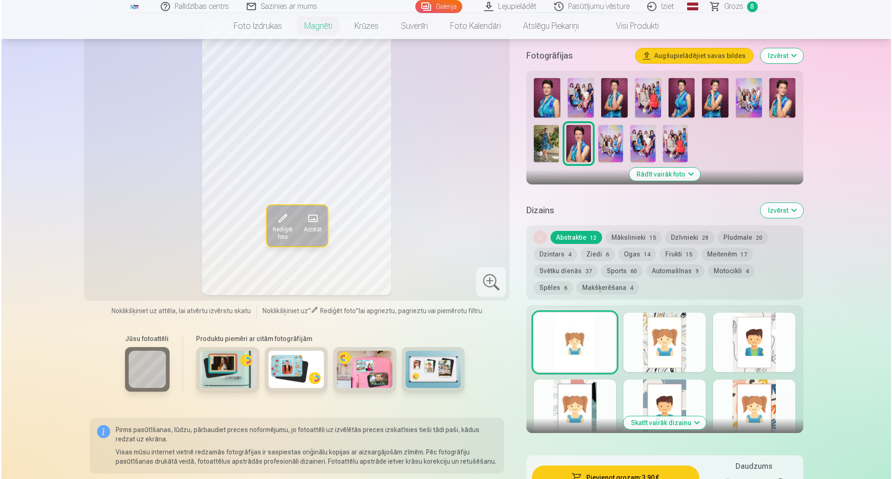
scroll to position [279, 0]
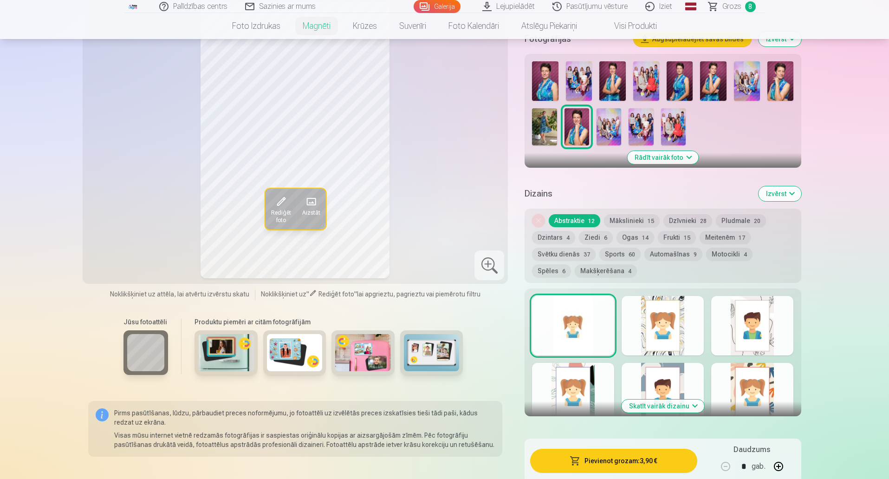
click at [780, 461] on button "button" at bounding box center [779, 466] width 22 height 22
type input "*"
click at [625, 455] on button "Pievienot grozam : 7,80 €" at bounding box center [613, 461] width 167 height 24
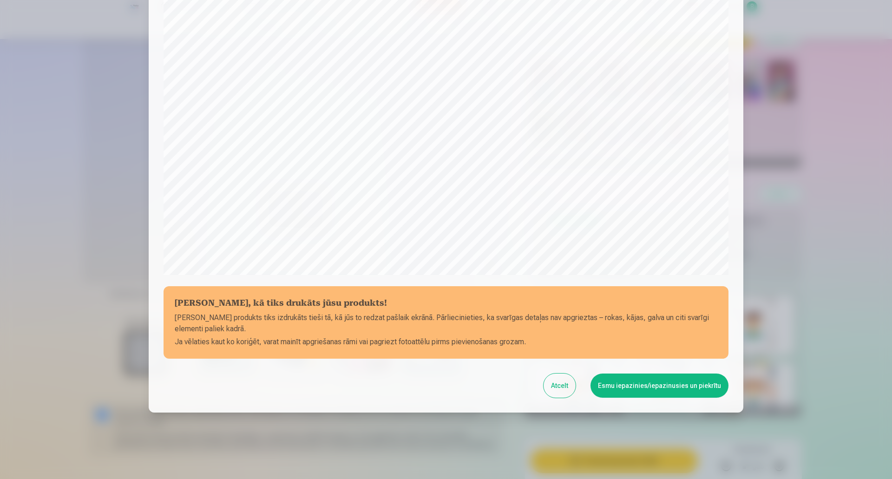
scroll to position [190, 0]
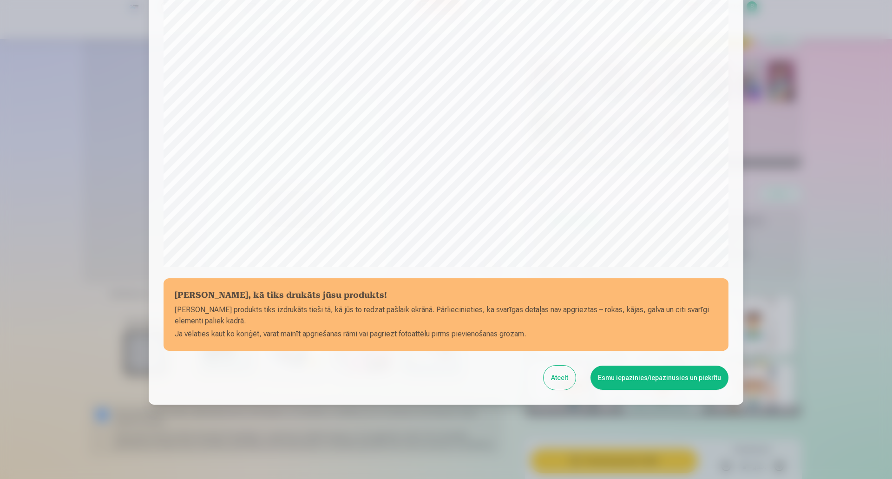
click at [667, 375] on button "Esmu iepazinies/iepazinusies un piekrītu" at bounding box center [659, 377] width 138 height 24
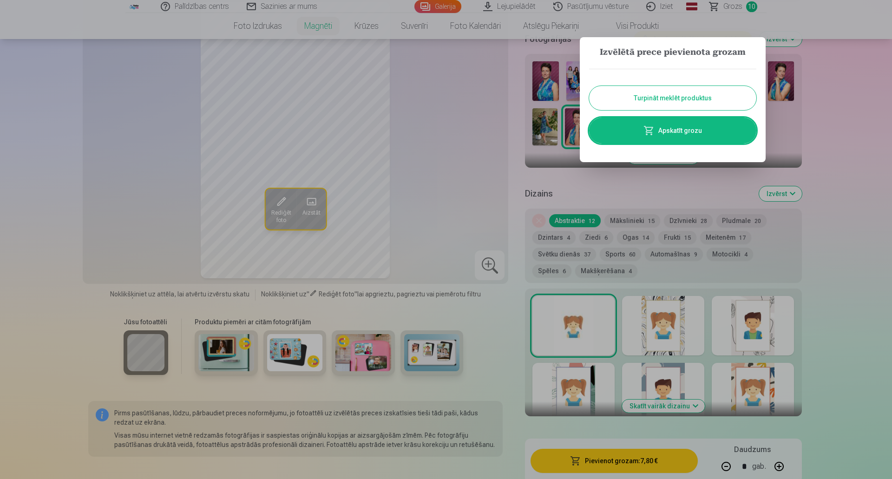
click at [686, 130] on link "Apskatīt grozu" at bounding box center [672, 130] width 167 height 26
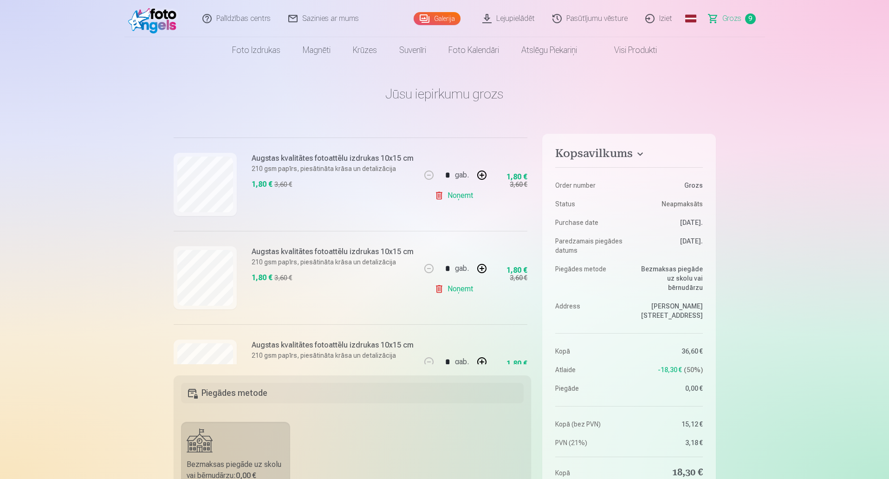
scroll to position [236, 0]
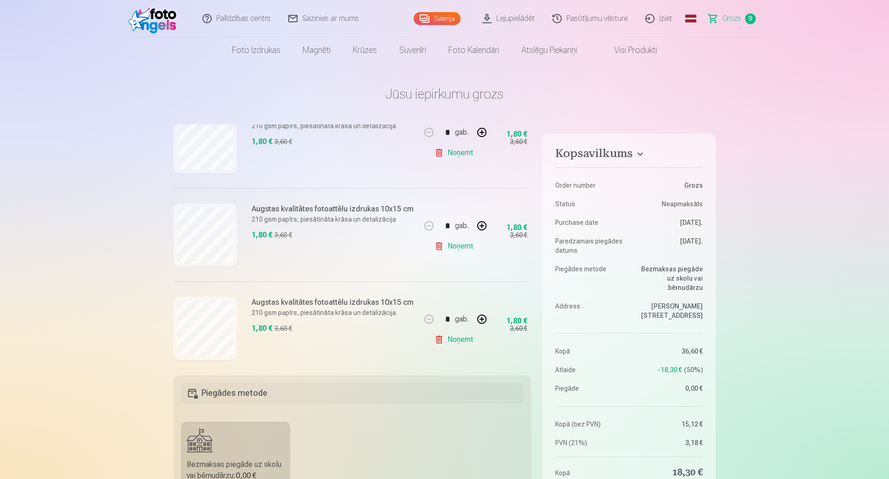
click at [463, 244] on link "Noņemt" at bounding box center [456, 246] width 42 height 19
type input "*"
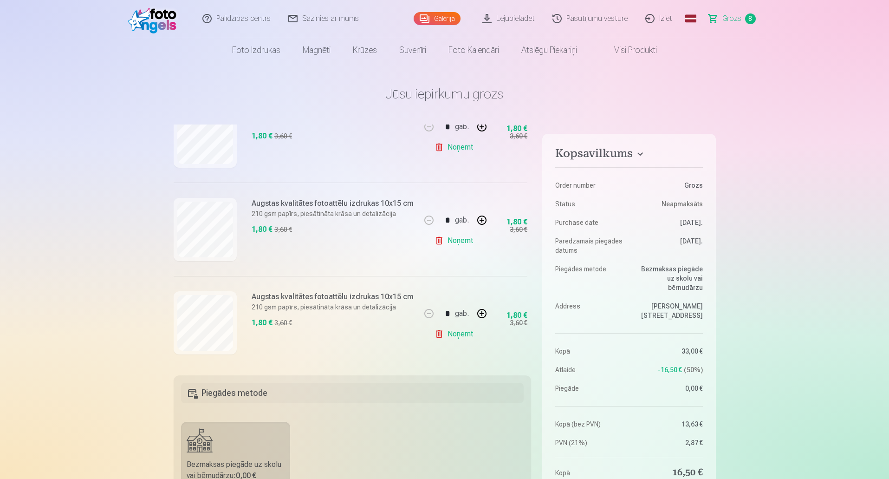
scroll to position [247, 0]
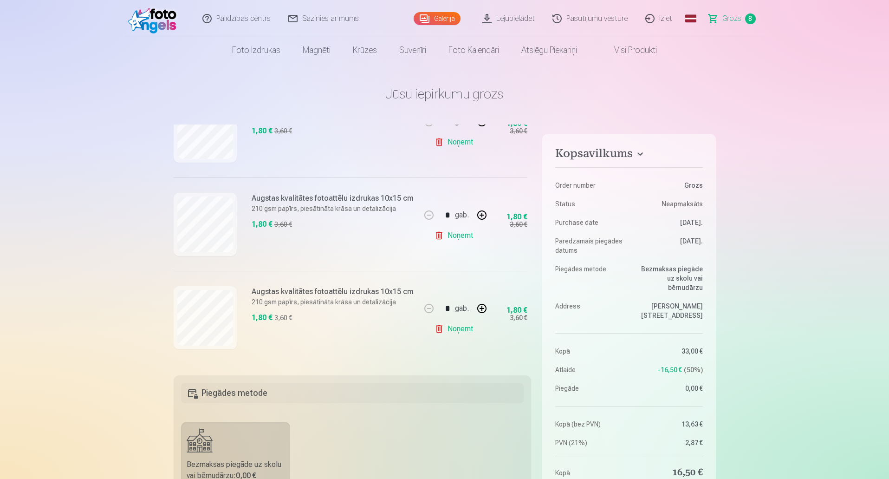
click at [468, 235] on link "Noņemt" at bounding box center [456, 235] width 42 height 19
type input "*"
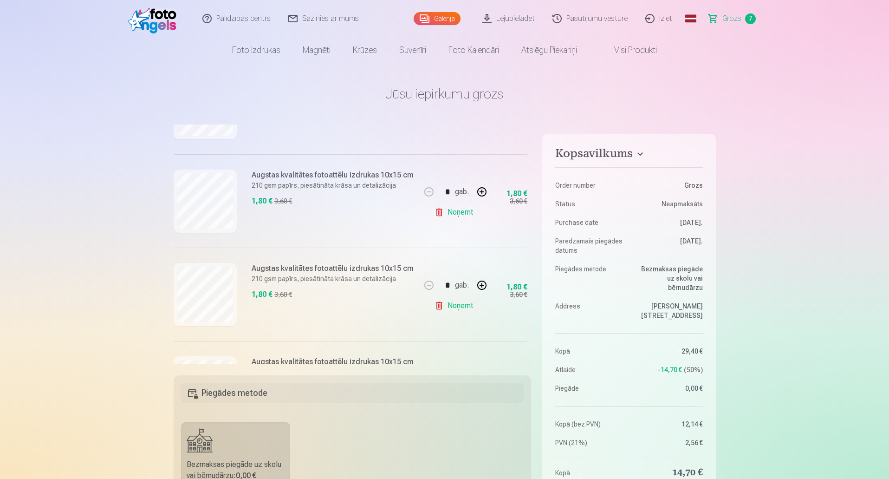
scroll to position [385, 0]
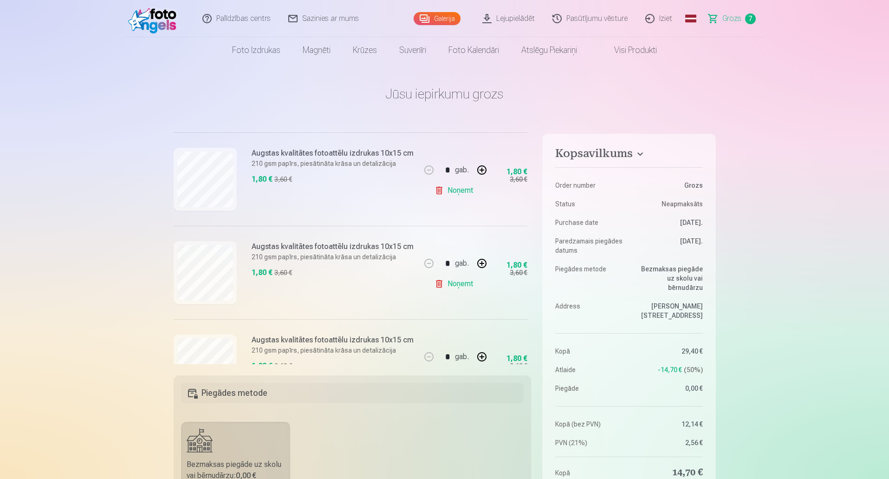
click at [466, 193] on link "Noņemt" at bounding box center [456, 190] width 42 height 19
type input "*"
click at [464, 192] on link "Noņemt" at bounding box center [456, 190] width 42 height 19
type input "*"
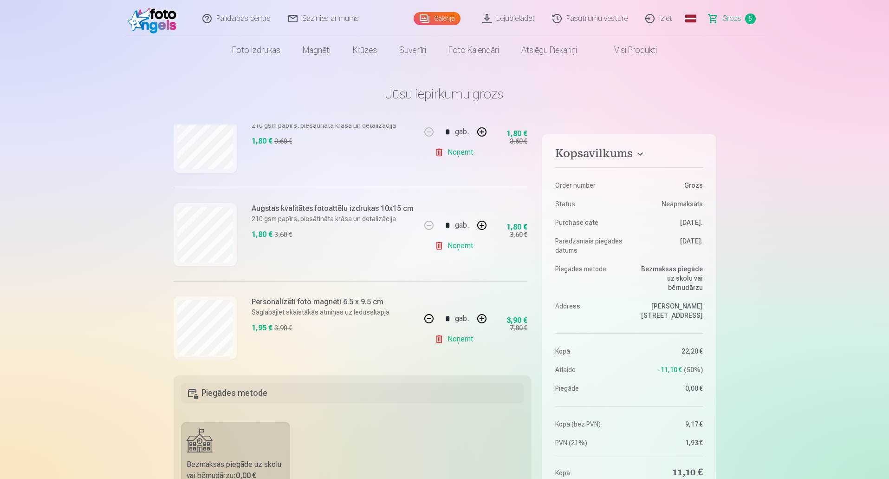
scroll to position [343, 0]
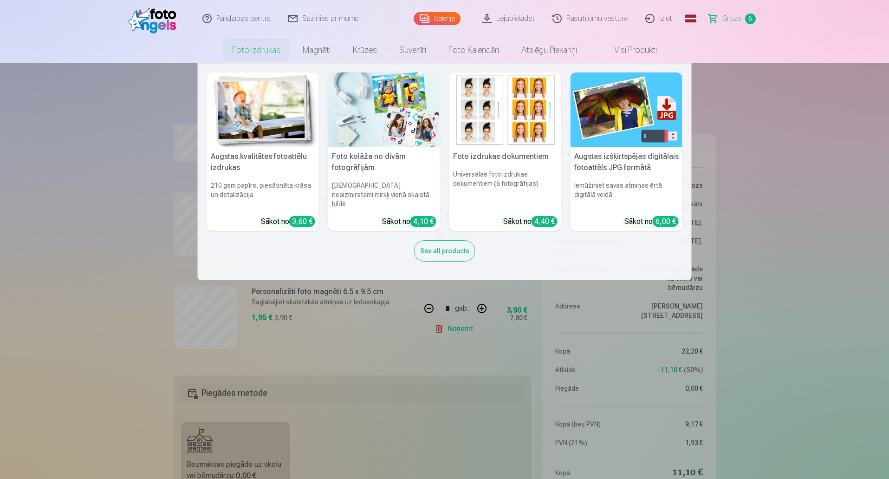
click at [782, 168] on nav "Augstas kvalitātes fotoattēlu izdrukas 210 gsm papīrs, piesātināta krāsa un det…" at bounding box center [444, 171] width 889 height 217
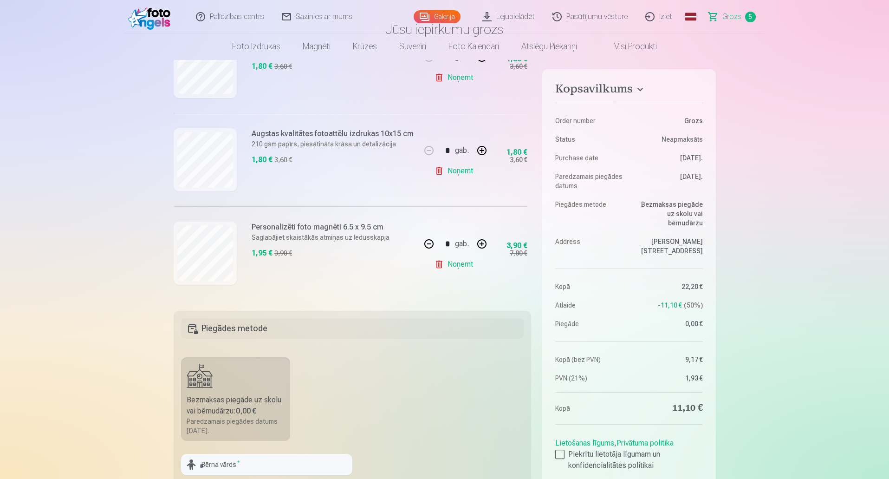
scroll to position [0, 0]
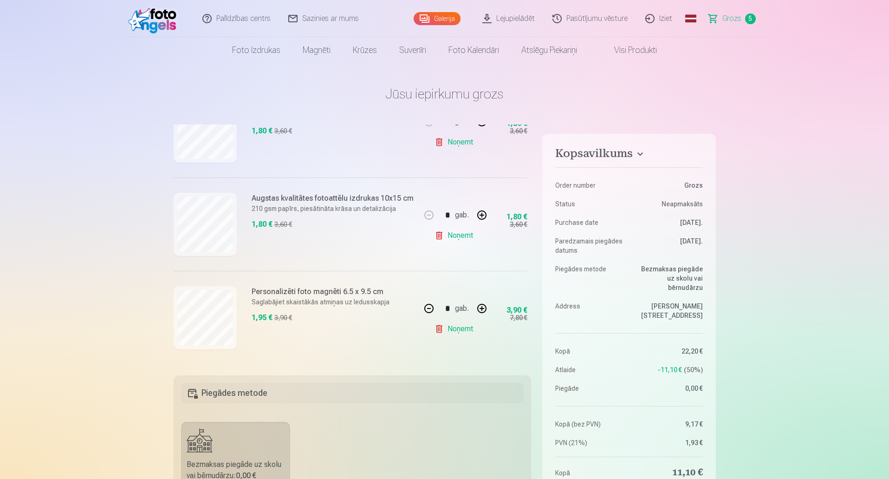
click at [443, 17] on link "Galerija" at bounding box center [437, 18] width 47 height 13
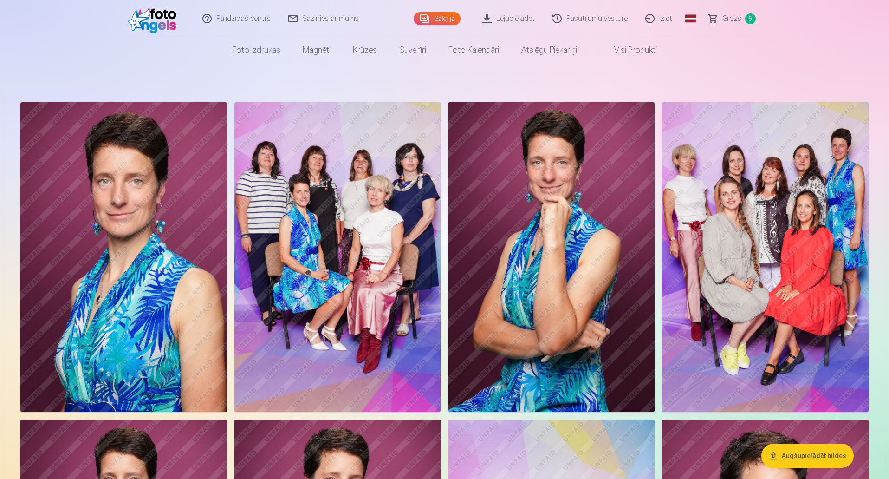
click at [510, 18] on link "Lejupielādēt" at bounding box center [509, 18] width 70 height 37
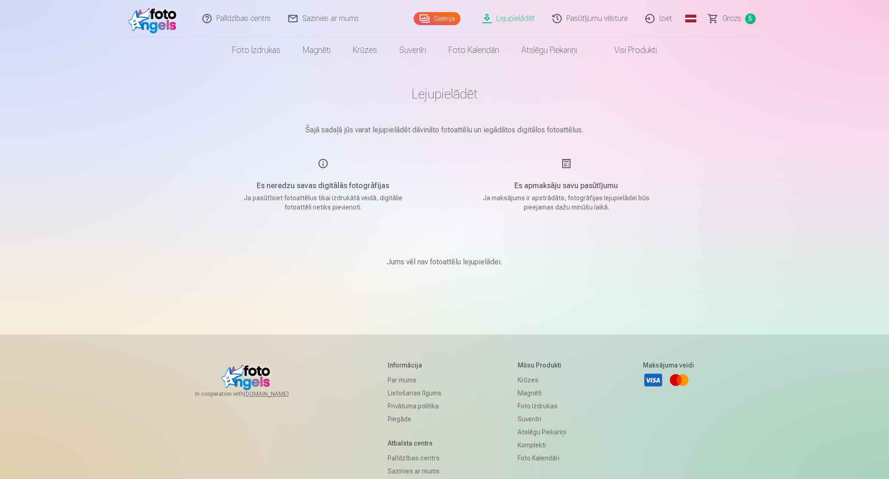
click at [444, 16] on link "Galerija" at bounding box center [437, 18] width 47 height 13
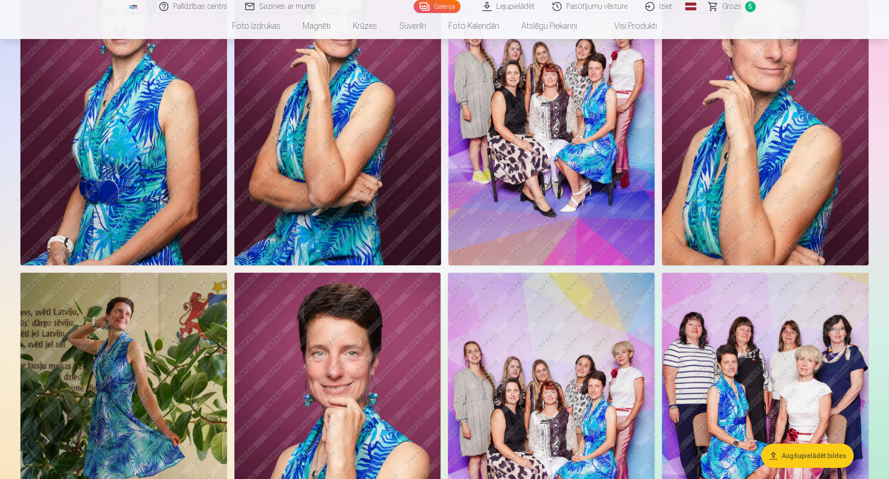
click at [815, 453] on button "Augšupielādēt bildes" at bounding box center [808, 456] width 92 height 24
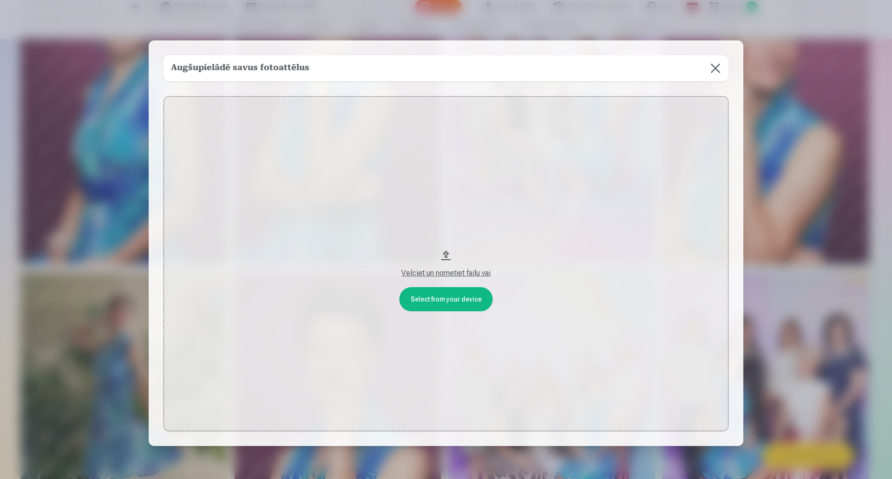
click at [462, 282] on button "Velciet un nometiet failu vai" at bounding box center [445, 263] width 565 height 335
click at [460, 307] on button "Velciet un nometiet failu vai" at bounding box center [445, 263] width 565 height 335
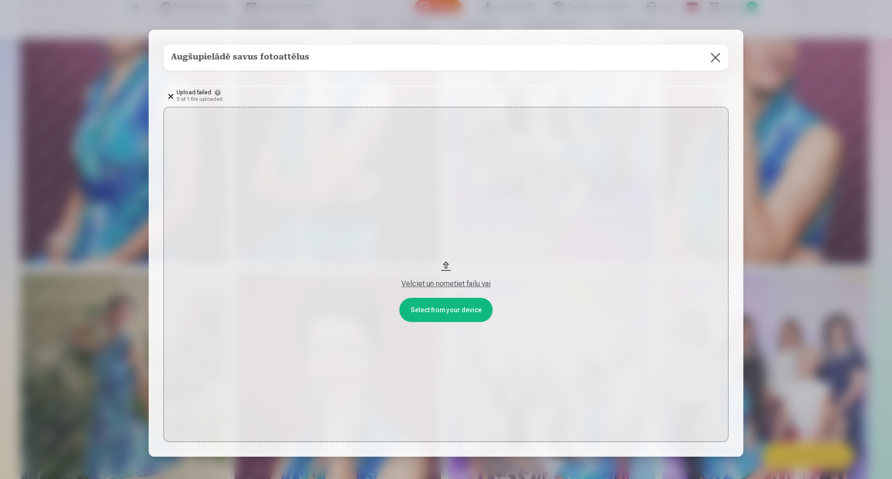
click at [426, 311] on button "Velciet un nometiet failu vai" at bounding box center [445, 274] width 565 height 335
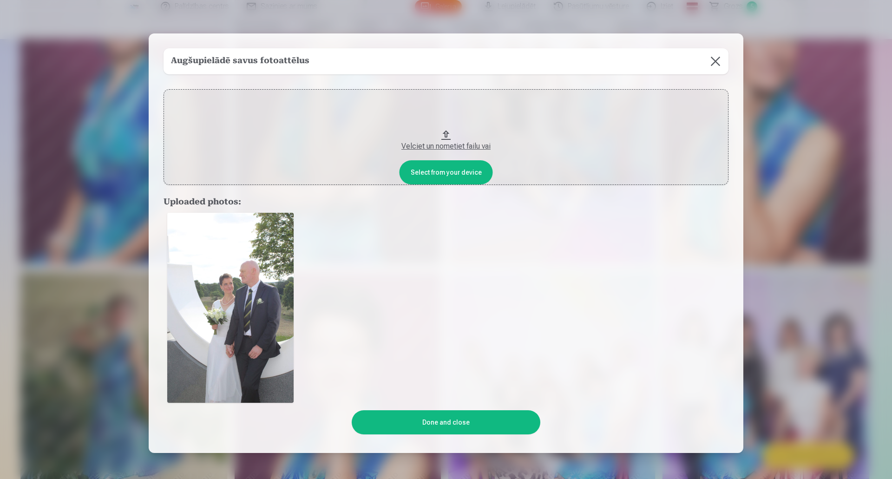
click at [712, 65] on button at bounding box center [715, 61] width 26 height 26
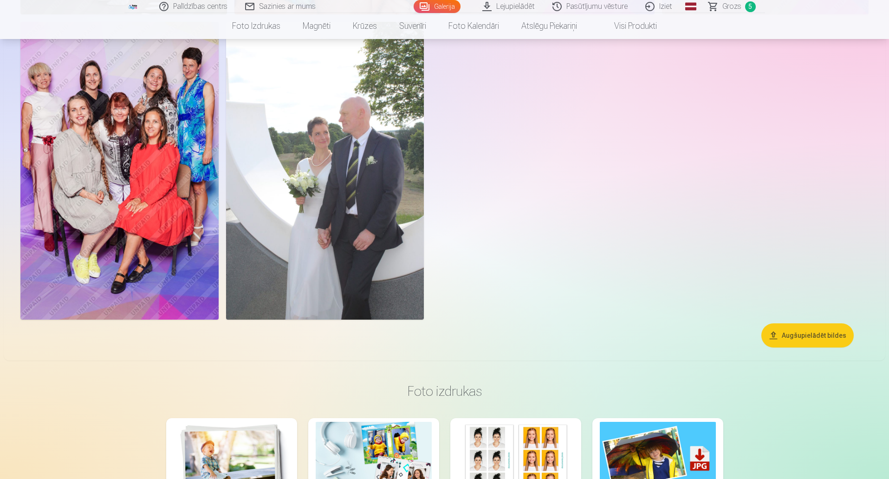
scroll to position [976, 0]
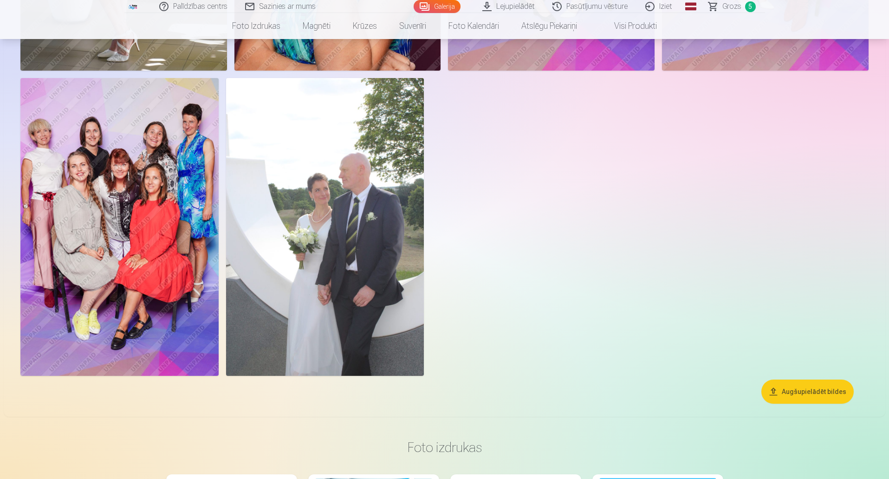
click at [399, 98] on img at bounding box center [325, 226] width 198 height 297
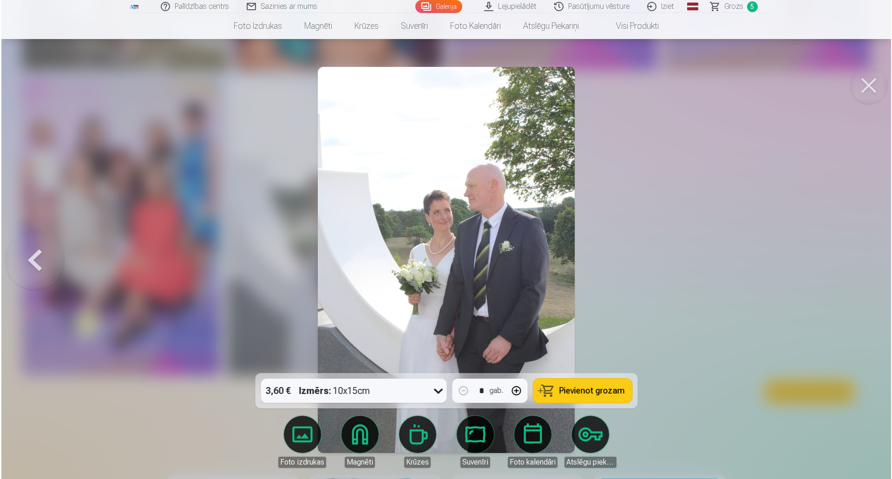
scroll to position [978, 0]
click at [866, 79] on button at bounding box center [869, 85] width 37 height 37
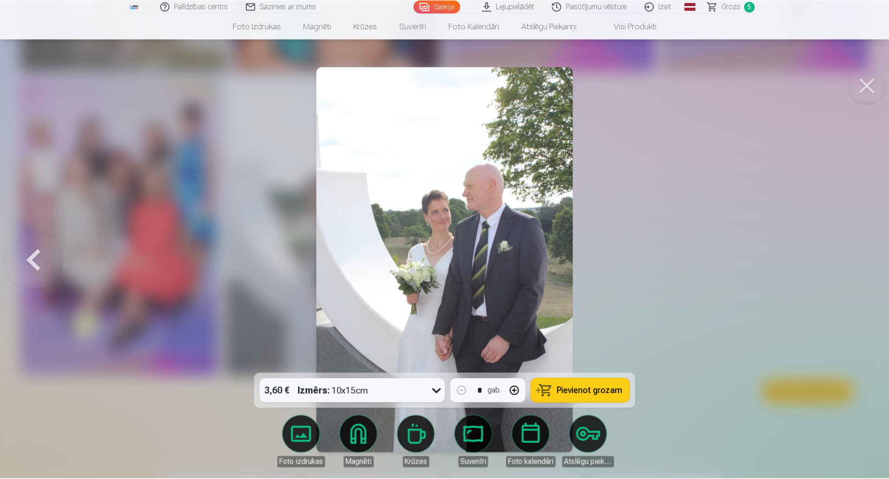
scroll to position [976, 0]
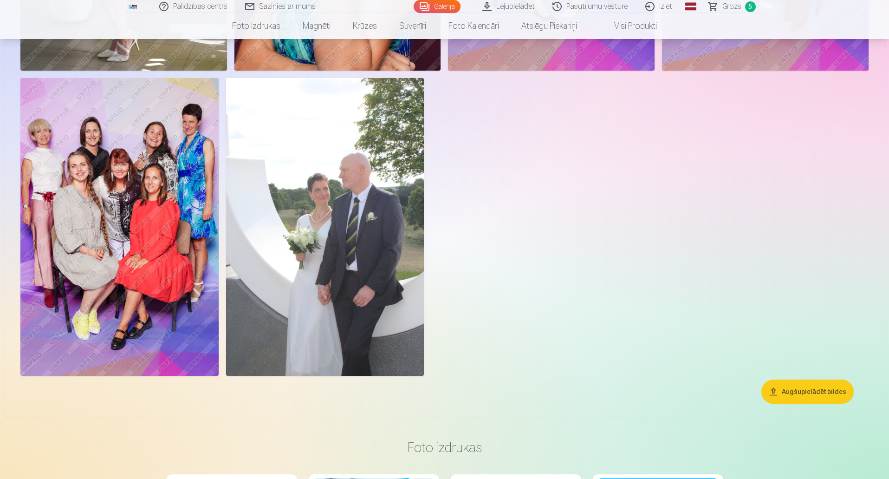
click at [792, 395] on button "Augšupielādēt bildes" at bounding box center [808, 391] width 92 height 24
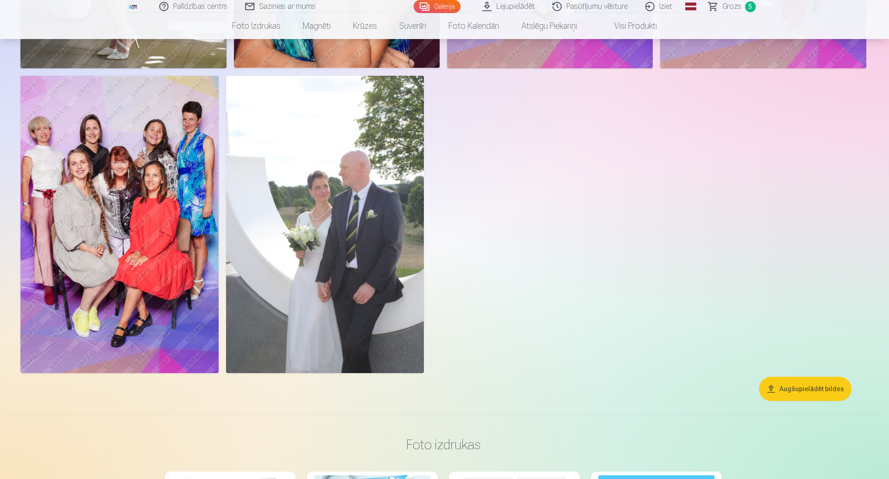
scroll to position [978, 0]
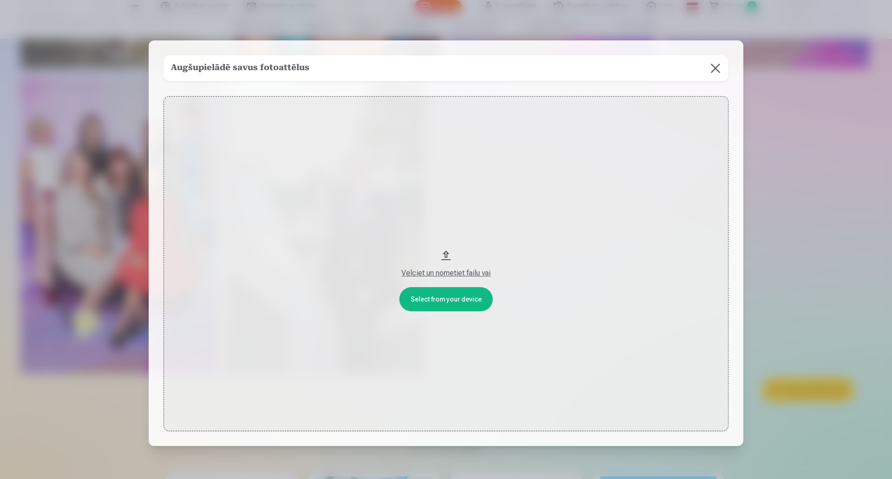
click at [438, 297] on button "Velciet un nometiet failu vai" at bounding box center [445, 263] width 565 height 335
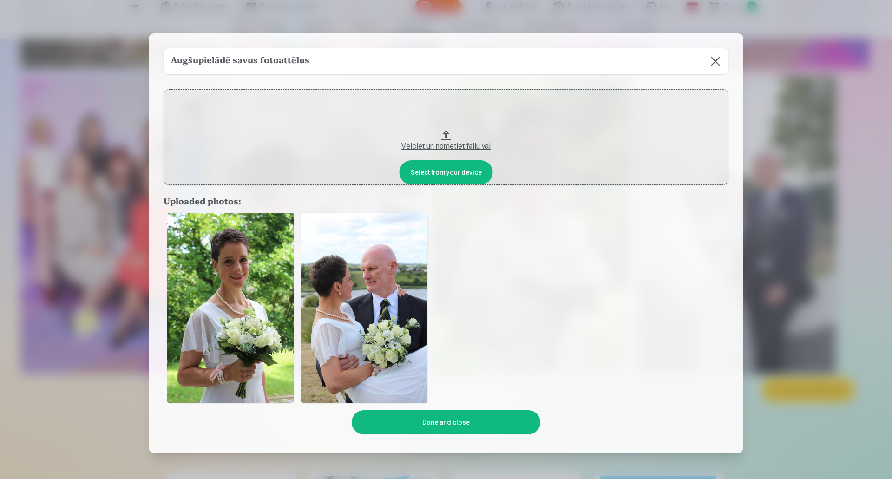
click at [484, 419] on button "Done and close" at bounding box center [446, 422] width 188 height 24
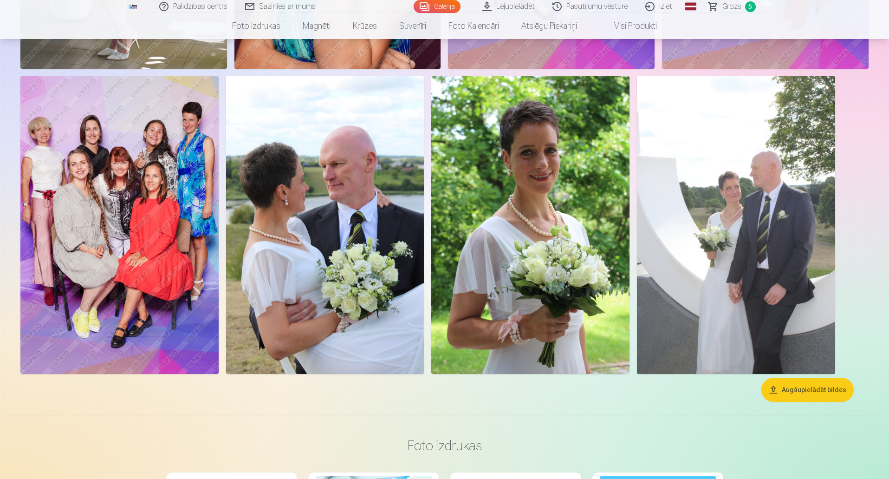
click at [500, 281] on img at bounding box center [530, 224] width 198 height 297
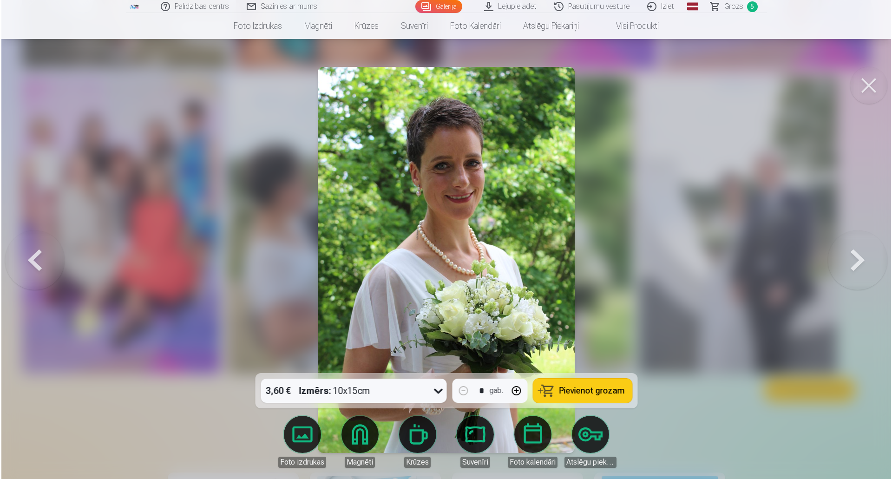
scroll to position [980, 0]
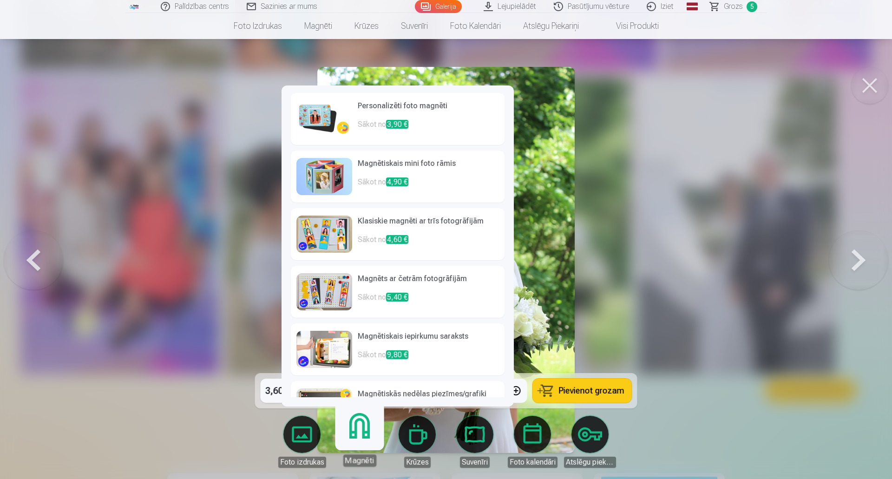
click at [426, 121] on p "Sākot no 3,90 €" at bounding box center [428, 128] width 141 height 19
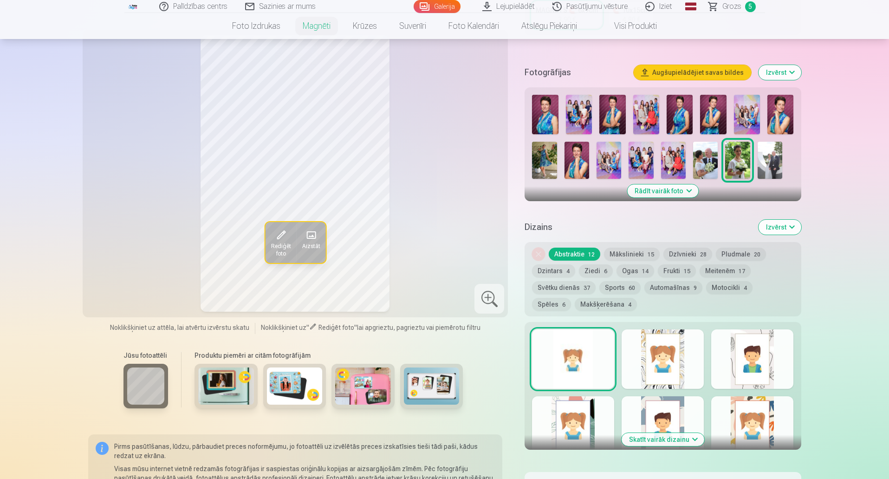
scroll to position [325, 0]
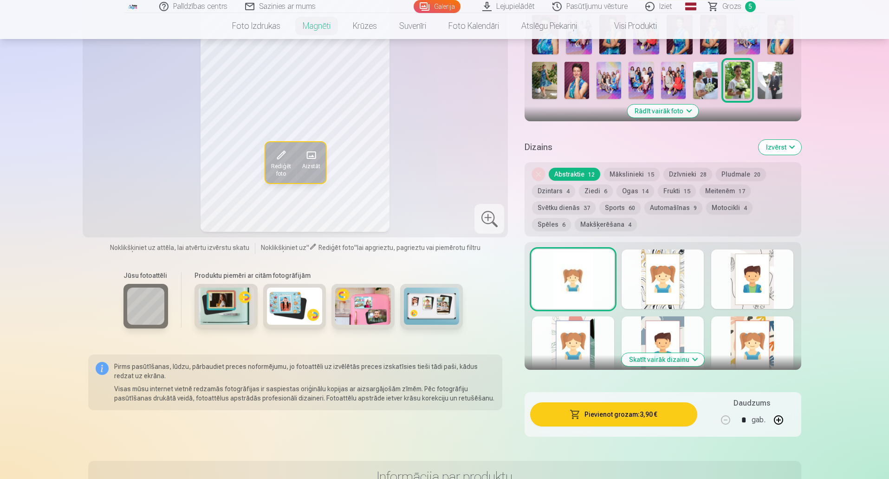
click at [780, 409] on button "button" at bounding box center [779, 420] width 22 height 22
type input "*"
click at [649, 410] on button "Pievienot grozam : 7,80 €" at bounding box center [613, 414] width 167 height 24
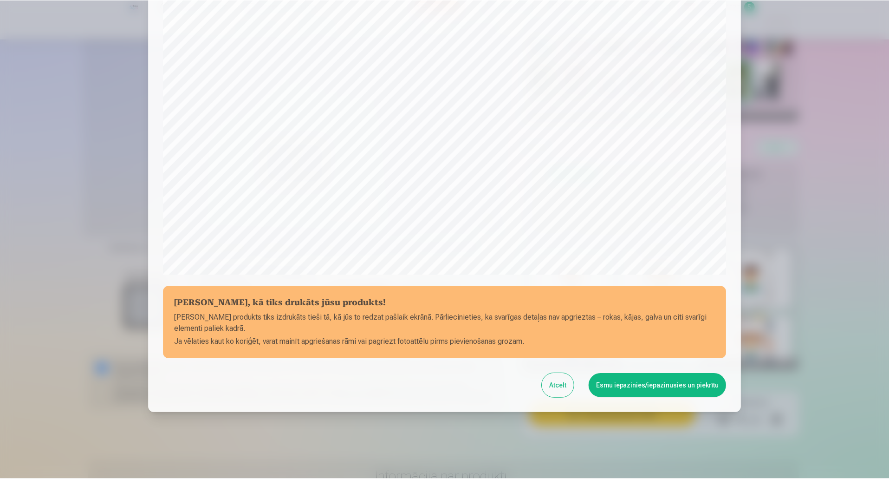
scroll to position [190, 0]
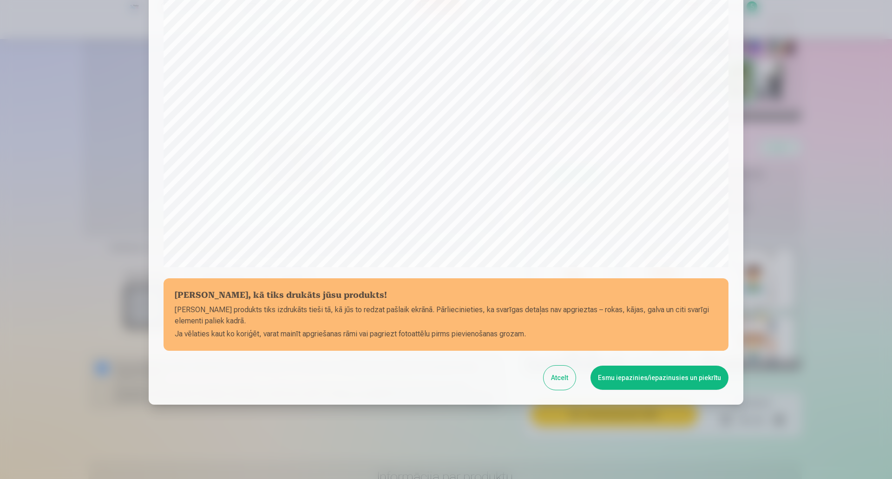
click at [643, 378] on button "Esmu iepazinies/iepazinusies un piekrītu" at bounding box center [659, 377] width 138 height 24
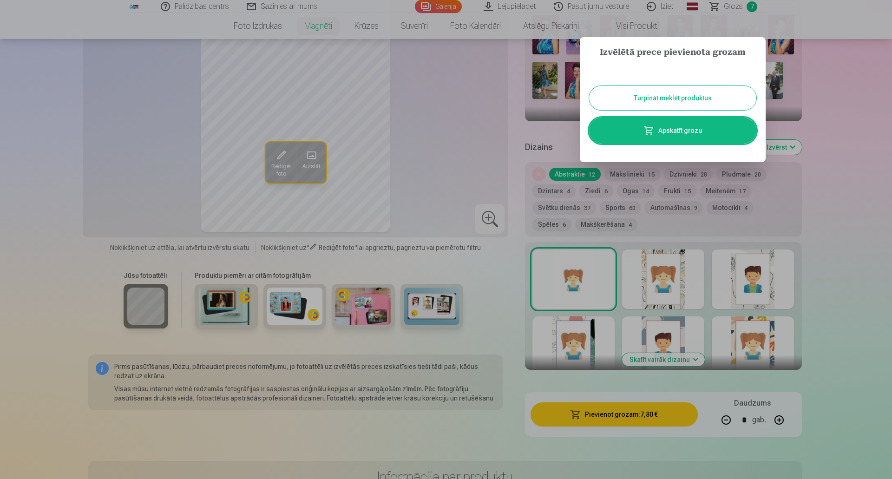
click at [681, 89] on button "Turpināt meklēt produktus" at bounding box center [672, 98] width 167 height 24
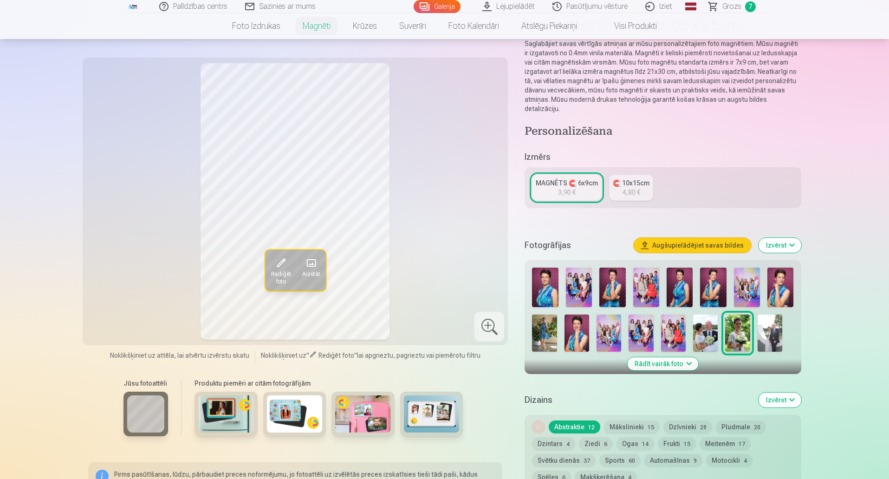
scroll to position [0, 0]
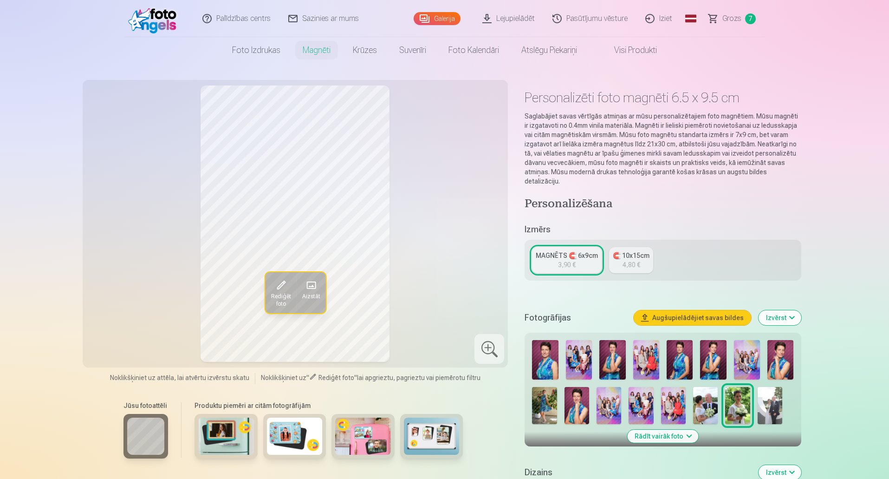
click at [434, 16] on link "Galerija" at bounding box center [437, 18] width 47 height 13
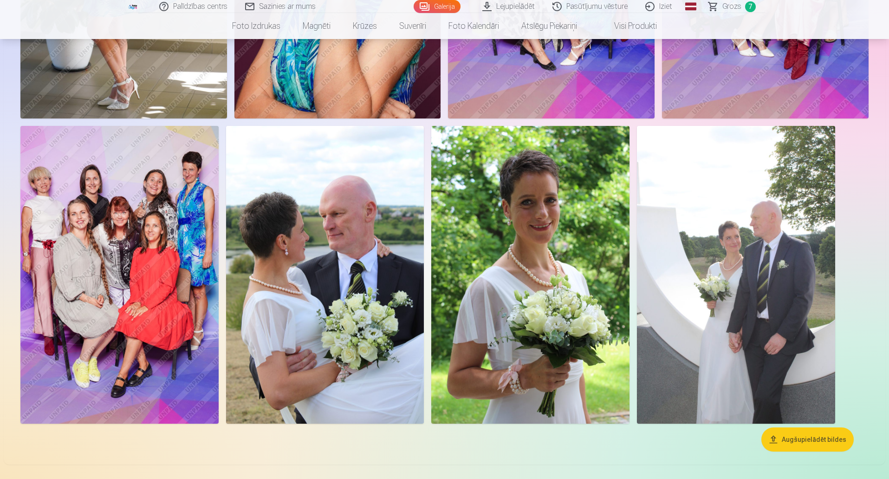
scroll to position [929, 0]
click at [741, 260] on img at bounding box center [736, 273] width 198 height 297
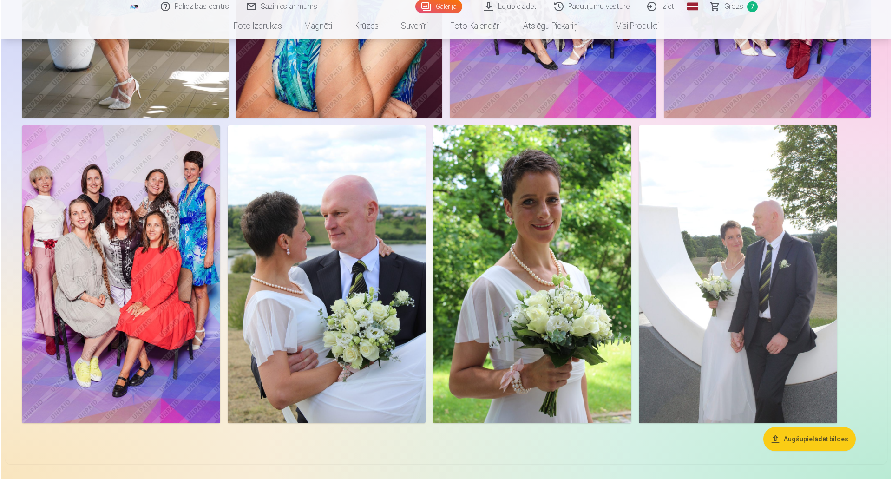
scroll to position [931, 0]
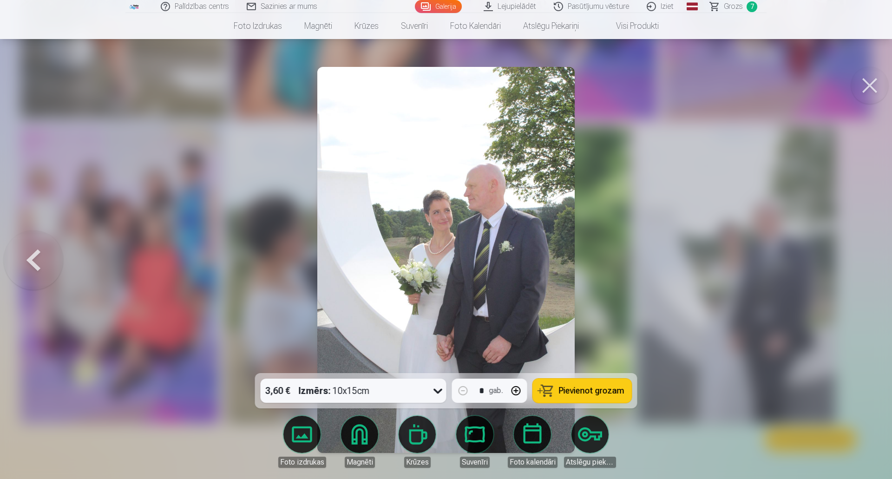
click at [865, 81] on button at bounding box center [869, 85] width 37 height 37
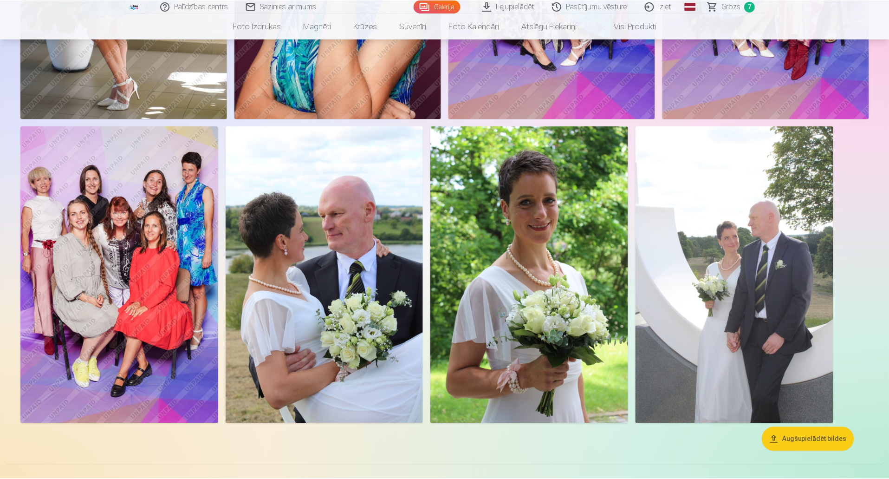
scroll to position [929, 0]
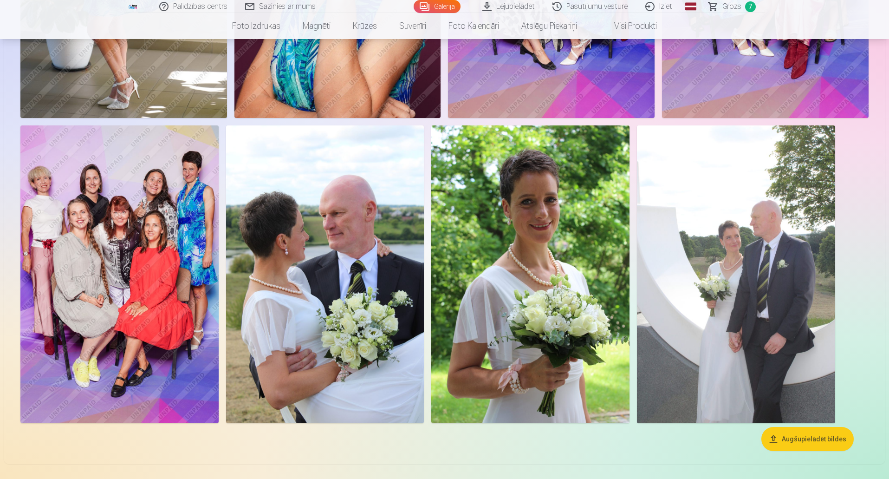
click at [334, 266] on img at bounding box center [325, 273] width 198 height 297
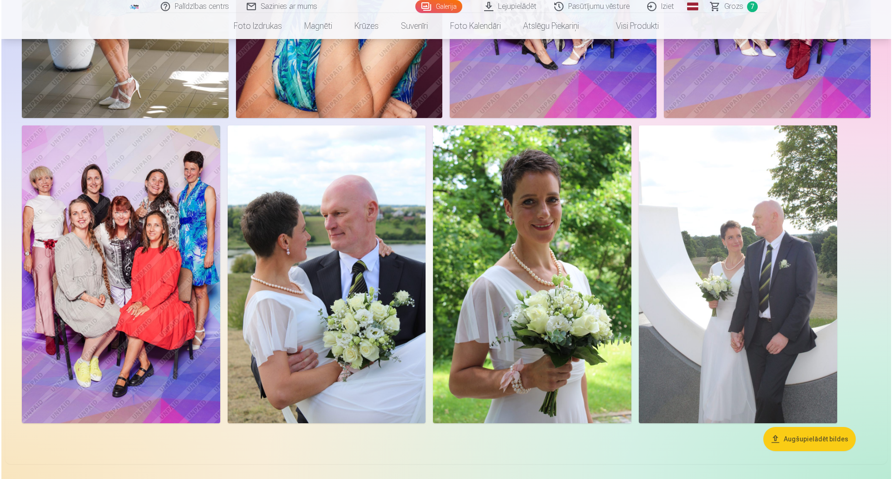
scroll to position [931, 0]
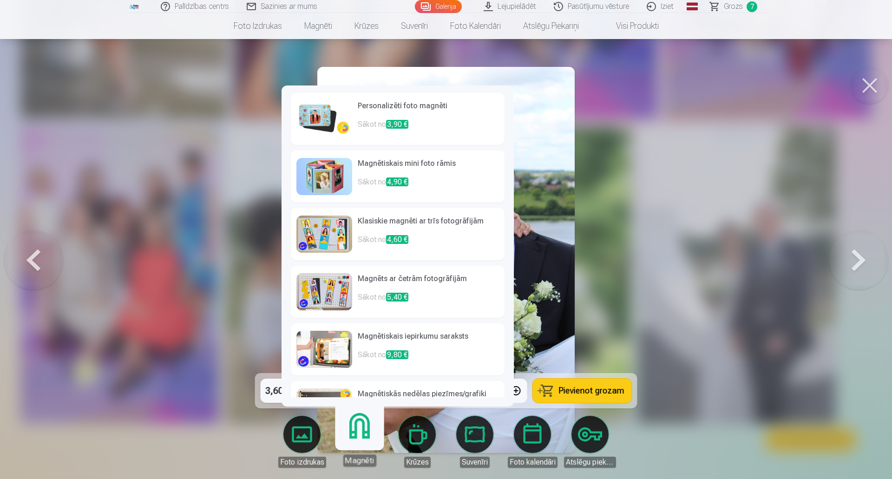
click at [363, 437] on link "Magnēti" at bounding box center [359, 437] width 57 height 57
click at [467, 137] on p "Sākot no 3,90 €" at bounding box center [428, 128] width 141 height 19
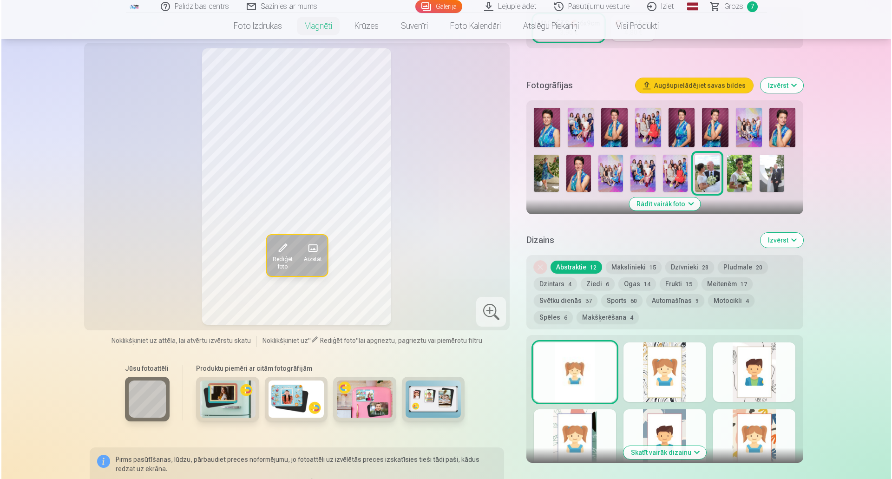
scroll to position [464, 0]
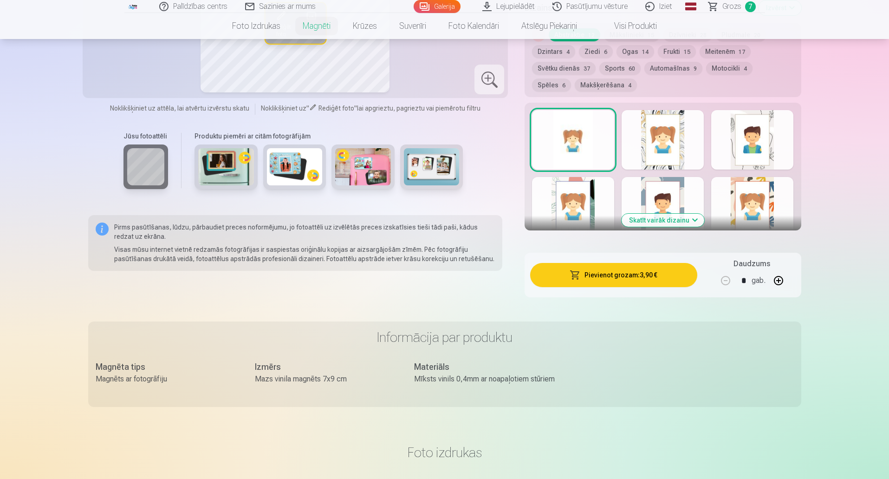
click at [642, 267] on button "Pievienot grozam : 3,90 €" at bounding box center [613, 275] width 167 height 24
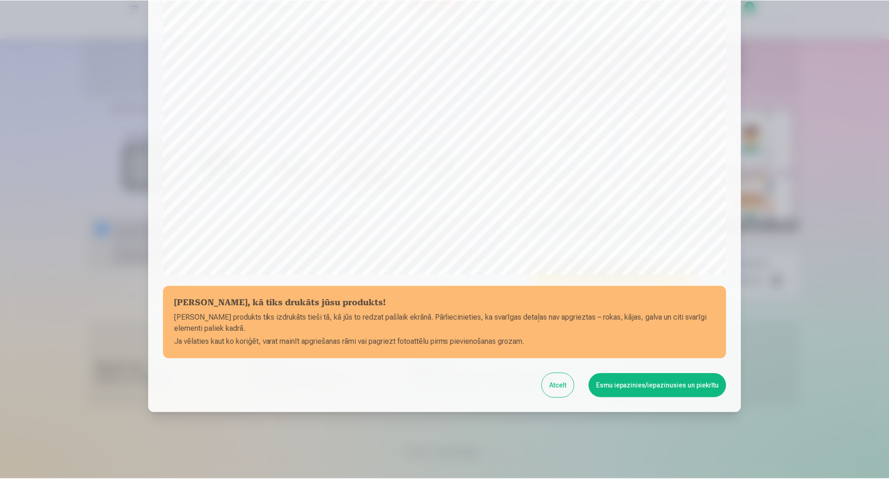
scroll to position [190, 0]
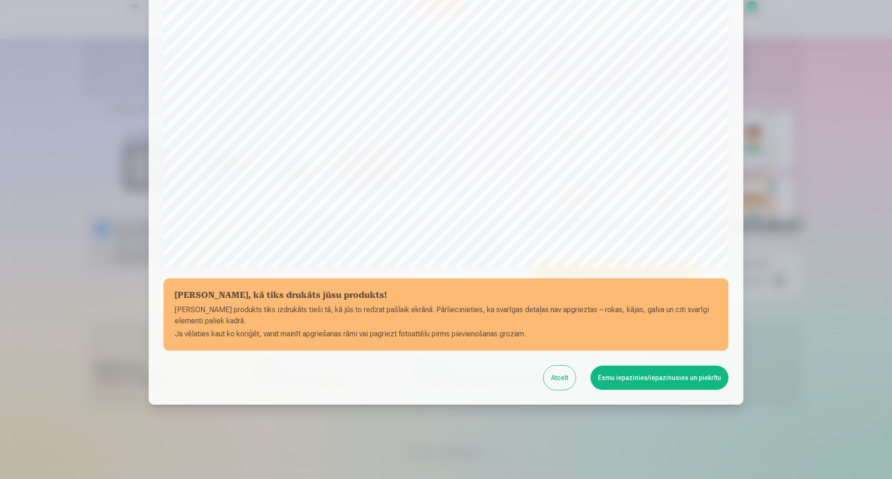
drag, startPoint x: 666, startPoint y: 370, endPoint x: 667, endPoint y: 361, distance: 8.4
click at [666, 369] on button "Esmu iepazinies/iepazinusies un piekrītu" at bounding box center [659, 377] width 138 height 24
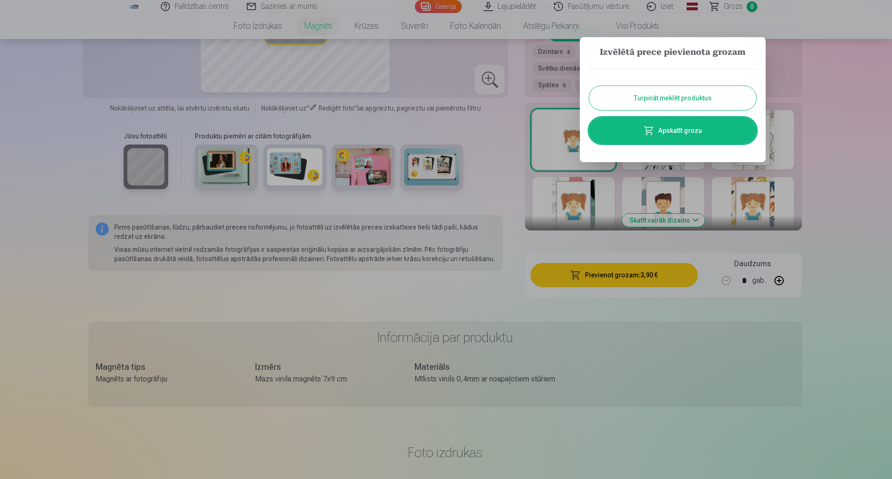
click at [709, 128] on link "Apskatīt grozu" at bounding box center [672, 130] width 167 height 26
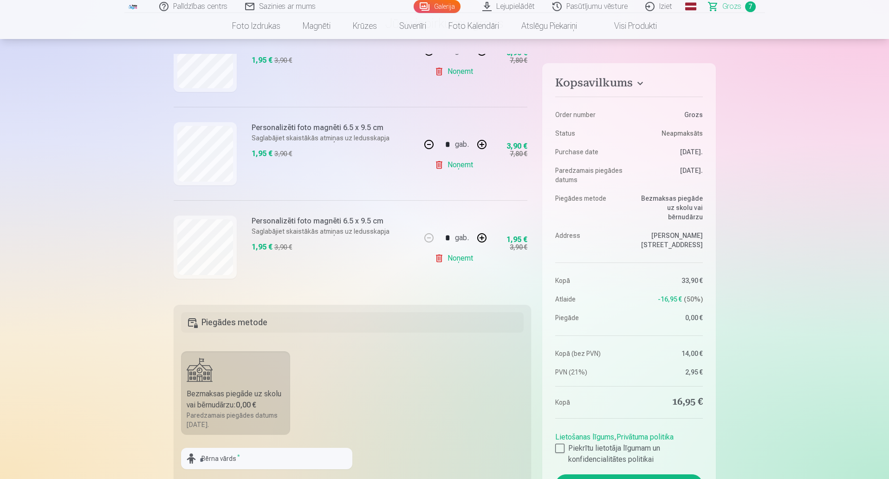
scroll to position [139, 0]
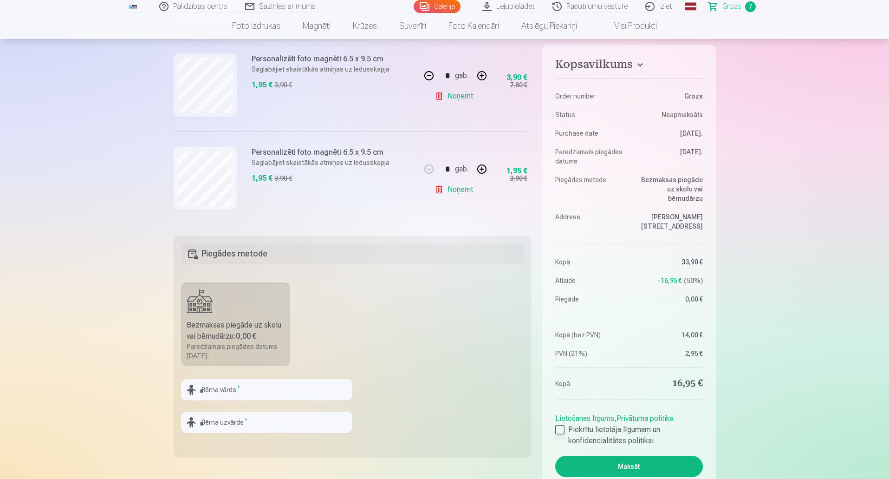
click at [561, 425] on div at bounding box center [559, 429] width 9 height 9
click at [631, 457] on button "Maksāt" at bounding box center [628, 466] width 147 height 21
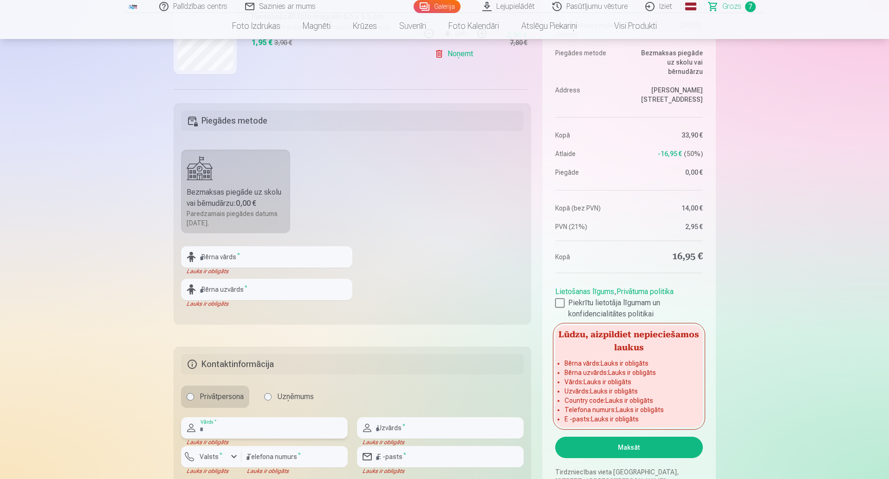
scroll to position [367, 0]
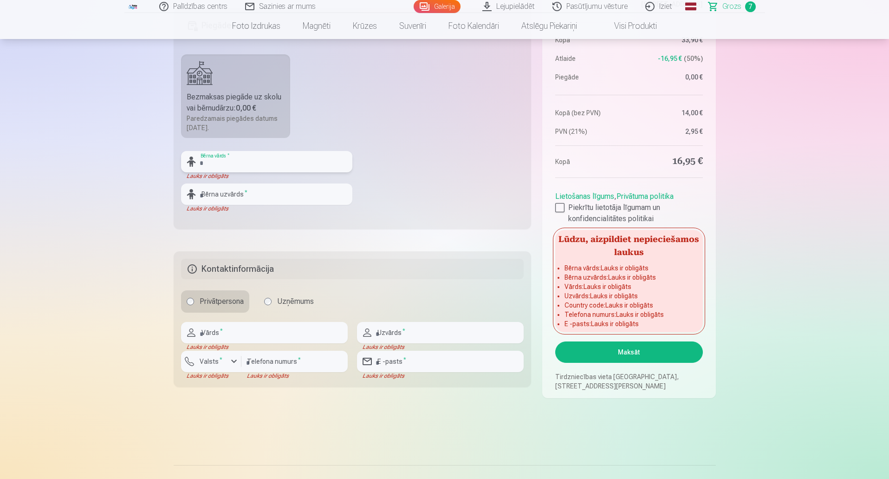
click at [268, 161] on input "text" at bounding box center [266, 161] width 171 height 21
click at [404, 161] on fieldset "Piegādes metode Bezmaksas piegāde uz skolu vai bērnudārzu : 0,00 € Paredzamais …" at bounding box center [353, 118] width 358 height 221
click at [245, 332] on input "text" at bounding box center [264, 332] width 167 height 21
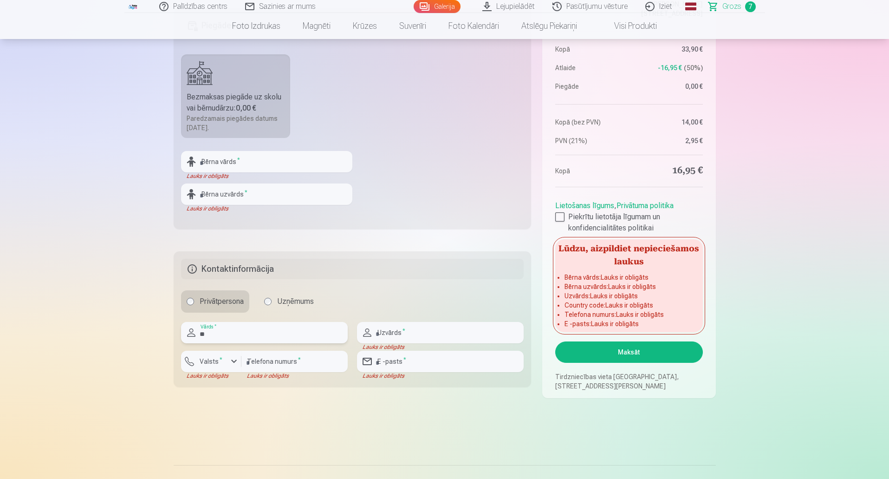
type input "*"
type input "****"
click at [429, 335] on input "text" at bounding box center [440, 332] width 167 height 21
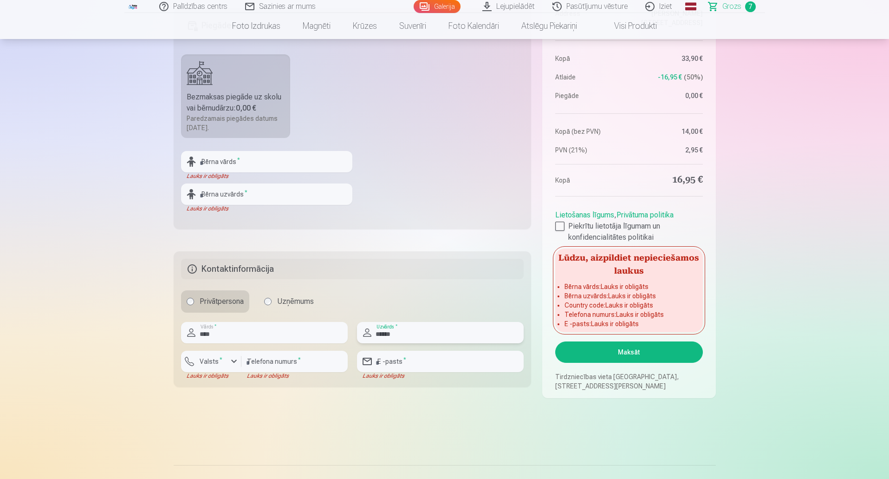
type input "******"
click at [311, 362] on input "number" at bounding box center [294, 361] width 106 height 21
type input "********"
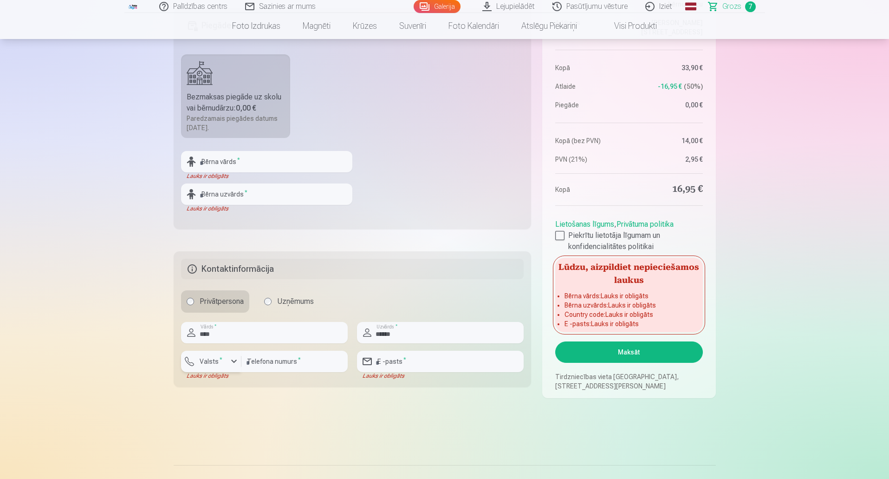
click at [222, 357] on label "Valsts *" at bounding box center [211, 361] width 30 height 9
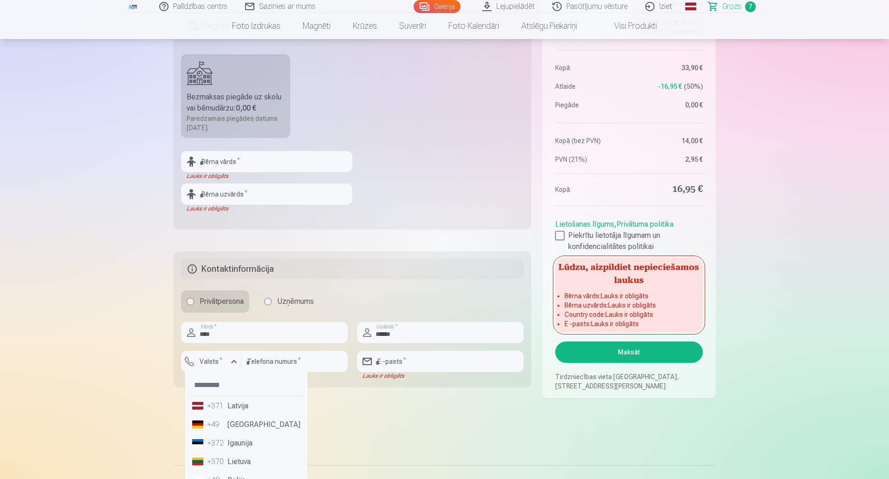
click at [239, 407] on li "+371 Latvija" at bounding box center [247, 406] width 116 height 19
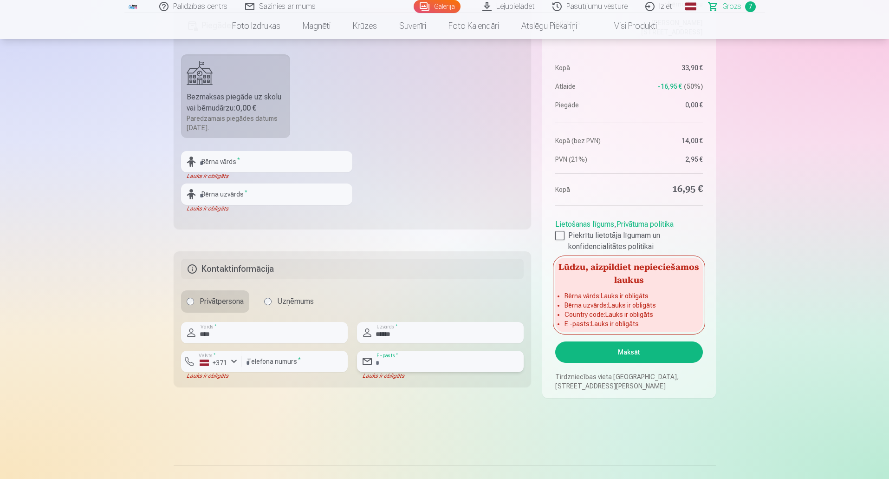
click at [424, 363] on input "email" at bounding box center [440, 361] width 167 height 21
type input "**********"
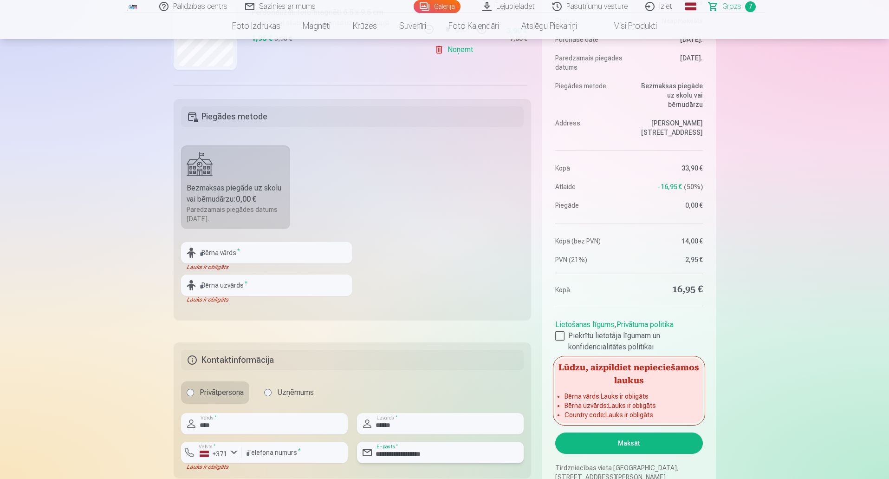
scroll to position [274, 0]
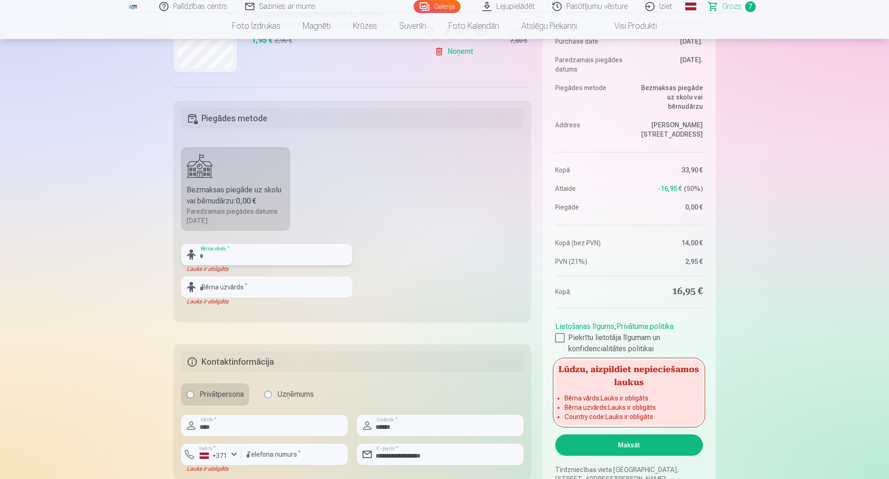
click at [264, 252] on input "text" at bounding box center [266, 254] width 171 height 21
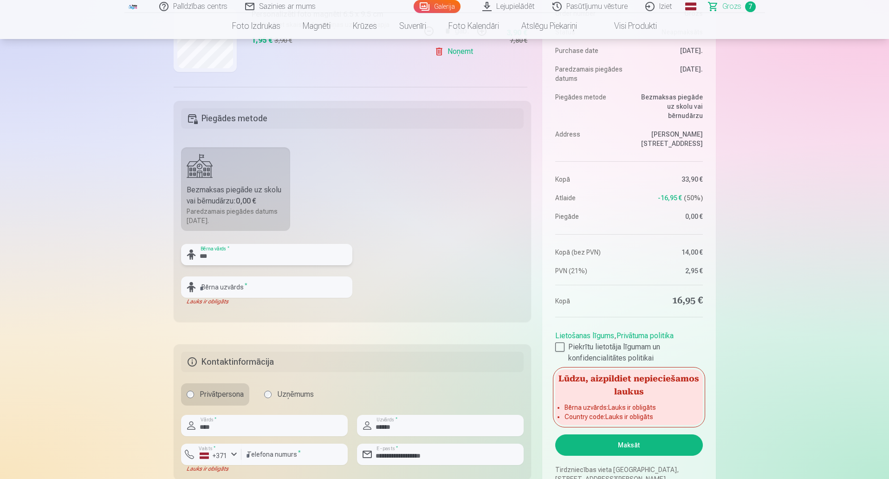
type input "***"
click at [283, 285] on input "text" at bounding box center [266, 286] width 171 height 21
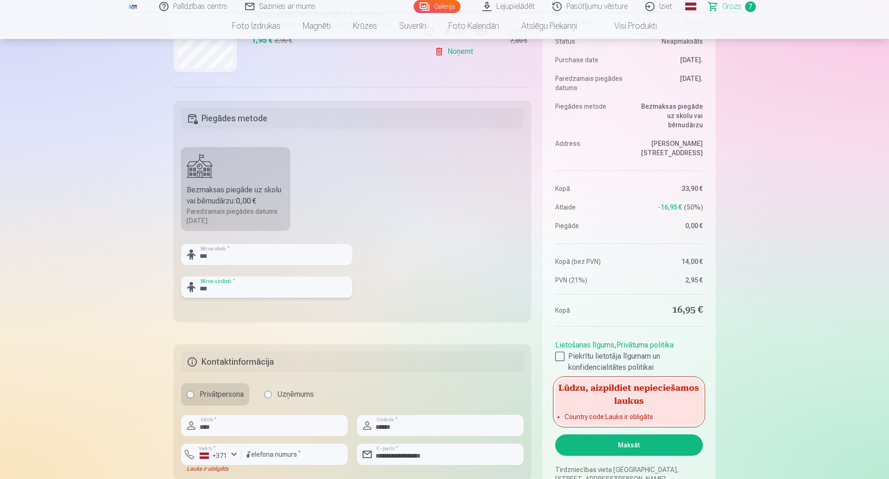
type input "***"
click at [428, 261] on fieldset "Piegādes metode Bezmaksas piegāde uz skolu vai bērnudārzu : 0,00 € Paredzamais …" at bounding box center [353, 211] width 358 height 221
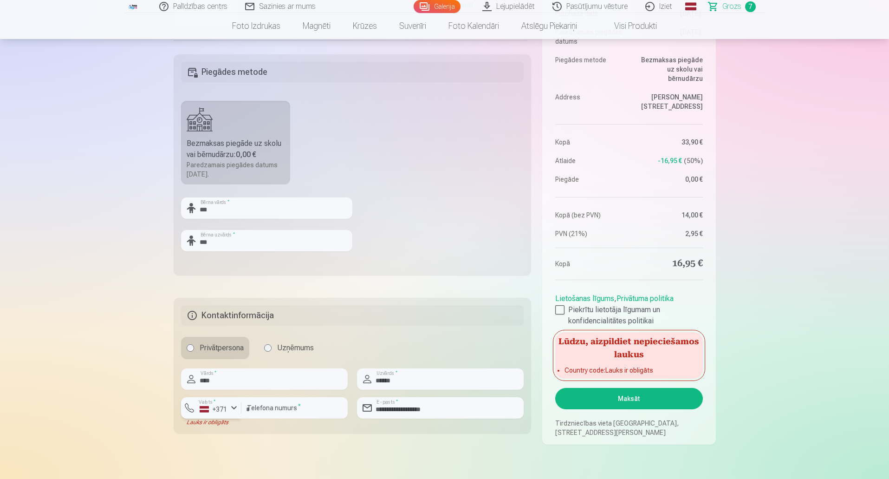
click at [234, 407] on div "button" at bounding box center [233, 407] width 11 height 11
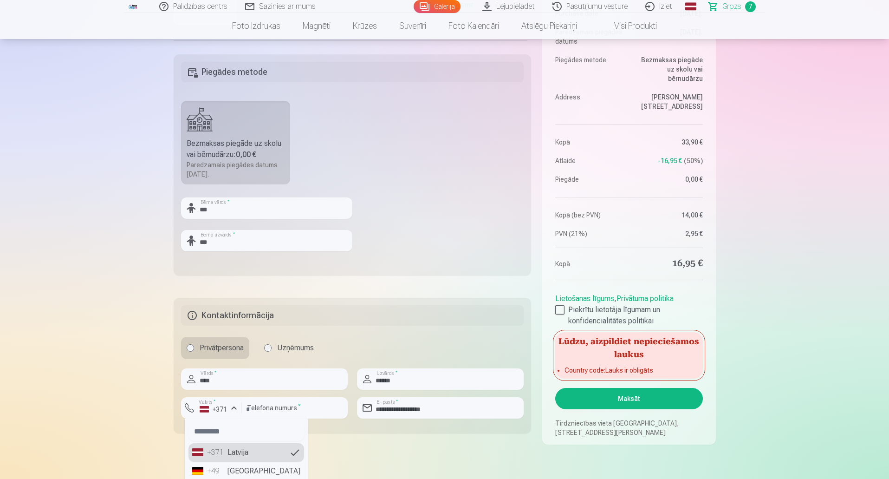
click at [229, 452] on li "+371 Latvija" at bounding box center [247, 452] width 116 height 19
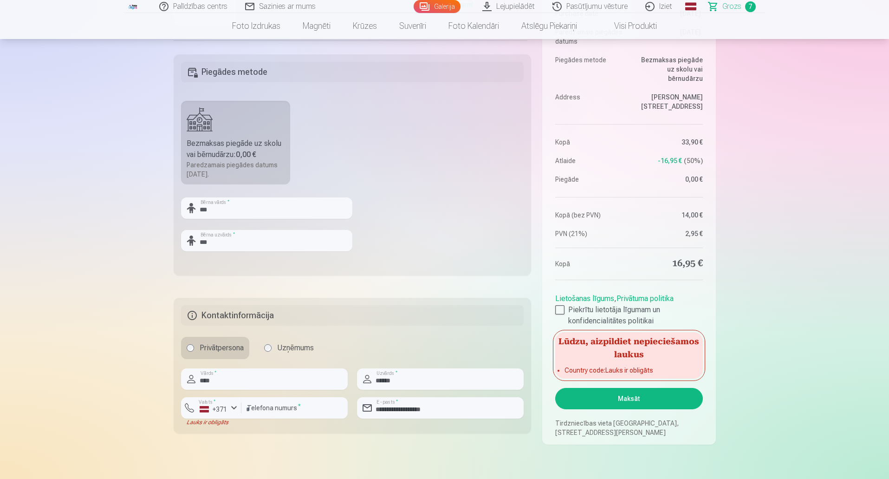
click at [615, 396] on button "Maksāt" at bounding box center [628, 398] width 147 height 21
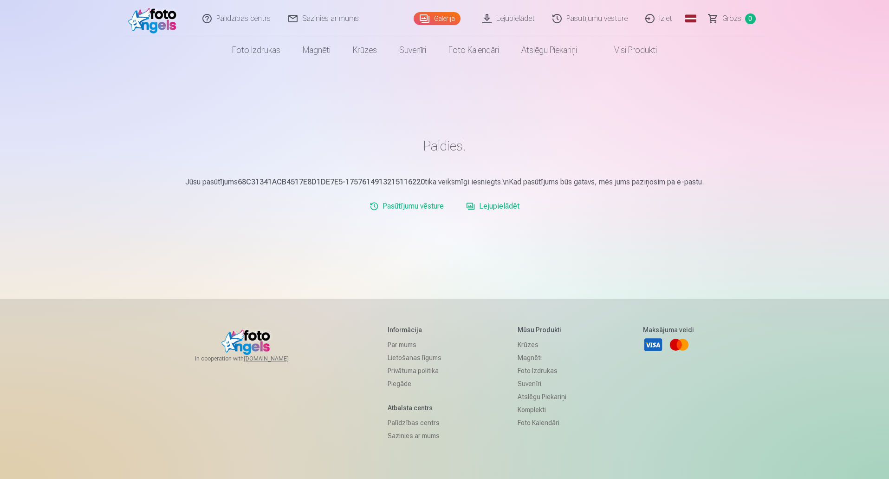
click at [669, 20] on link "Iziet" at bounding box center [659, 18] width 45 height 37
